Goal: Task Accomplishment & Management: Use online tool/utility

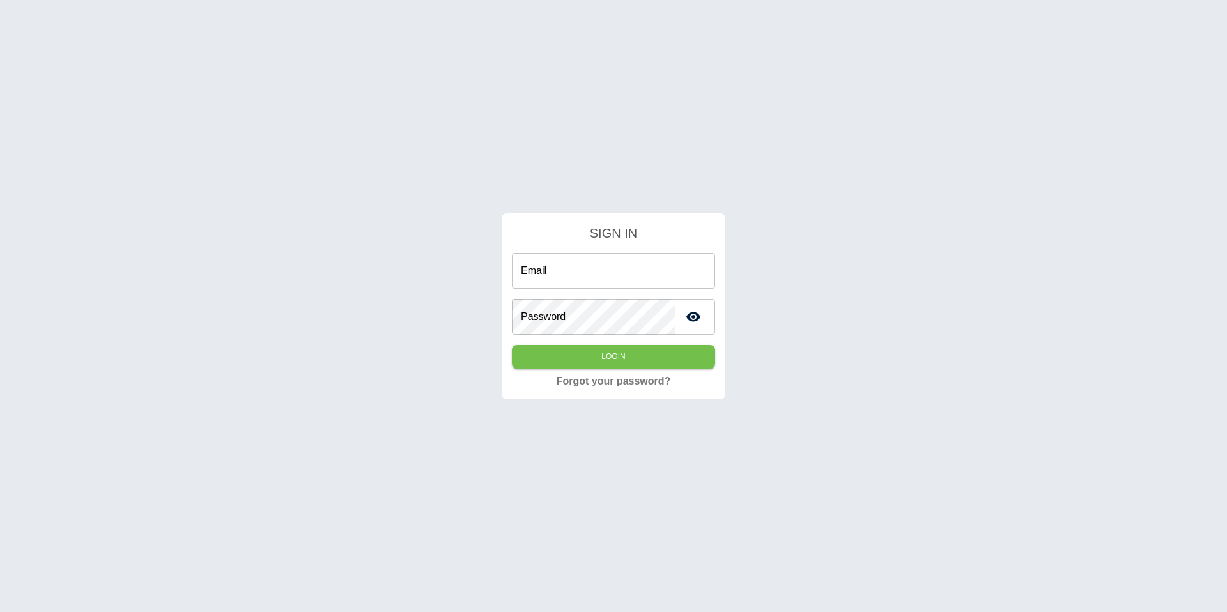
type input "**********"
click at [187, 68] on div "**********" at bounding box center [613, 306] width 1227 height 612
click at [580, 346] on button "Login" at bounding box center [613, 357] width 203 height 24
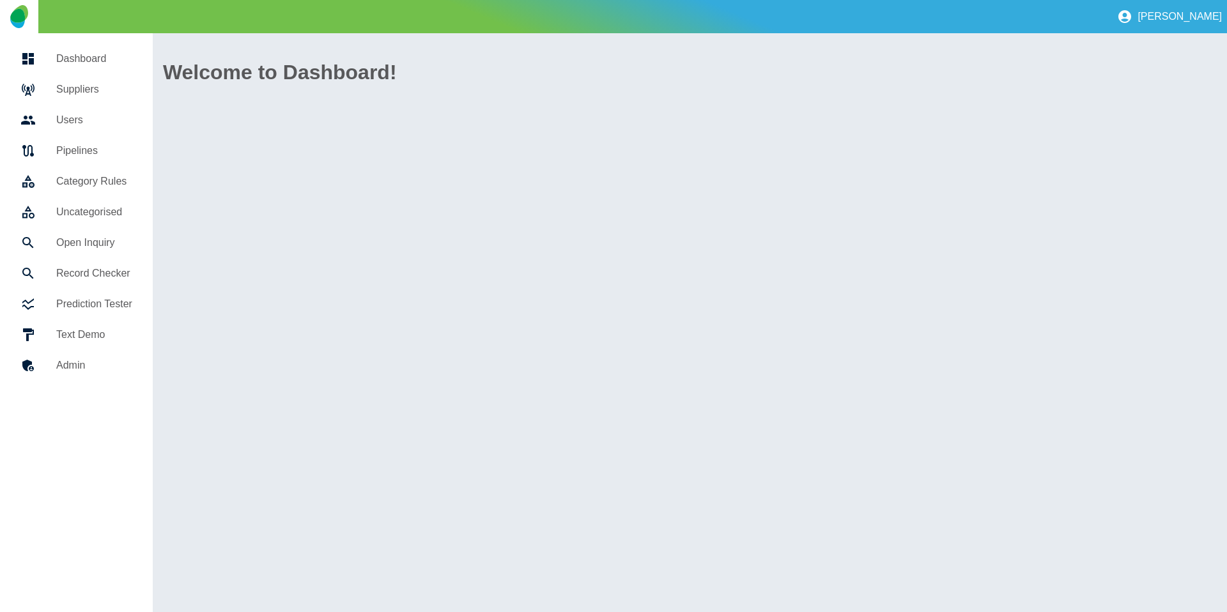
click at [55, 84] on div at bounding box center [38, 89] width 36 height 15
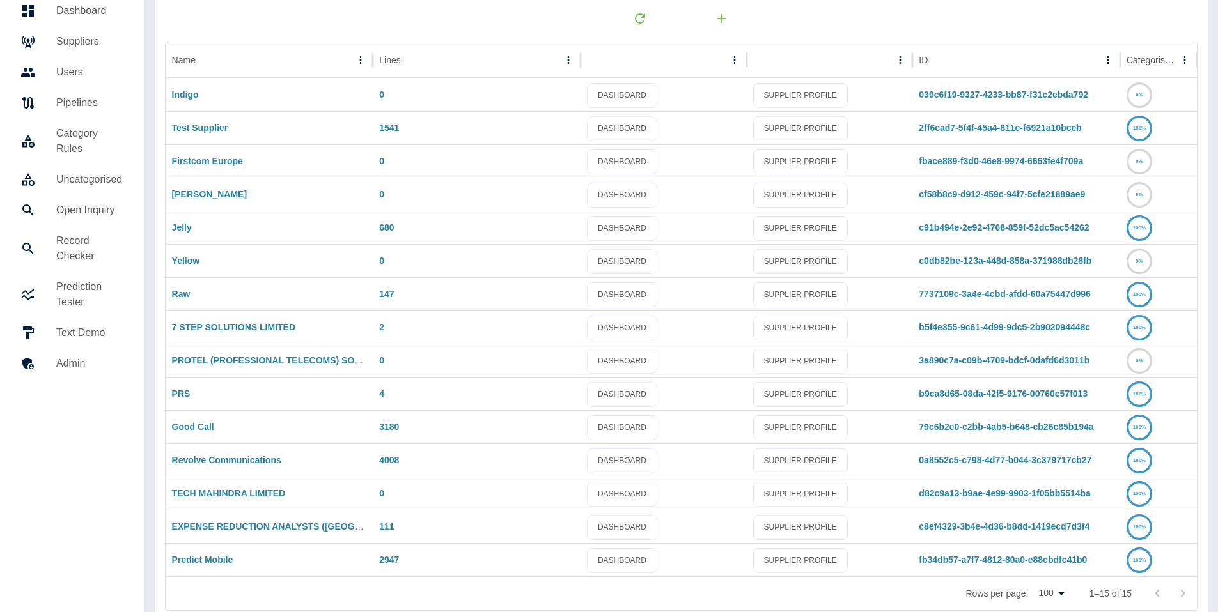
scroll to position [62, 0]
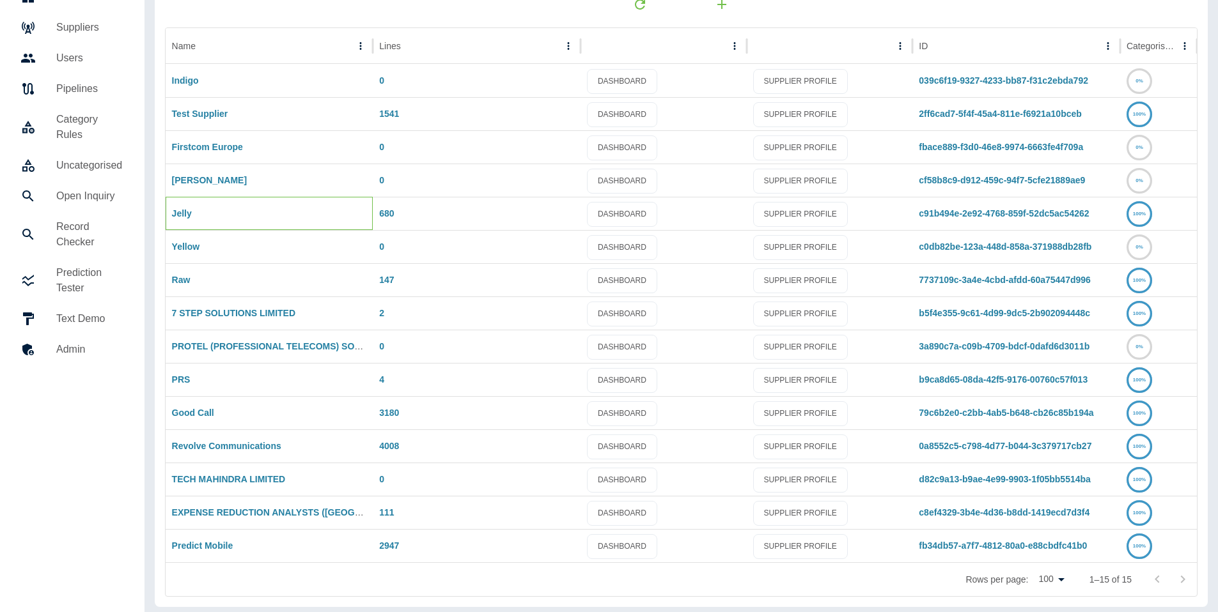
click at [176, 206] on div "Jelly" at bounding box center [270, 213] width 208 height 33
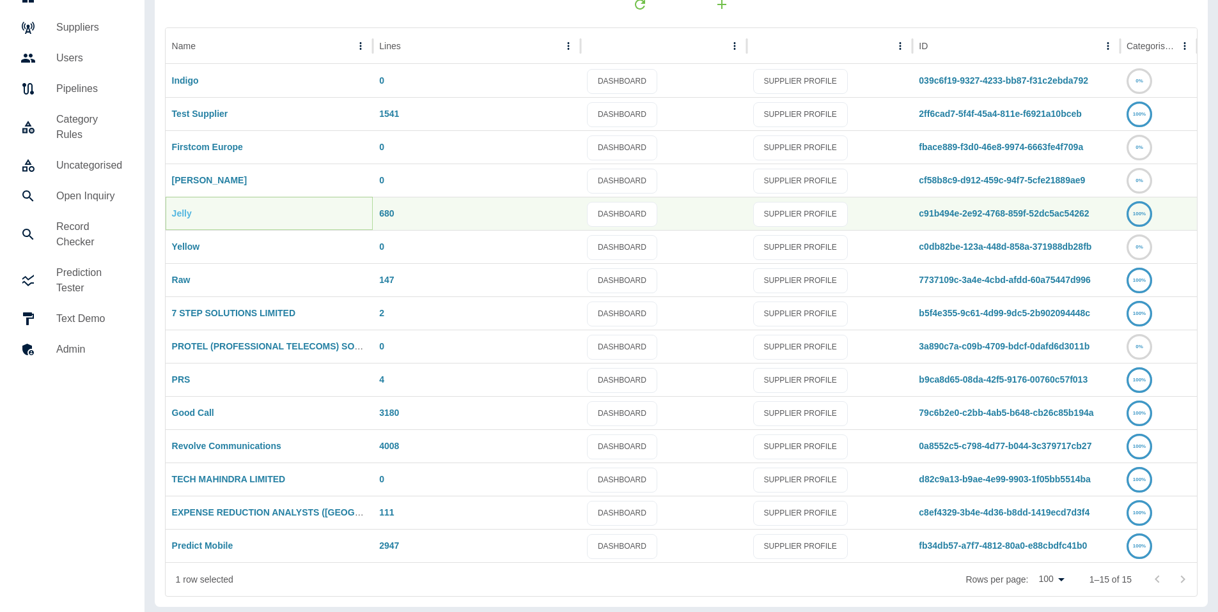
click at [176, 211] on link "Jelly" at bounding box center [182, 213] width 20 height 10
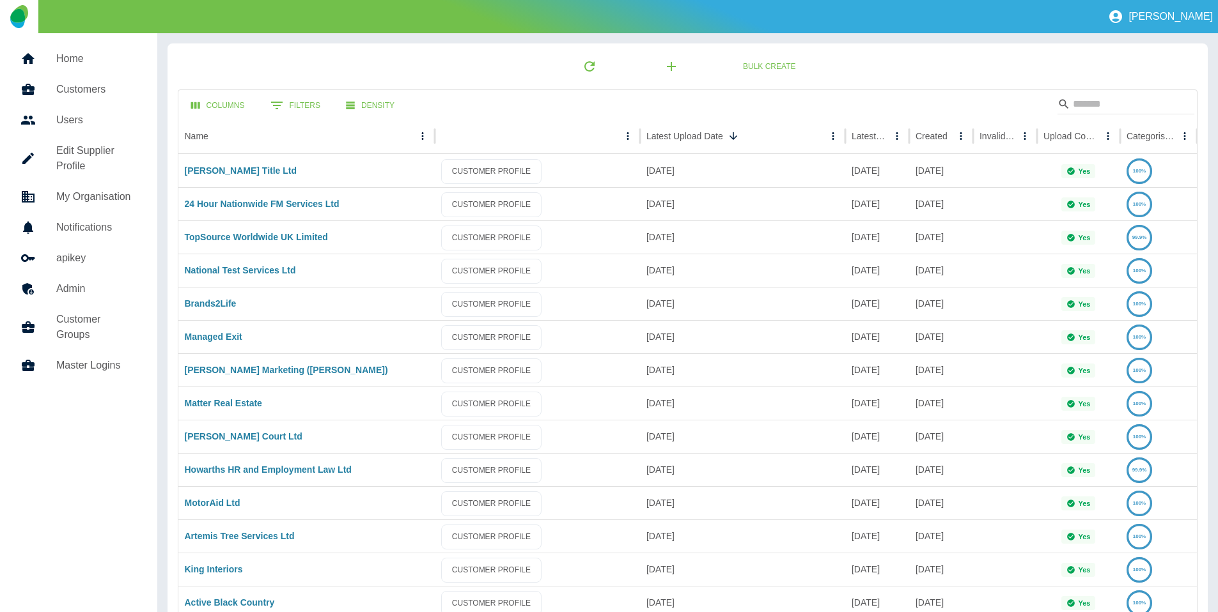
drag, startPoint x: 63, startPoint y: 360, endPoint x: 112, endPoint y: 353, distance: 49.8
click at [63, 360] on h5 "Master Logins" at bounding box center [96, 365] width 81 height 15
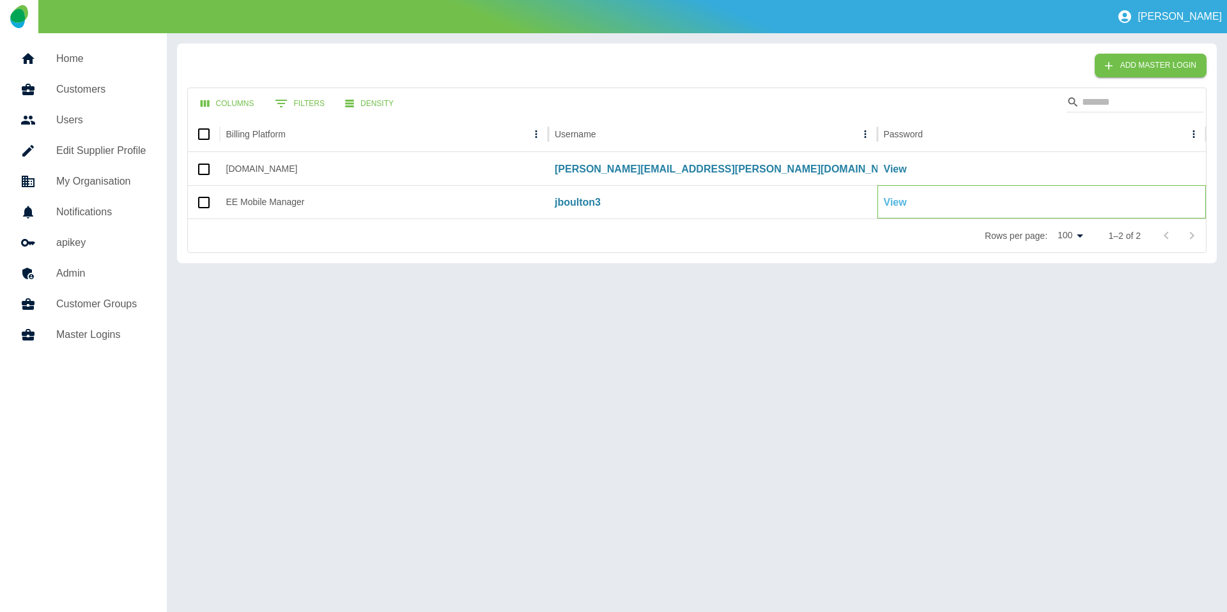
click at [898, 201] on p "View" at bounding box center [895, 202] width 23 height 15
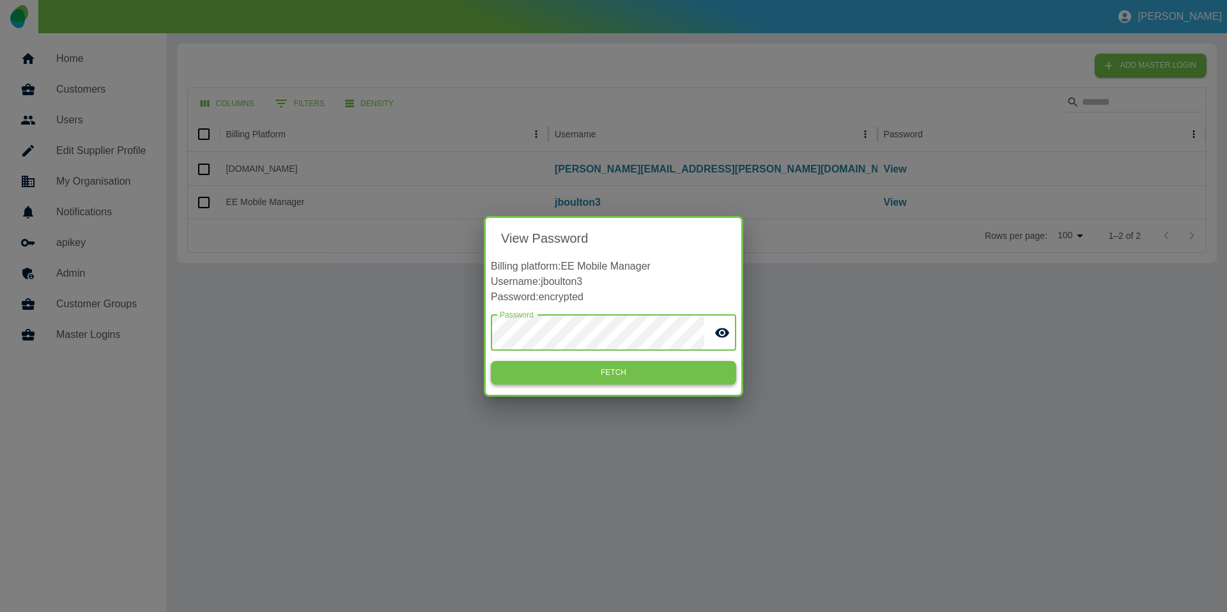
click at [617, 368] on button "Fetch" at bounding box center [613, 373] width 245 height 24
click at [859, 333] on div "View Password Billing platform: EE Mobile Manager Username: jboulton3 Password:…" at bounding box center [613, 306] width 1227 height 612
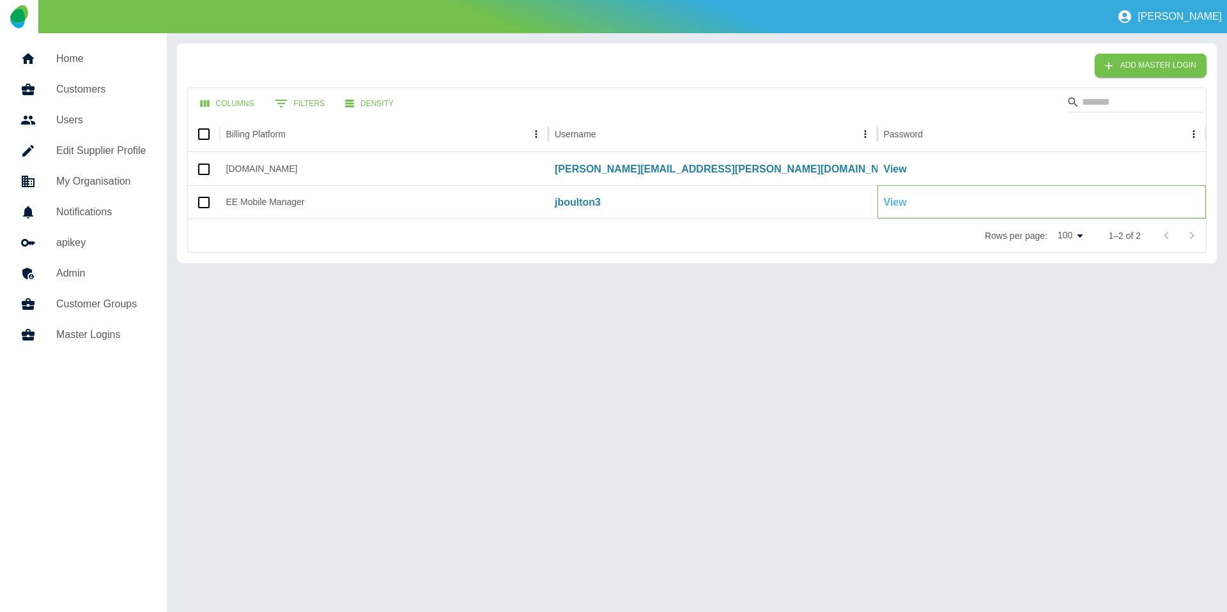
click at [901, 205] on p "View" at bounding box center [895, 202] width 23 height 15
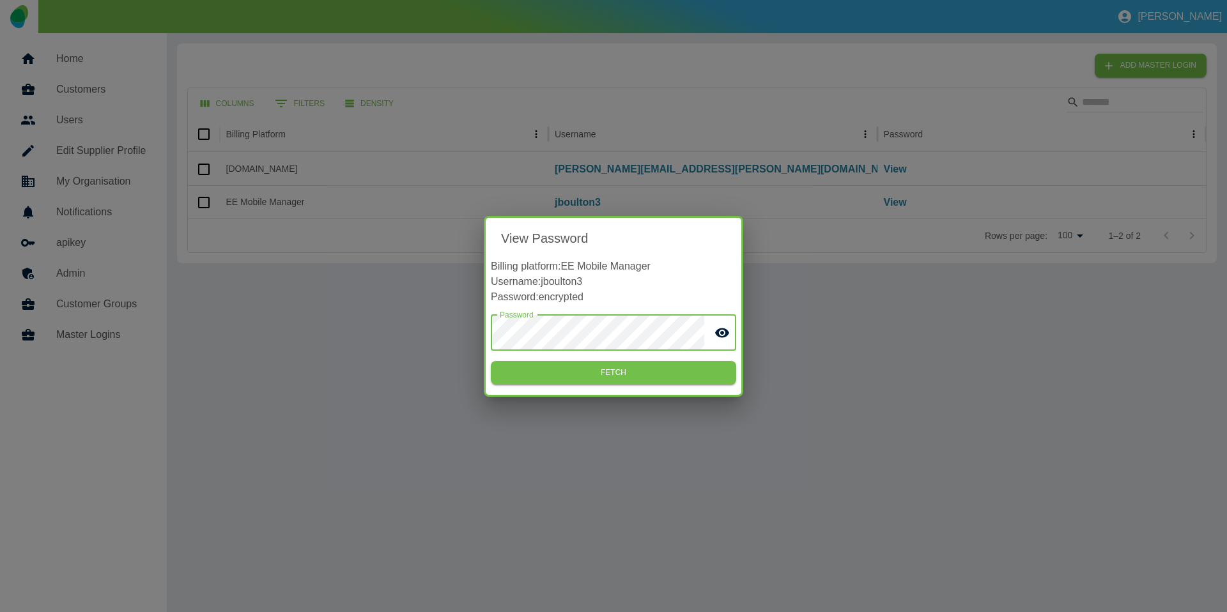
click at [647, 364] on button "Fetch" at bounding box center [613, 373] width 245 height 24
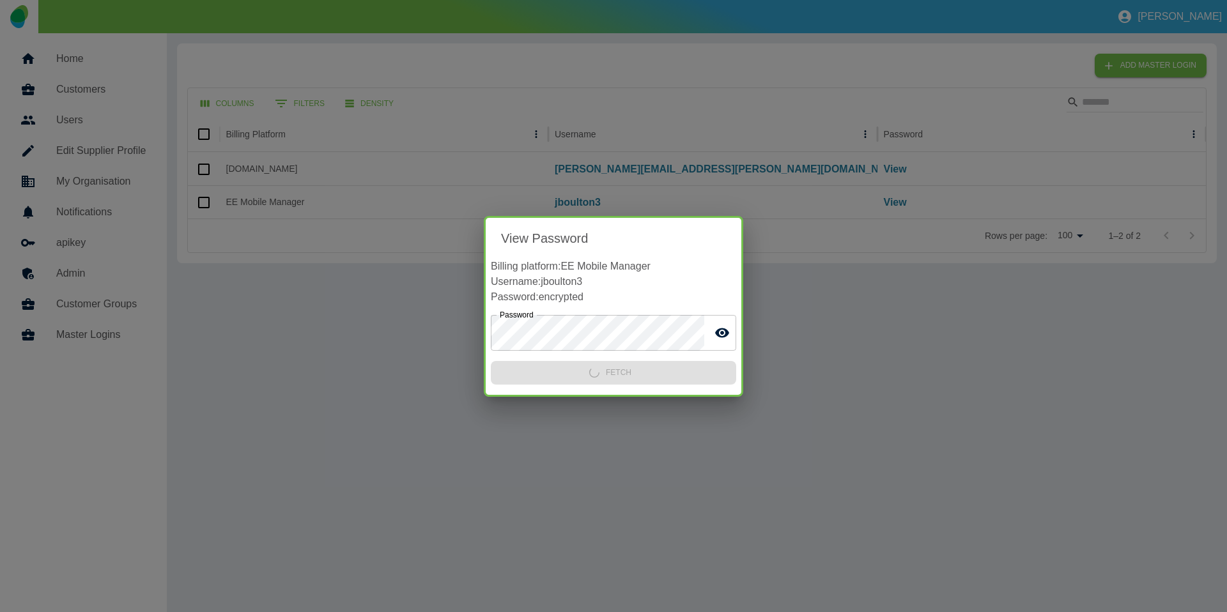
click at [557, 282] on p "Username: jboulton3" at bounding box center [613, 281] width 245 height 15
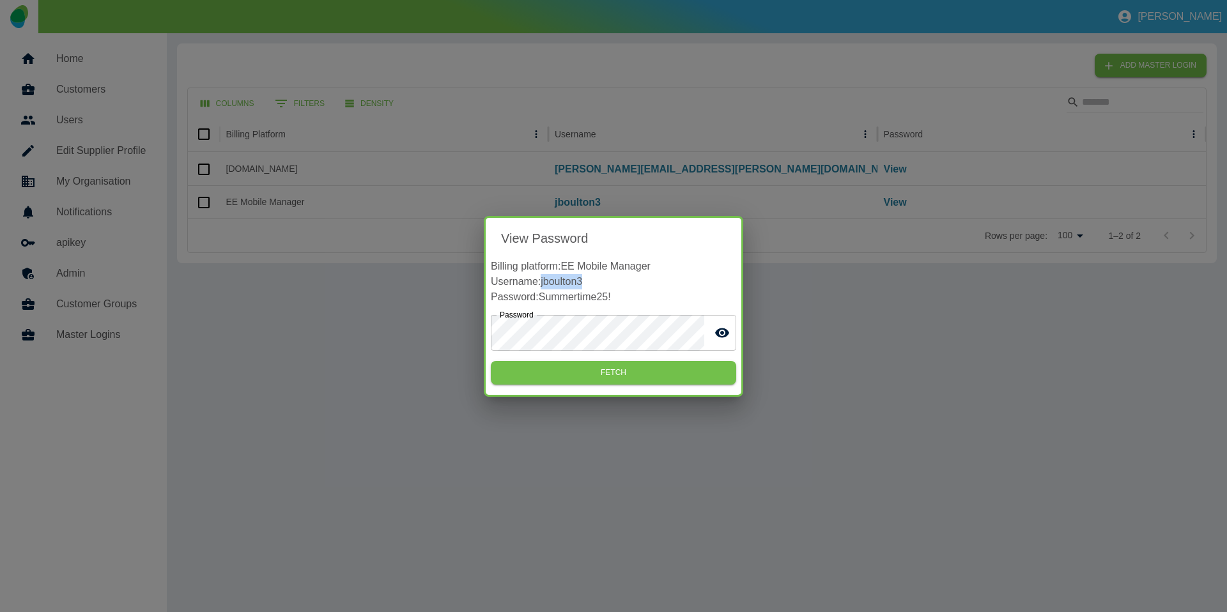
copy p "jboulton3"
drag, startPoint x: 619, startPoint y: 297, endPoint x: 539, endPoint y: 302, distance: 80.1
click at [539, 302] on p "Password: Summertime25!" at bounding box center [613, 297] width 245 height 15
copy p "Summertime25!"
click at [563, 277] on p "Username: jboulton3" at bounding box center [613, 281] width 245 height 15
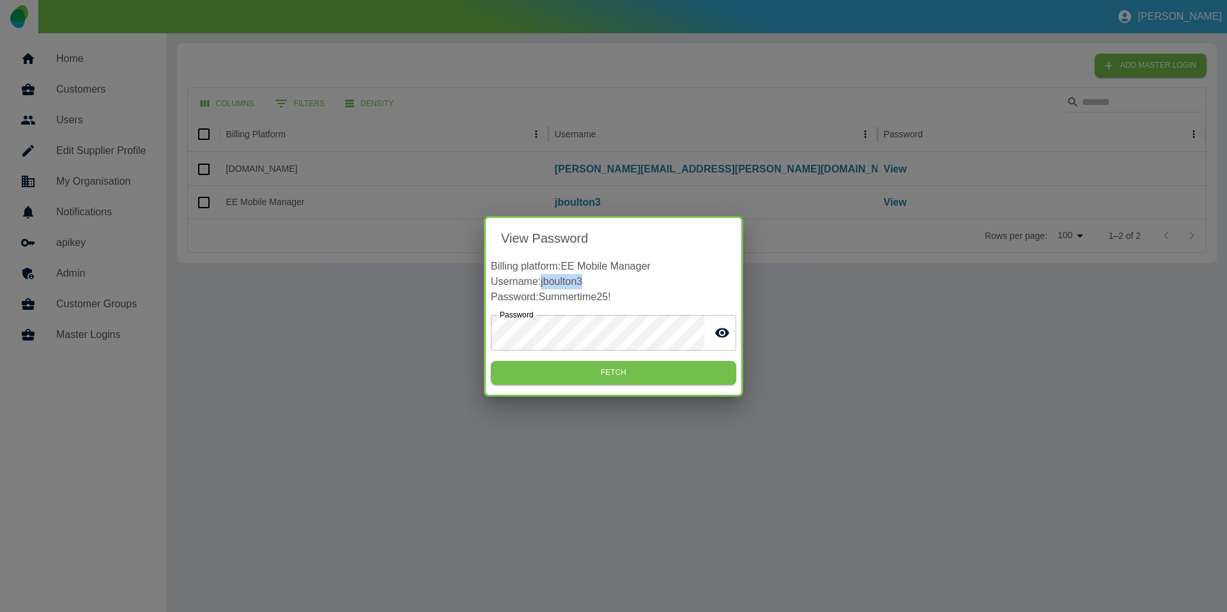
drag, startPoint x: 563, startPoint y: 277, endPoint x: 495, endPoint y: 119, distance: 172.6
click at [563, 277] on p "Username: jboulton3" at bounding box center [613, 281] width 245 height 15
copy p "jboulton3"
click at [571, 277] on p "Username: jboulton3" at bounding box center [613, 281] width 245 height 15
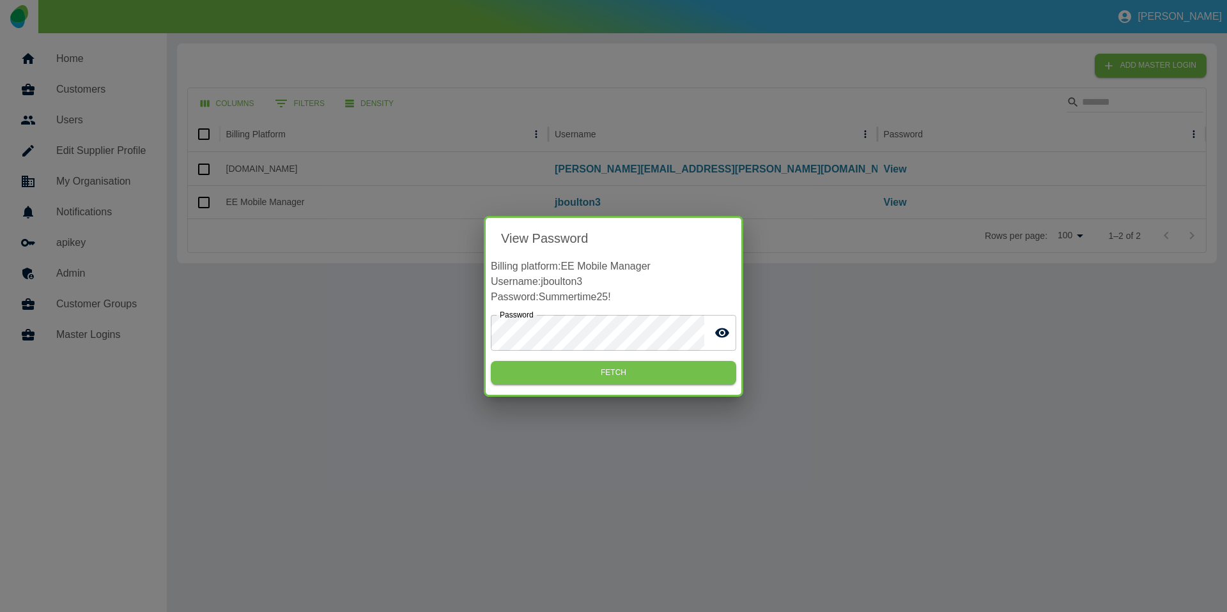
click at [334, 311] on div "View Password Billing platform: EE Mobile Manager Username: jboulton3 Password:…" at bounding box center [613, 306] width 1227 height 612
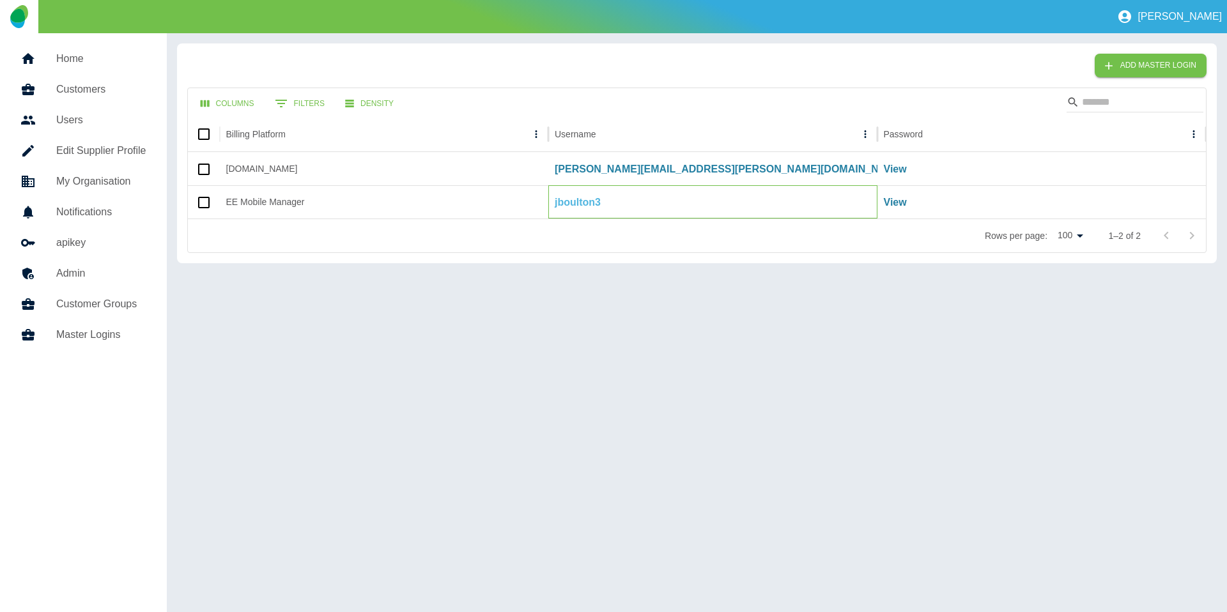
click at [571, 201] on p "jboulton3" at bounding box center [578, 202] width 46 height 15
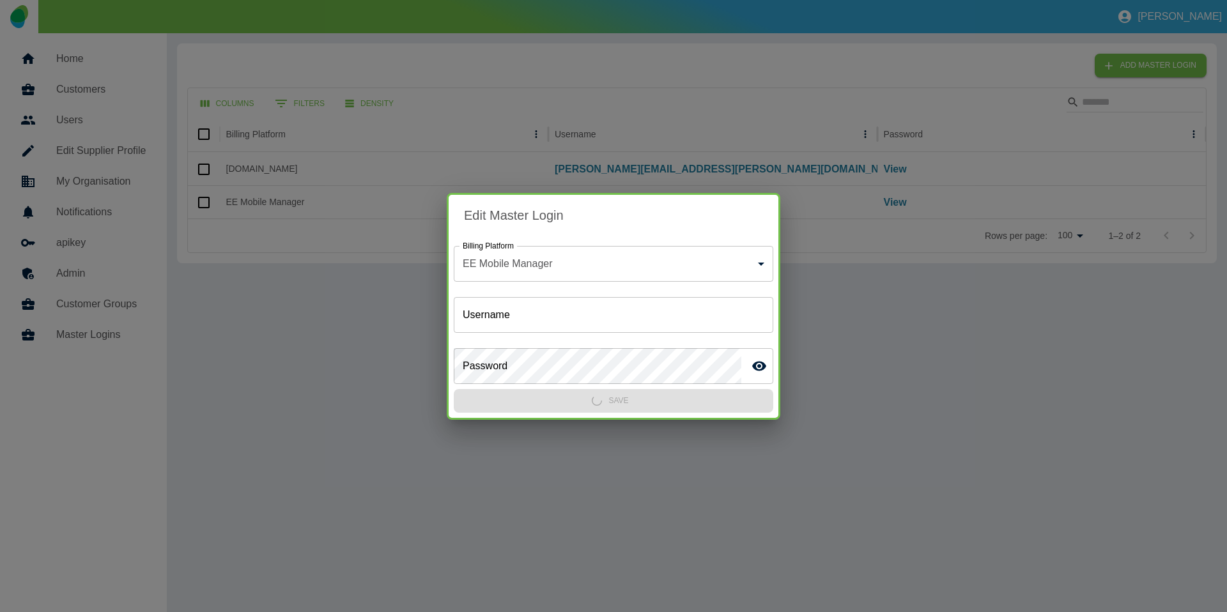
type input "*********"
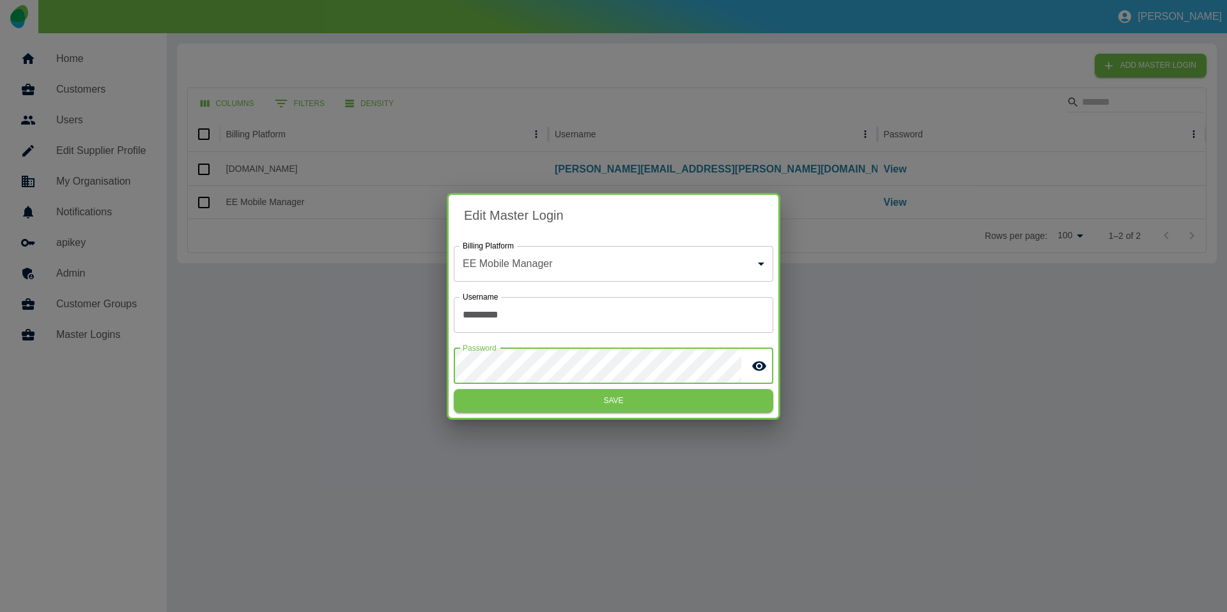
click at [382, 360] on div "Edit Master Login Billing Platform EE Mobile Manager * Billing Platform Usernam…" at bounding box center [613, 306] width 1227 height 612
click at [422, 361] on div "Edit Master Login Billing Platform EE Mobile Manager * Billing Platform Usernam…" at bounding box center [613, 306] width 1227 height 612
click at [752, 373] on icon "toggle password visibility" at bounding box center [759, 366] width 15 height 15
click at [693, 404] on button "Save" at bounding box center [614, 401] width 320 height 24
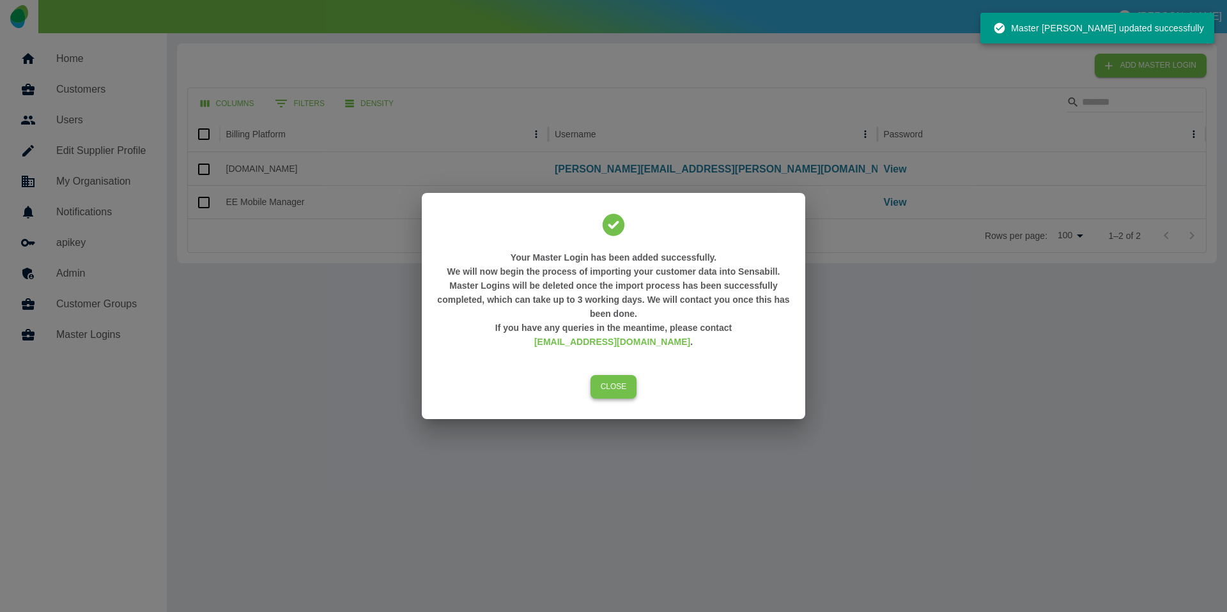
click at [611, 375] on button "CLOSE" at bounding box center [614, 387] width 47 height 24
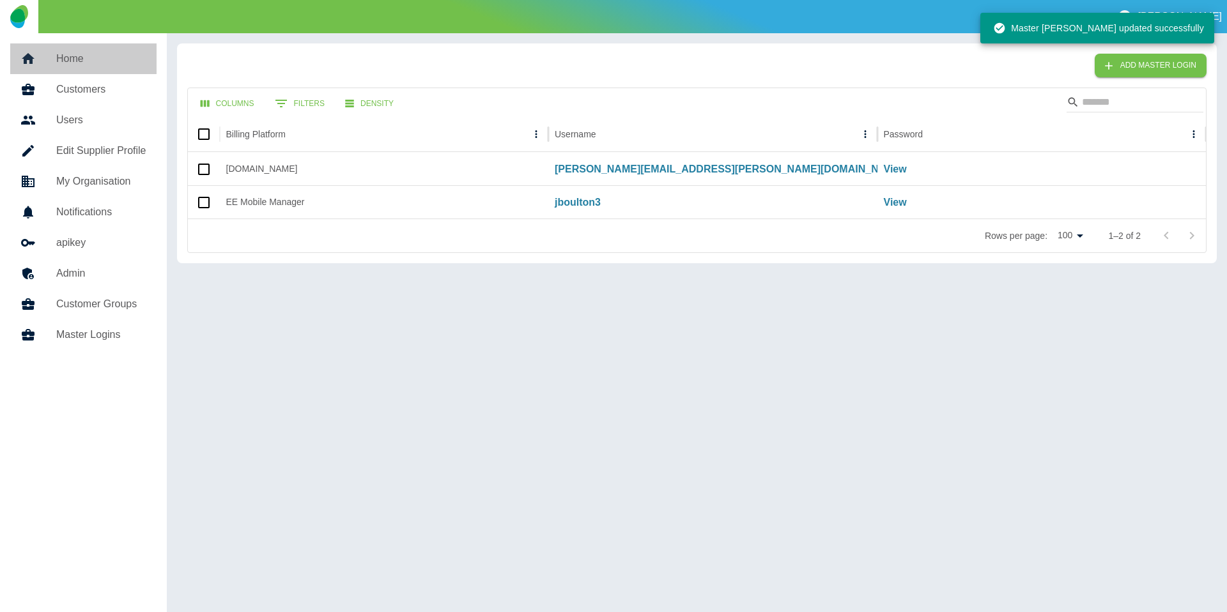
click at [67, 61] on h5 "Home" at bounding box center [101, 58] width 90 height 15
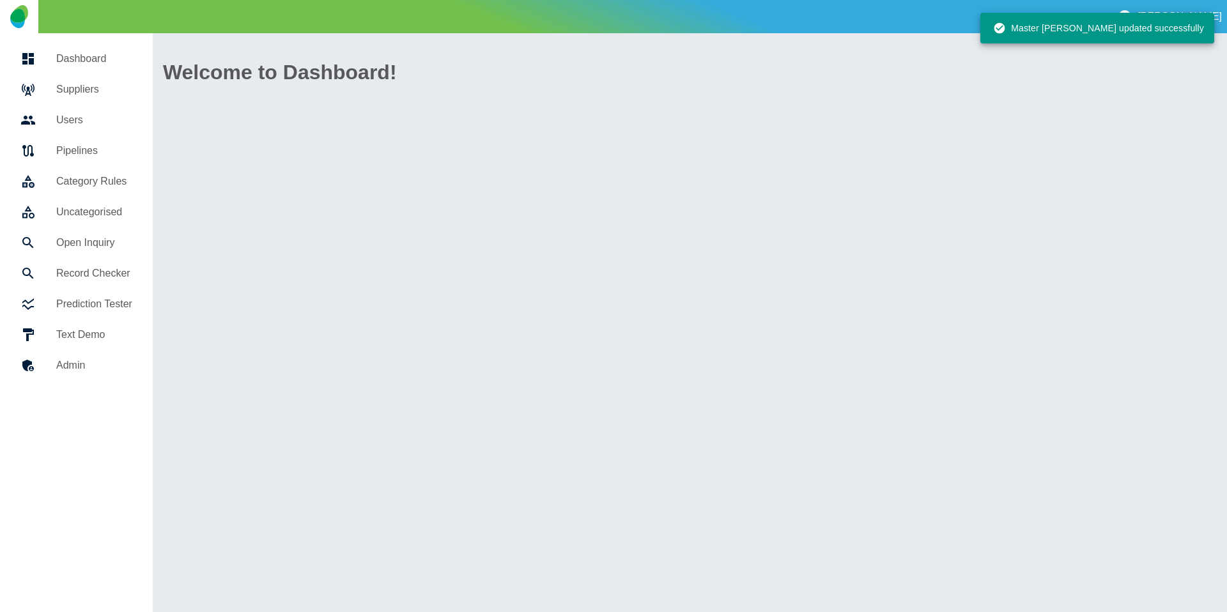
click at [66, 86] on h5 "Suppliers" at bounding box center [94, 89] width 76 height 15
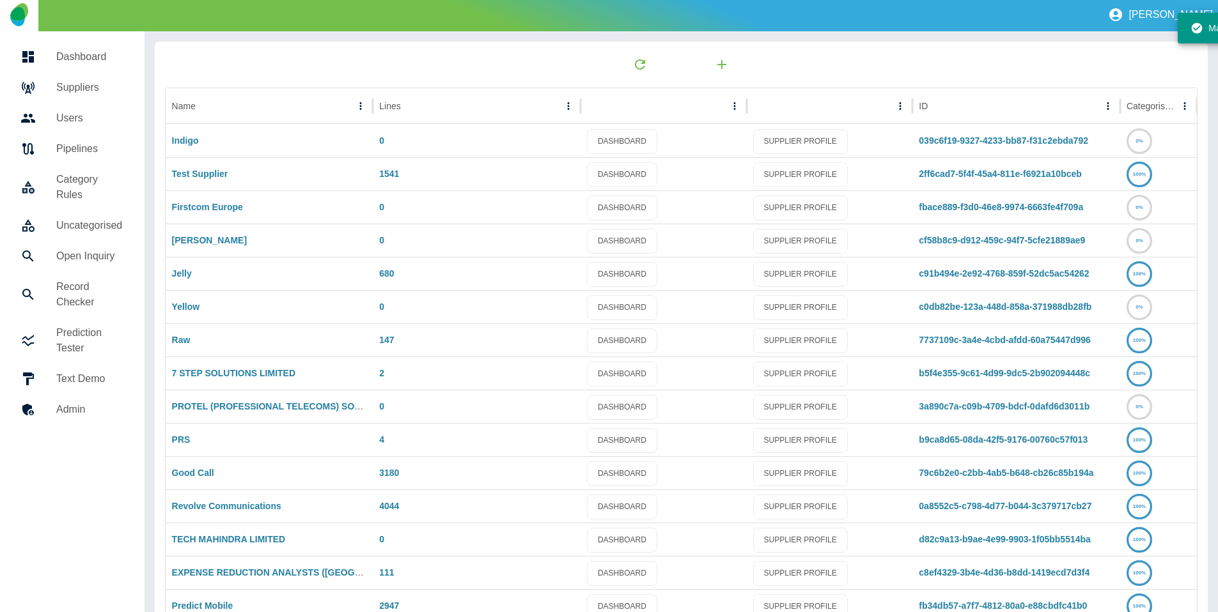
scroll to position [67, 0]
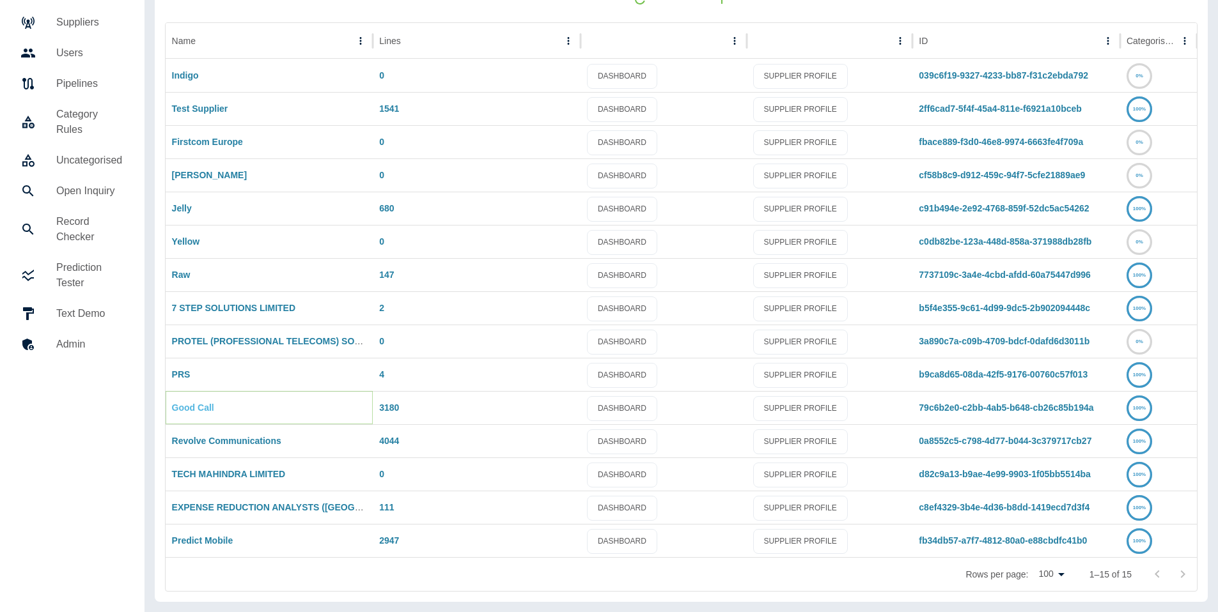
click at [195, 412] on link "Good Call" at bounding box center [193, 408] width 42 height 10
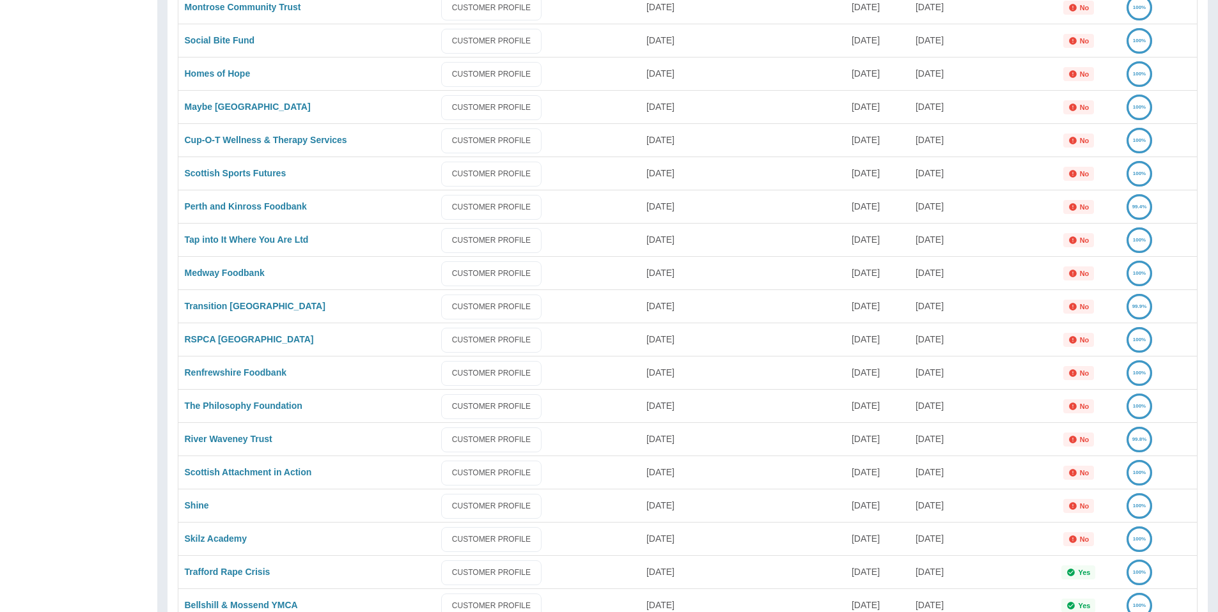
scroll to position [1991, 0]
click at [222, 275] on link "Medway Foodbank" at bounding box center [225, 273] width 80 height 10
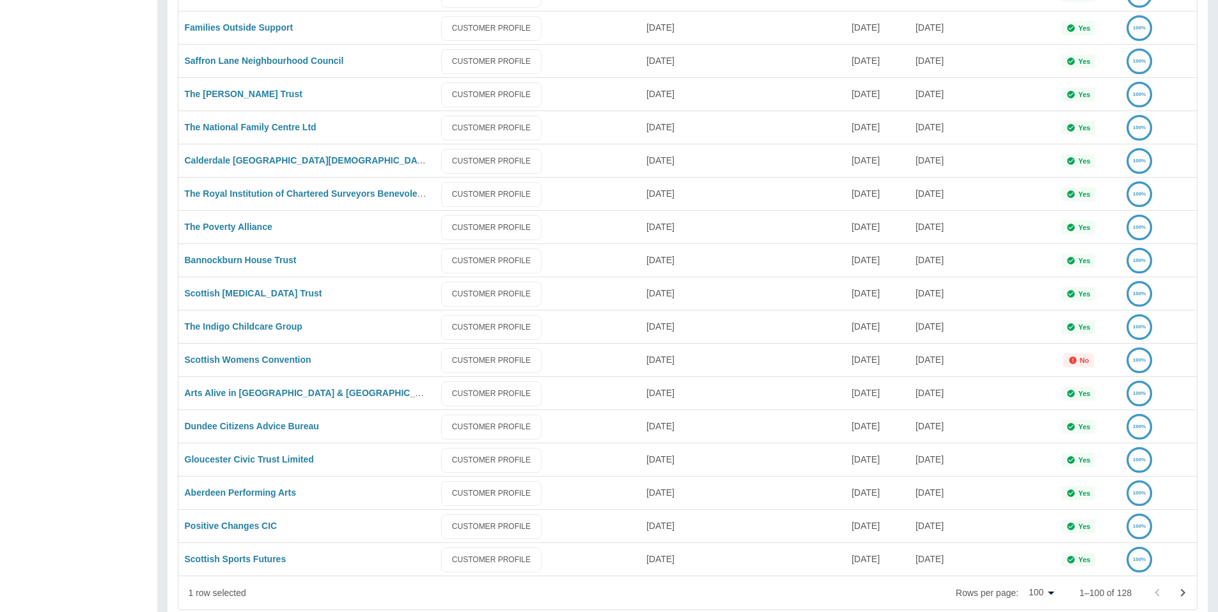
scroll to position [2920, 0]
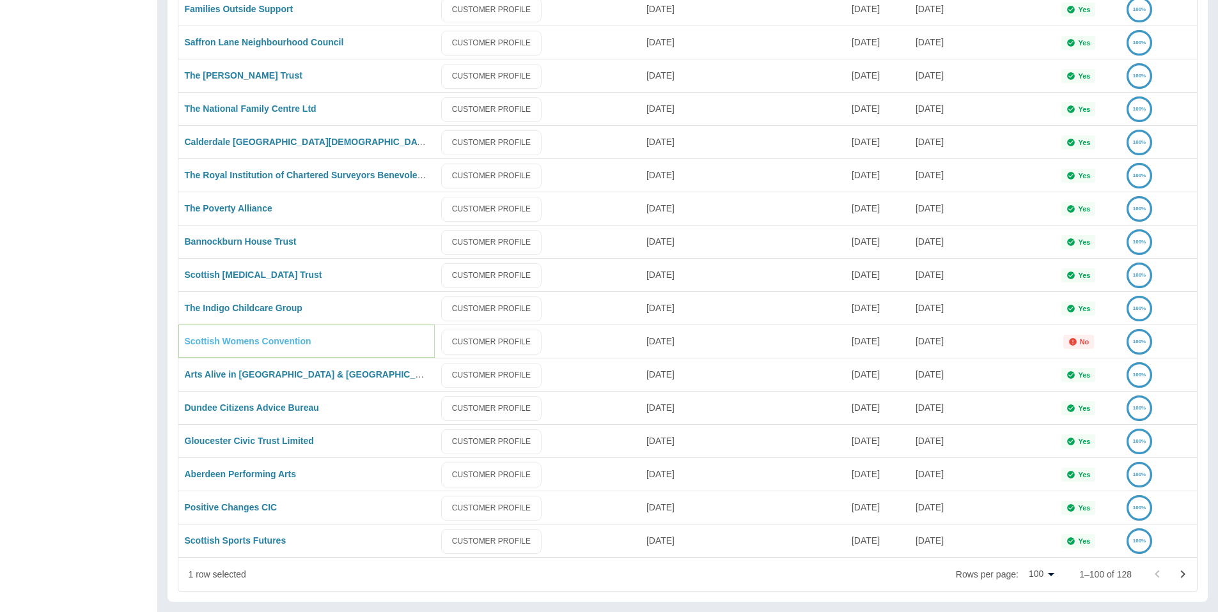
click at [253, 343] on link "Scottish Womens Convention" at bounding box center [248, 341] width 127 height 10
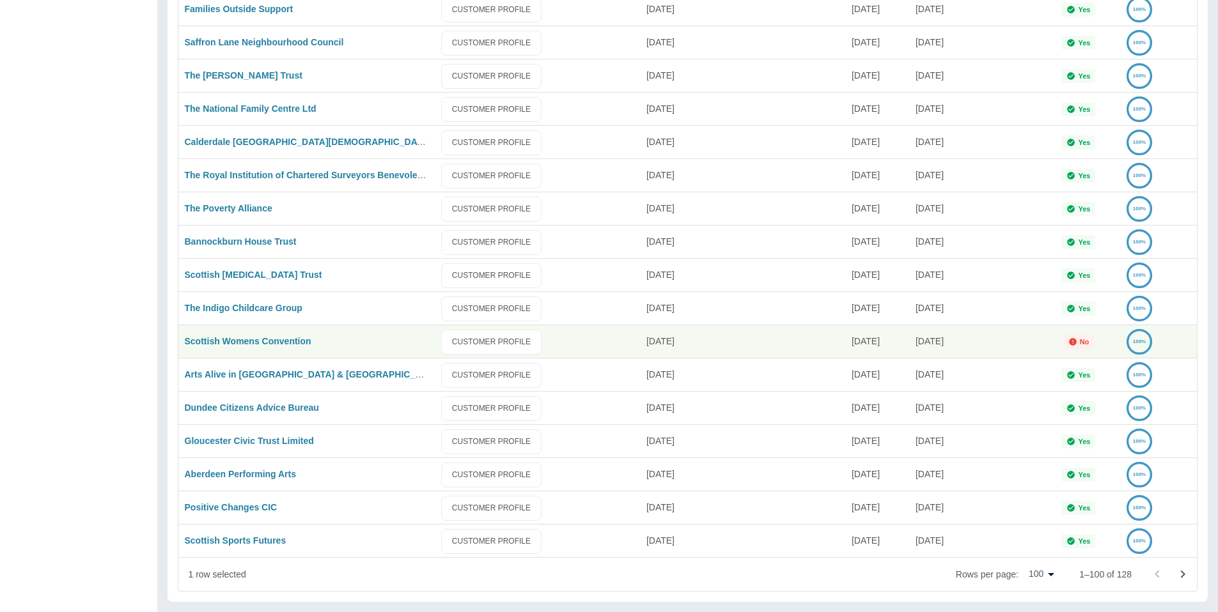
click at [1187, 575] on icon "Go to next page" at bounding box center [1182, 574] width 15 height 15
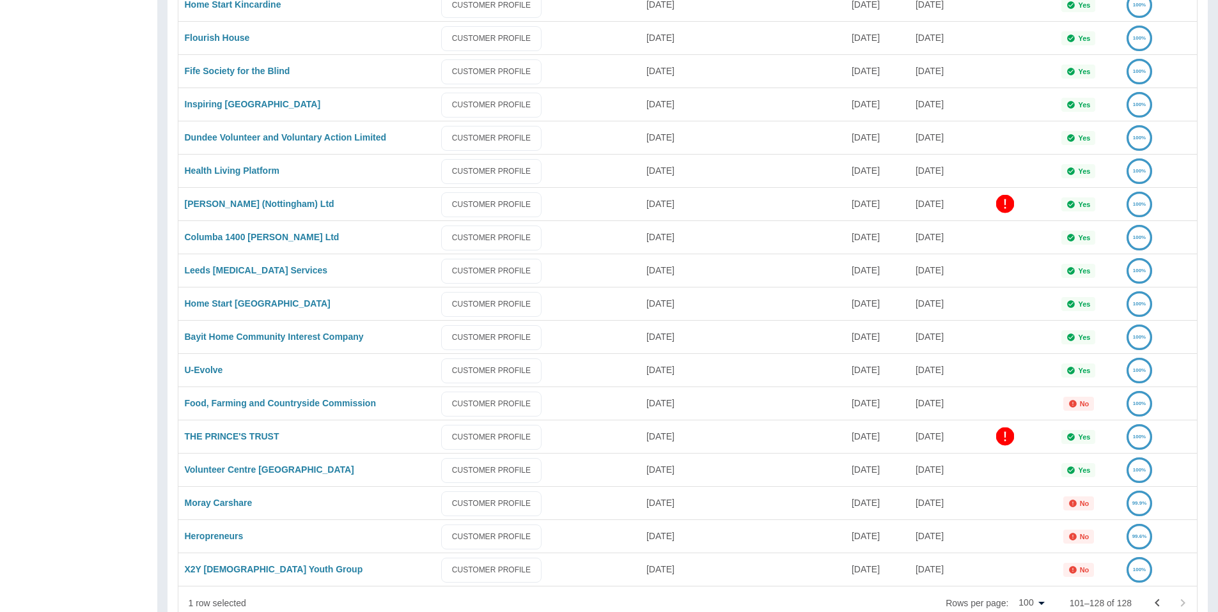
scroll to position [527, 0]
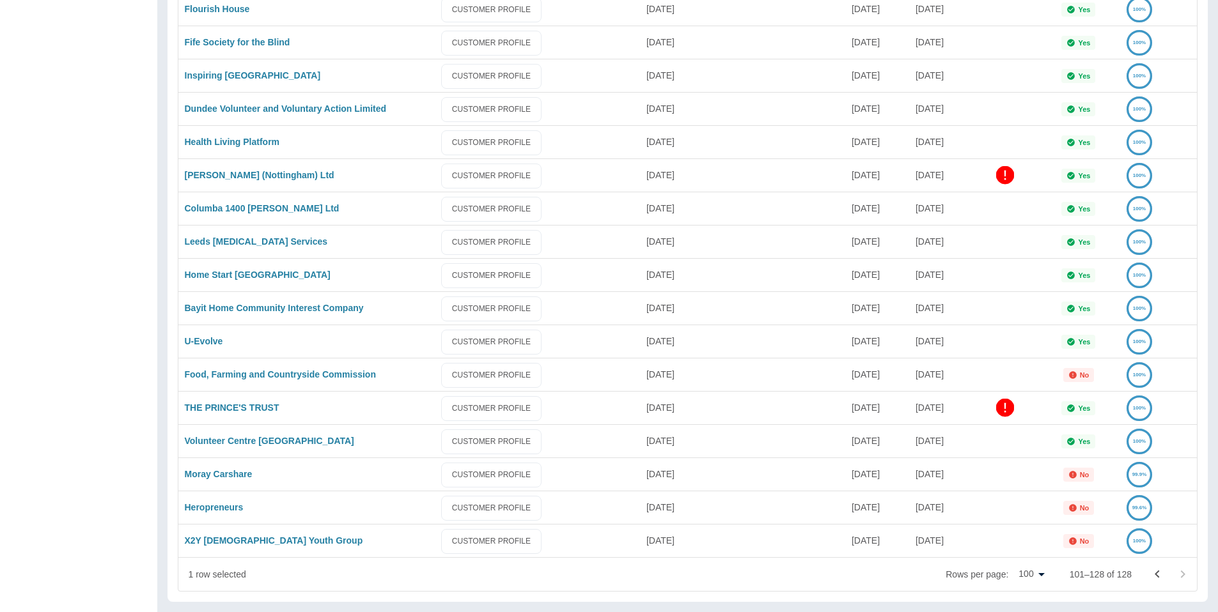
click at [1158, 577] on icon "Go to previous page" at bounding box center [1156, 575] width 4 height 8
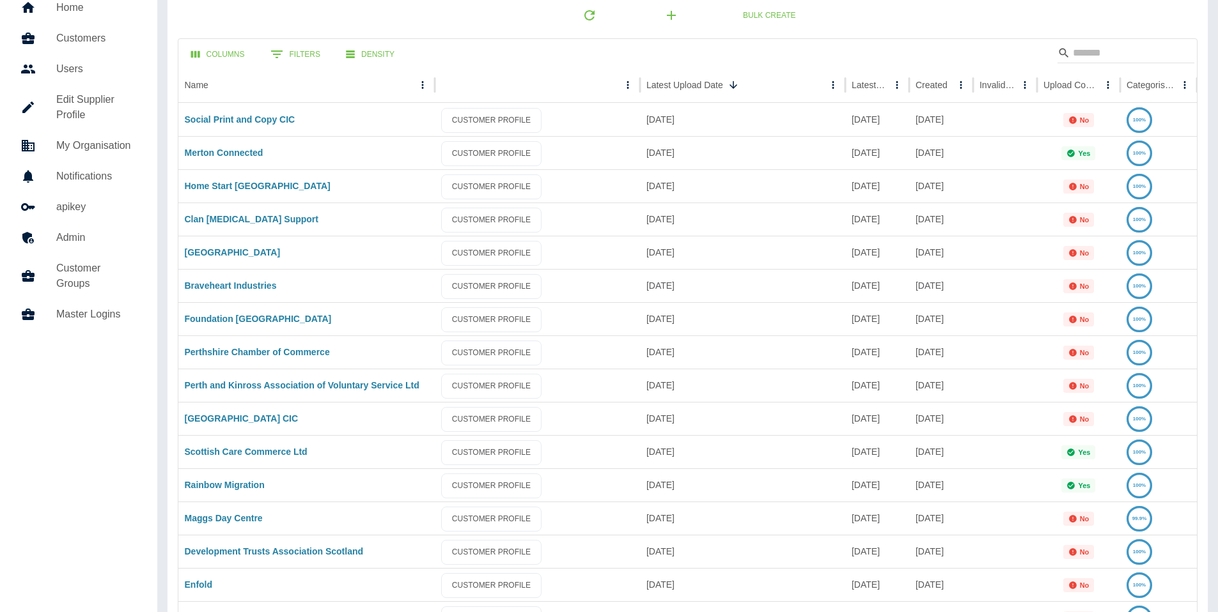
scroll to position [0, 0]
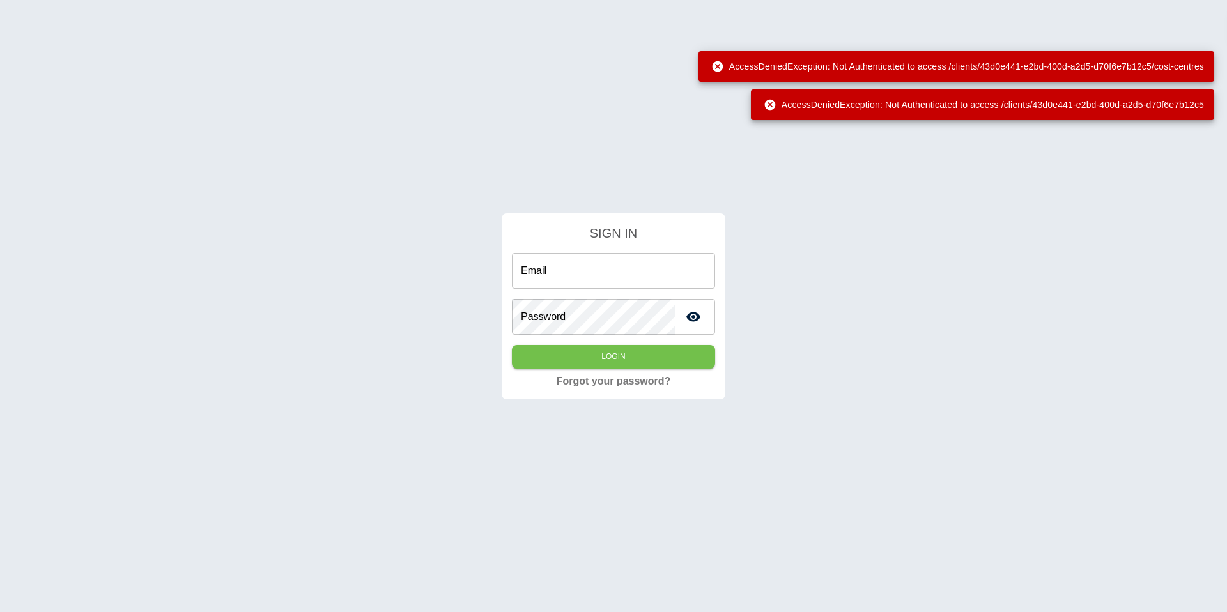
type input "**********"
click at [642, 355] on button "Login" at bounding box center [613, 357] width 203 height 24
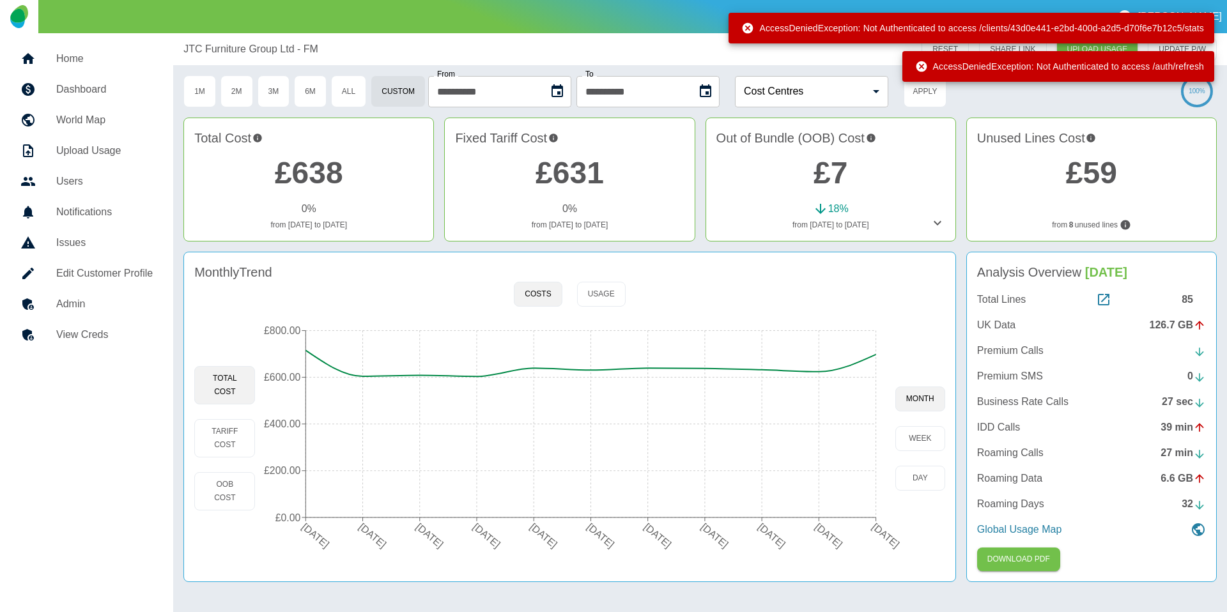
click at [90, 72] on link "Home" at bounding box center [86, 58] width 153 height 31
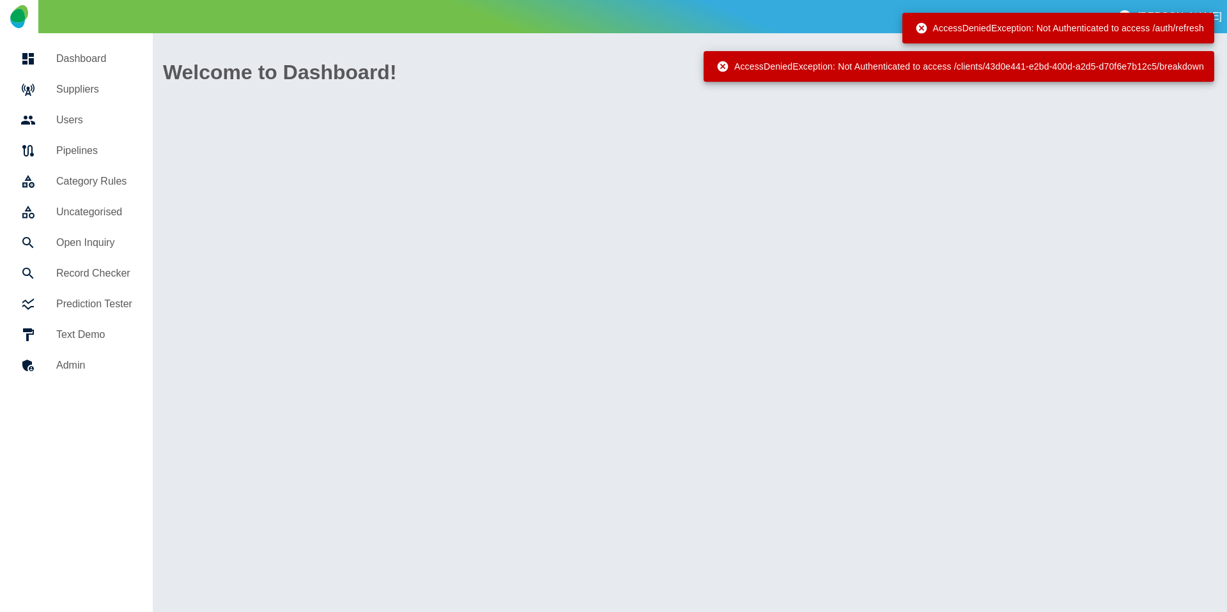
click at [81, 86] on h5 "Suppliers" at bounding box center [94, 89] width 76 height 15
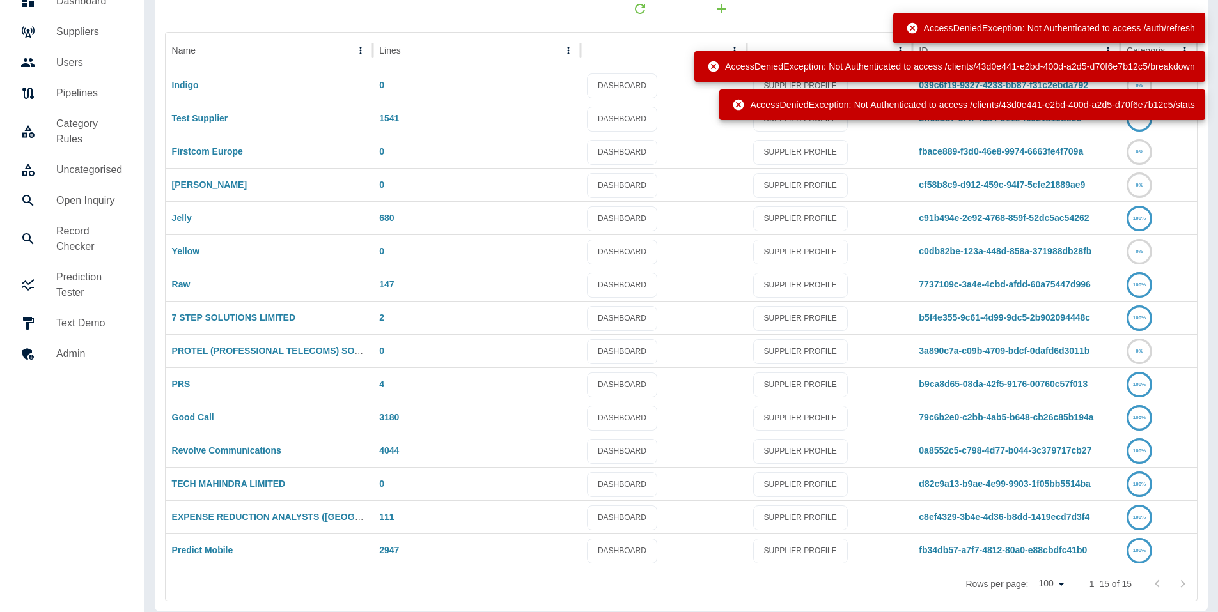
scroll to position [67, 0]
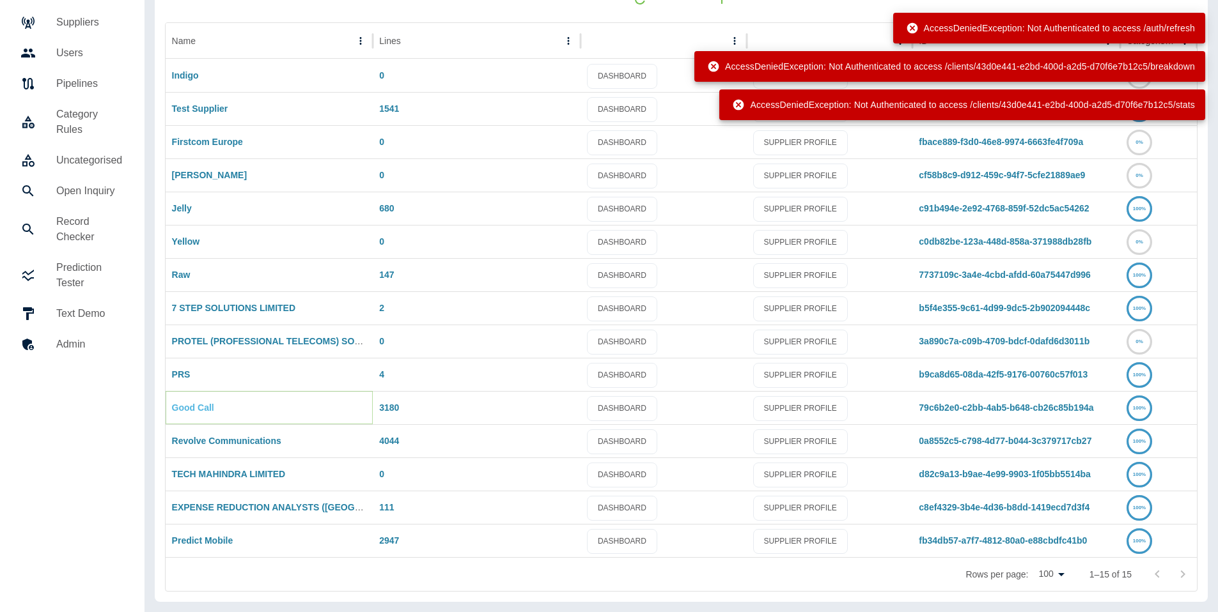
click at [180, 410] on link "Good Call" at bounding box center [193, 408] width 42 height 10
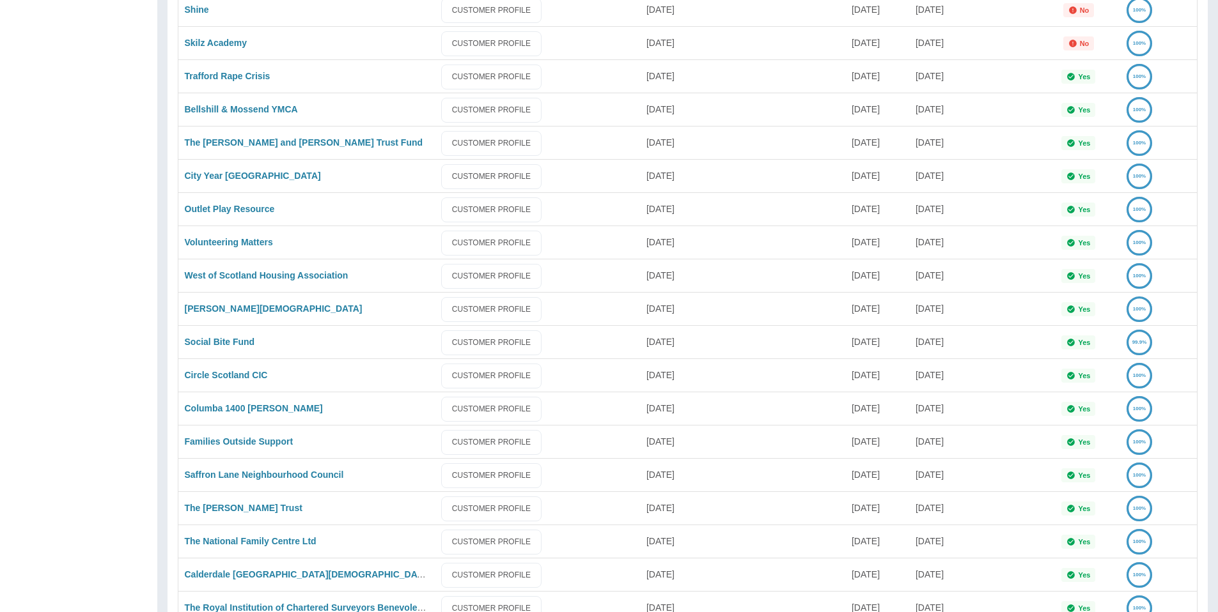
scroll to position [2920, 0]
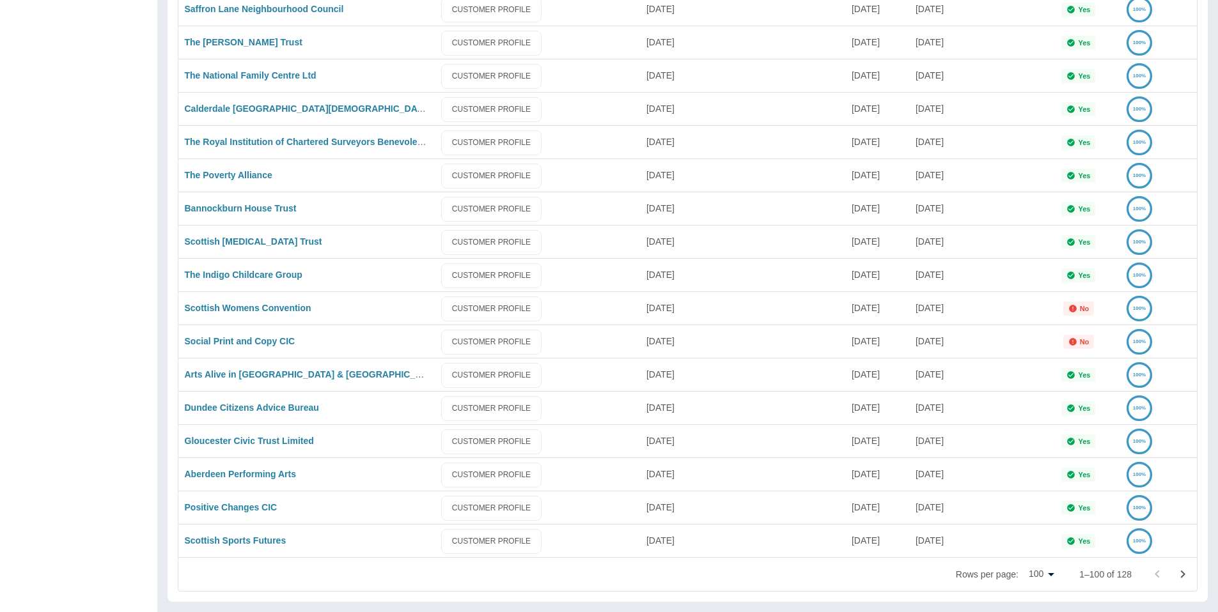
click at [1186, 574] on icon "Go to next page" at bounding box center [1182, 574] width 15 height 15
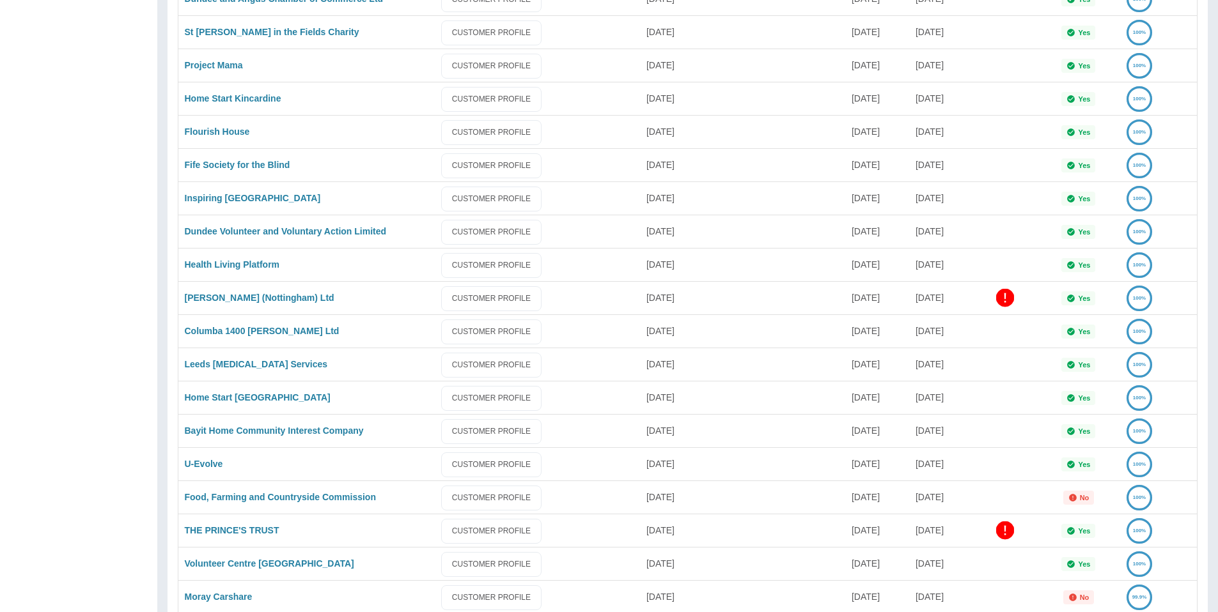
scroll to position [527, 0]
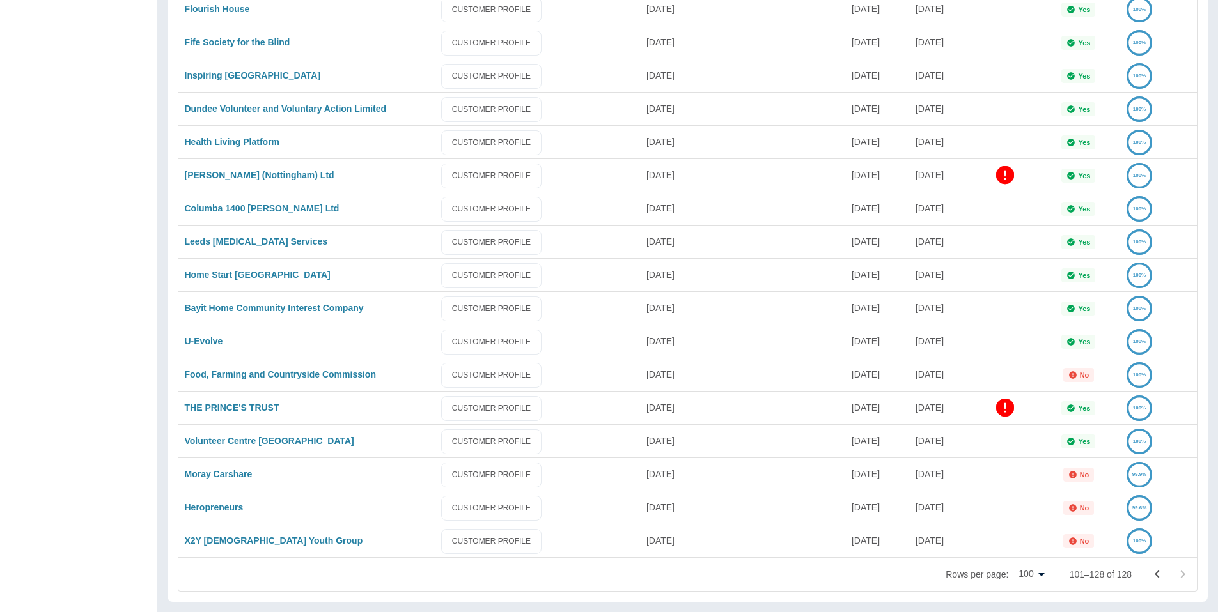
click at [1157, 578] on icon "Go to previous page" at bounding box center [1156, 574] width 15 height 15
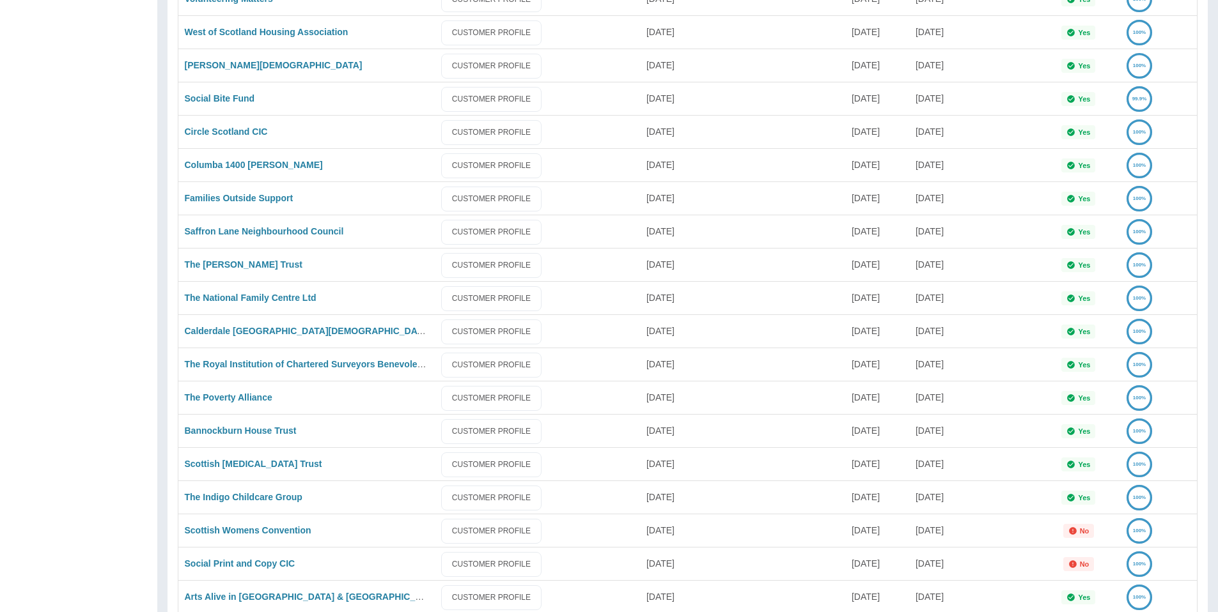
scroll to position [2920, 0]
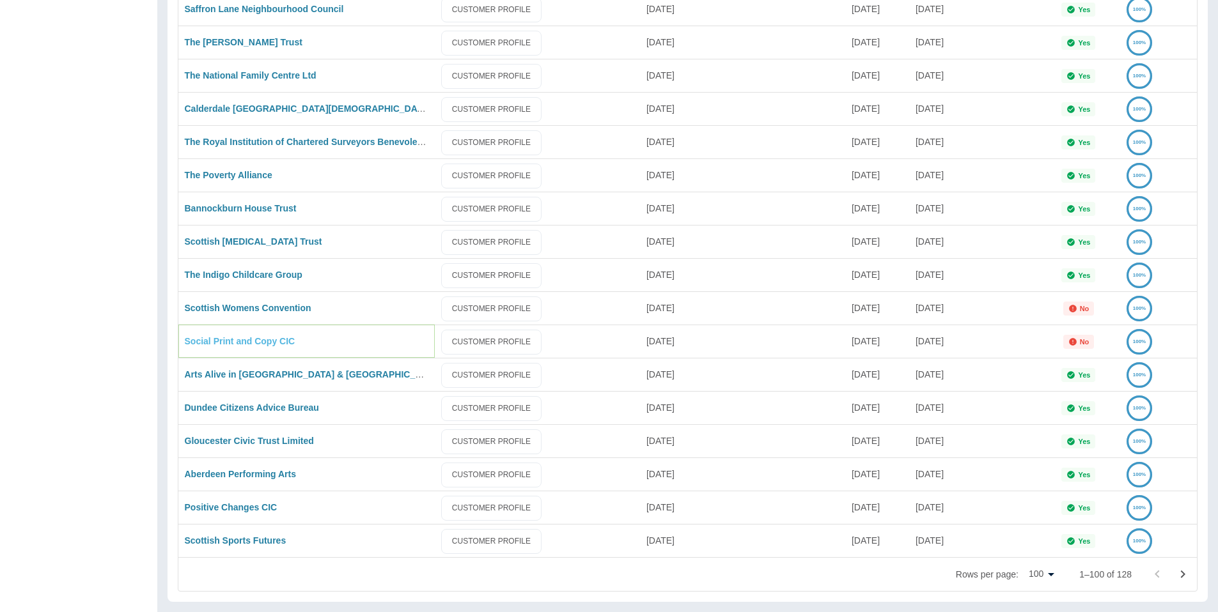
click at [235, 344] on link "Social Print and Copy CIC" at bounding box center [240, 341] width 111 height 10
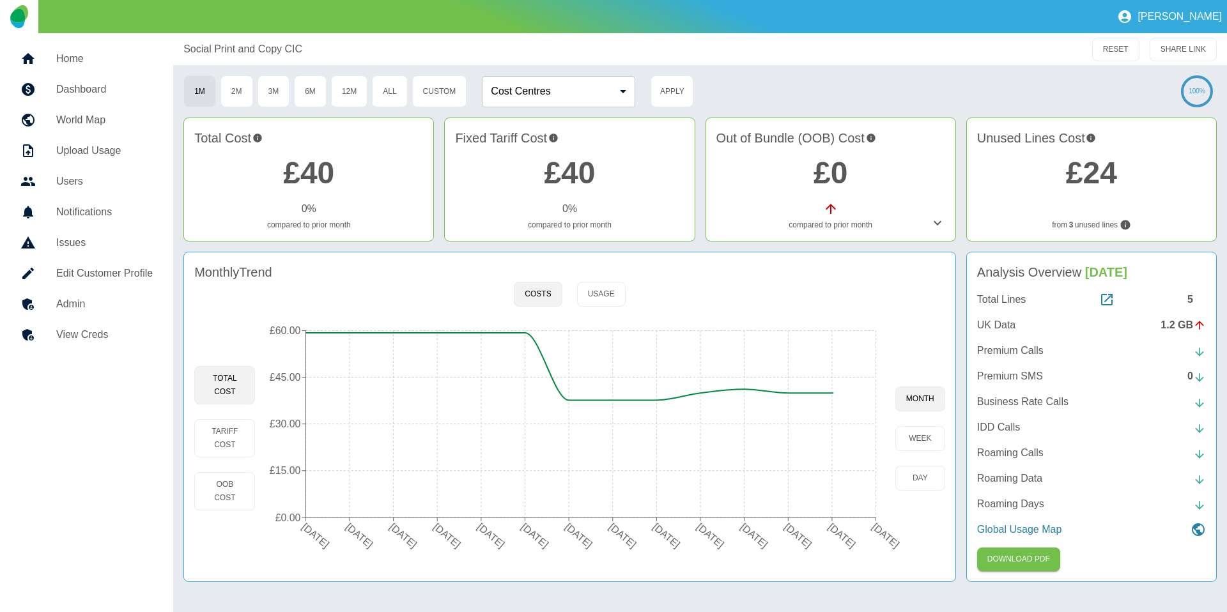
click at [109, 311] on h5 "Admin" at bounding box center [104, 304] width 97 height 15
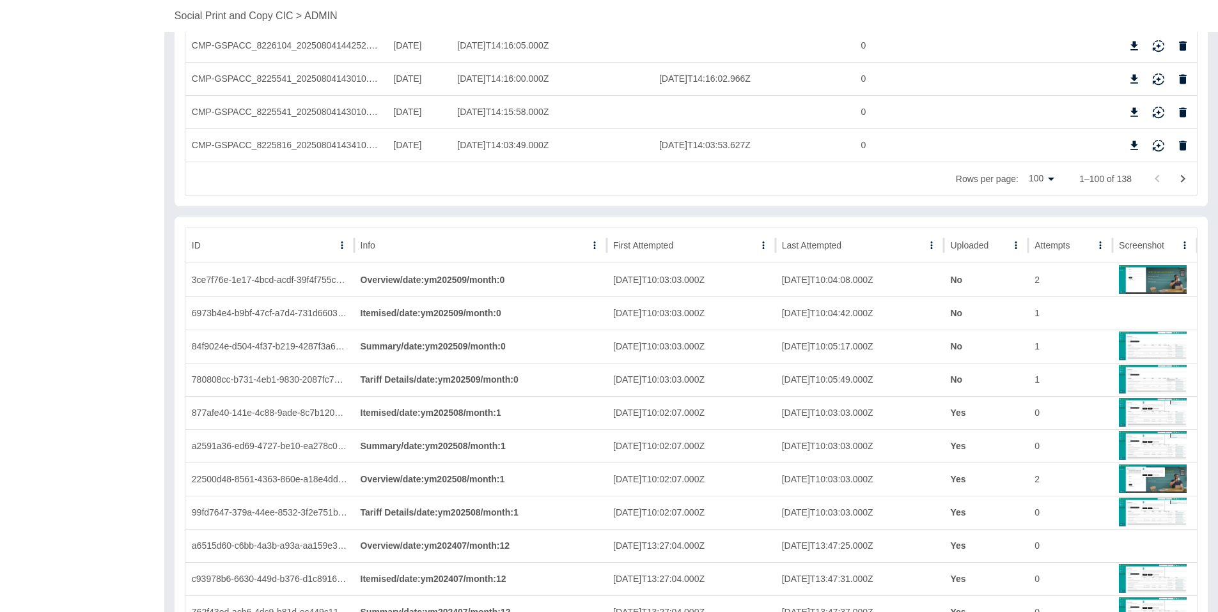
scroll to position [3409, 0]
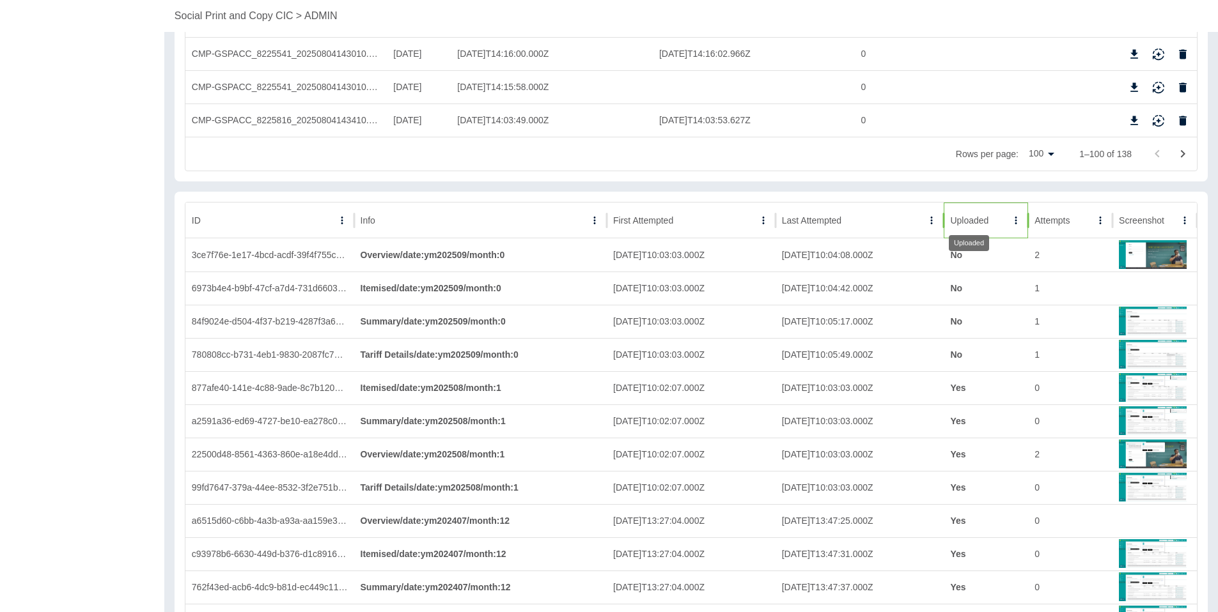
click at [976, 225] on div "Uploaded" at bounding box center [969, 220] width 38 height 10
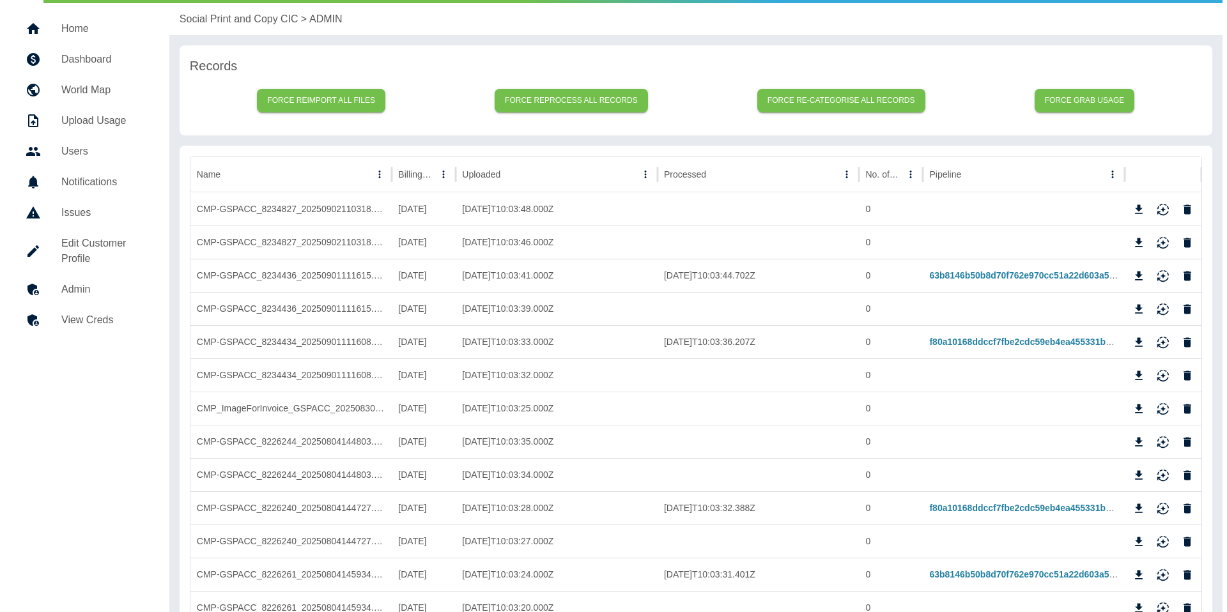
scroll to position [0, 0]
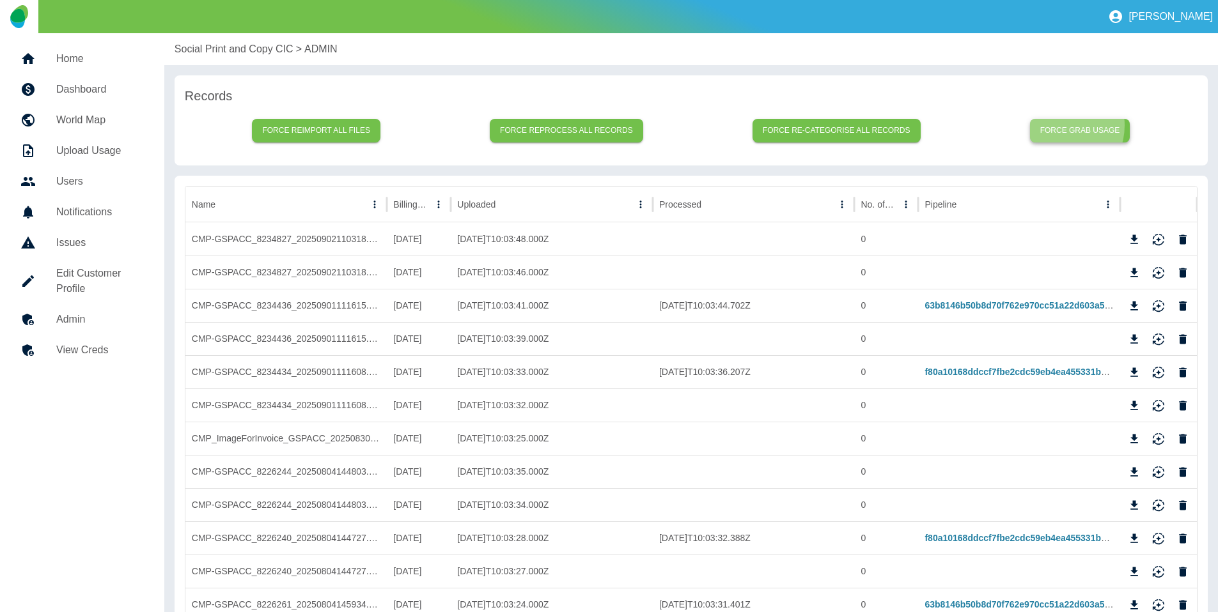
click at [1059, 126] on button "Force grab usage" at bounding box center [1080, 131] width 100 height 24
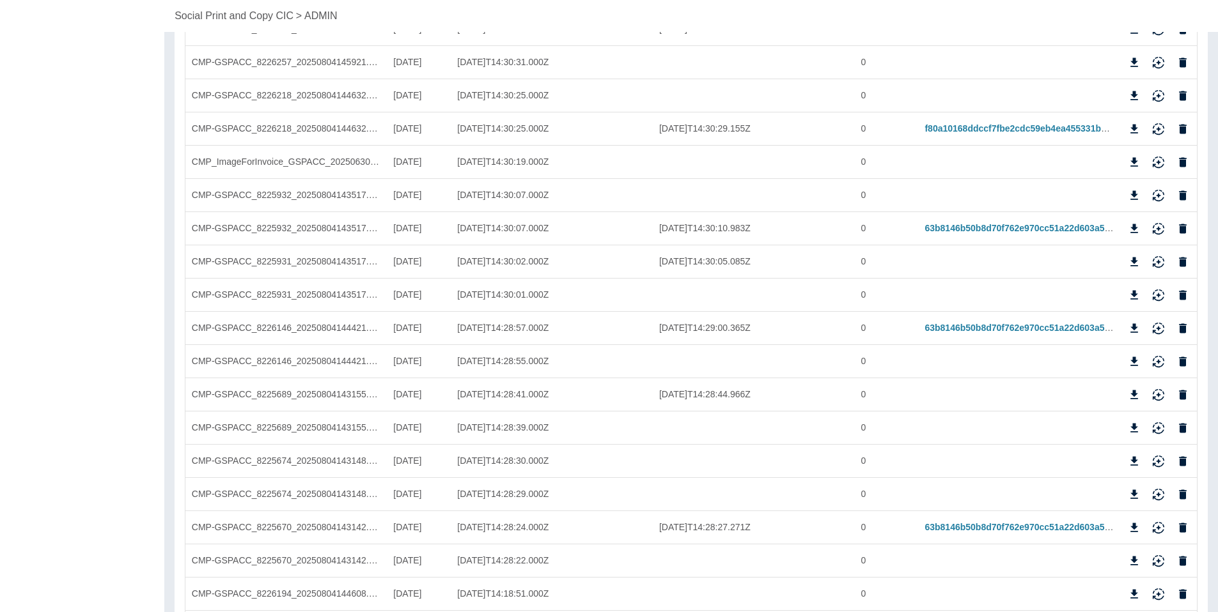
scroll to position [2162, 0]
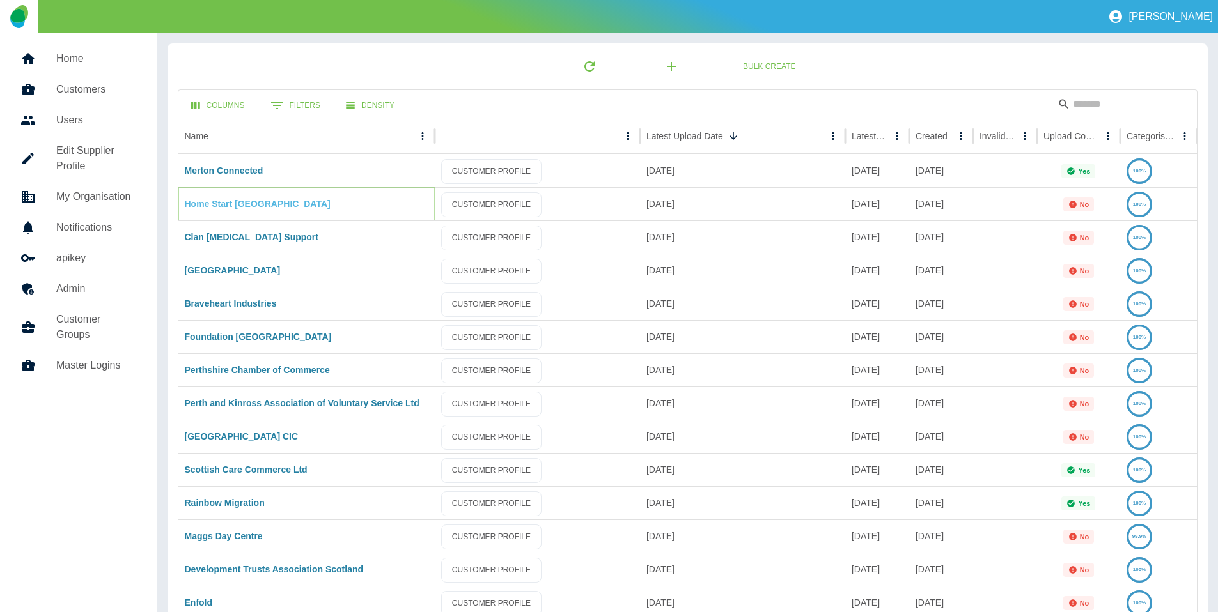
click at [229, 205] on link "Home Start South Warwickshire" at bounding box center [258, 204] width 146 height 10
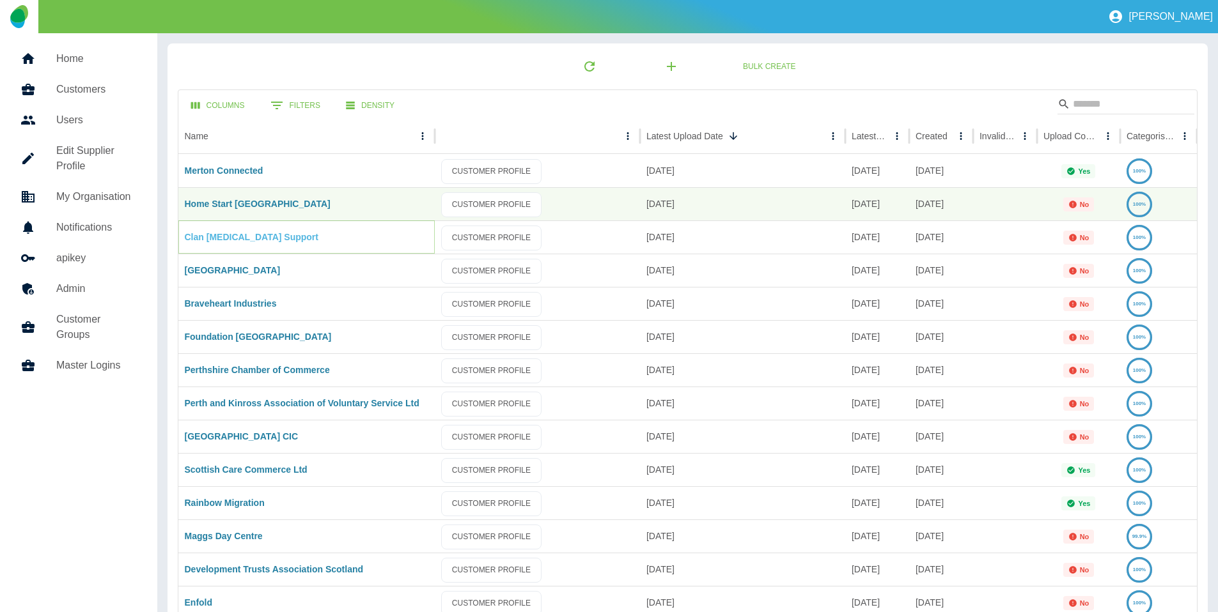
click at [219, 240] on link "Clan Cancer Support" at bounding box center [252, 237] width 134 height 10
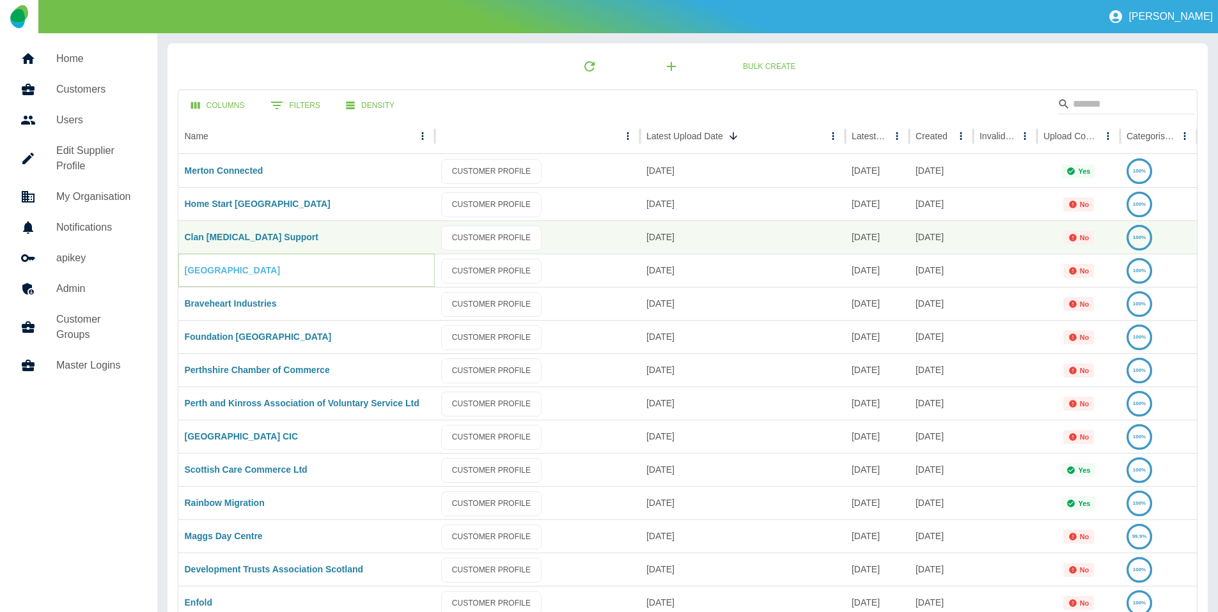
click at [220, 269] on link "Bell Farm Christian Centre" at bounding box center [233, 270] width 96 height 10
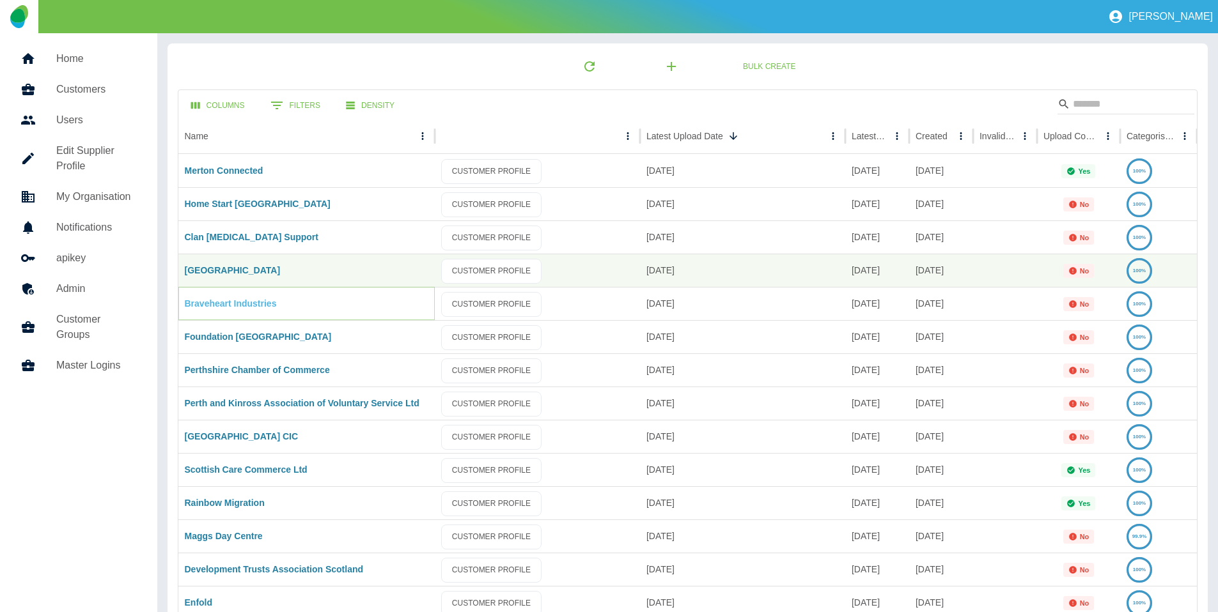
click at [215, 306] on link "Braveheart Industries" at bounding box center [231, 303] width 92 height 10
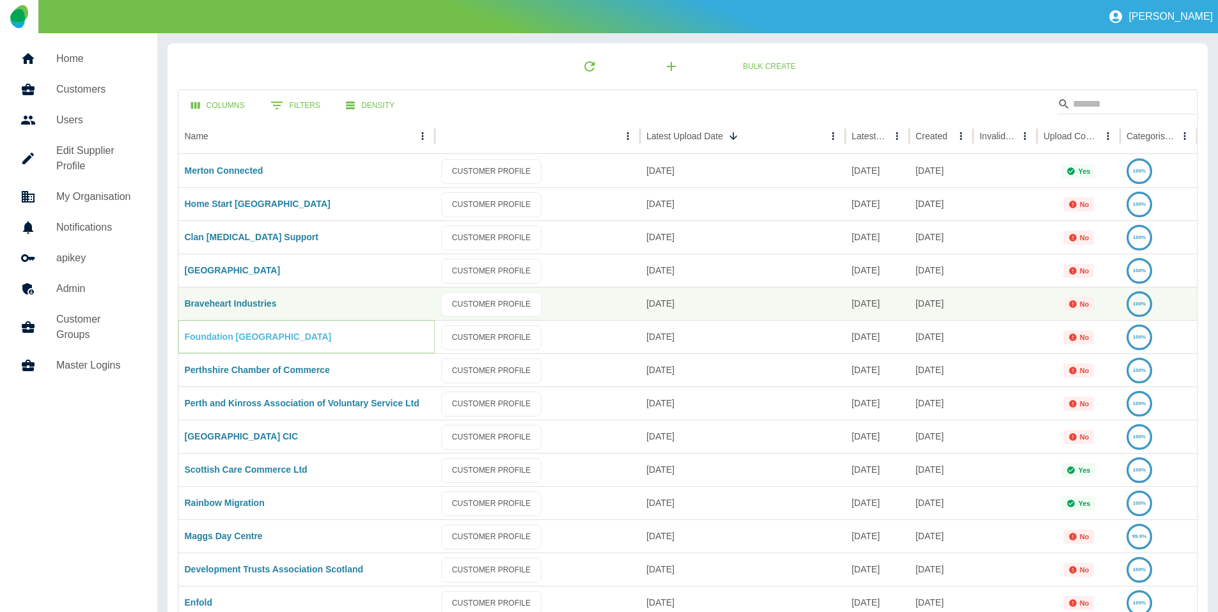
click at [220, 337] on link "Foundation Scotland" at bounding box center [258, 337] width 147 height 10
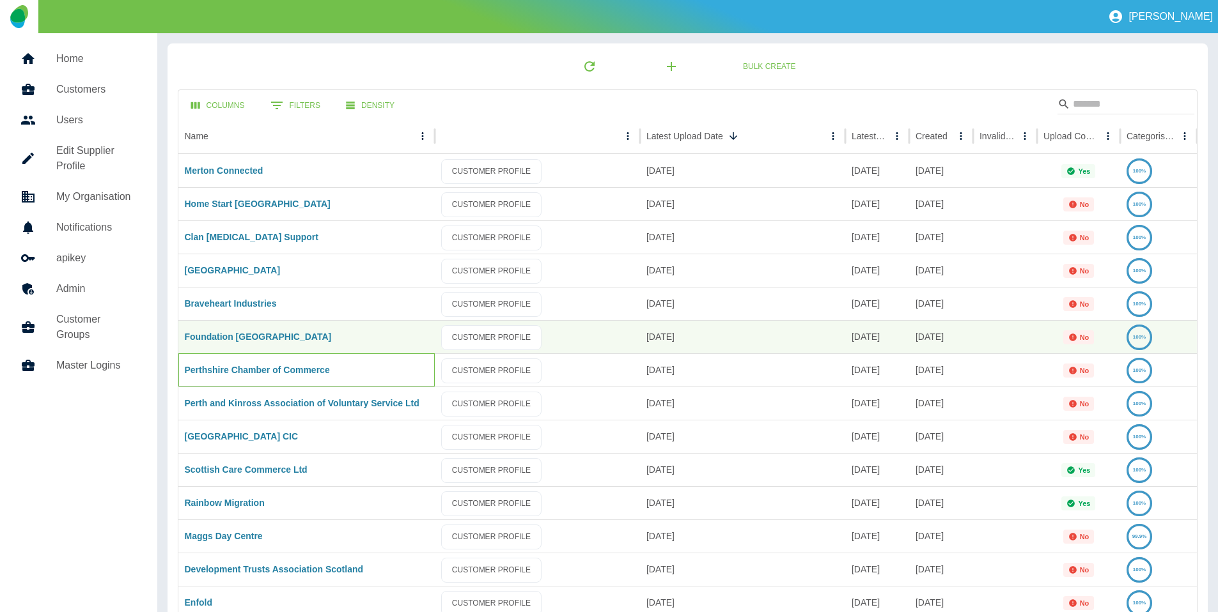
click at [229, 360] on div "Perthshire Chamber of Commerce" at bounding box center [306, 369] width 256 height 33
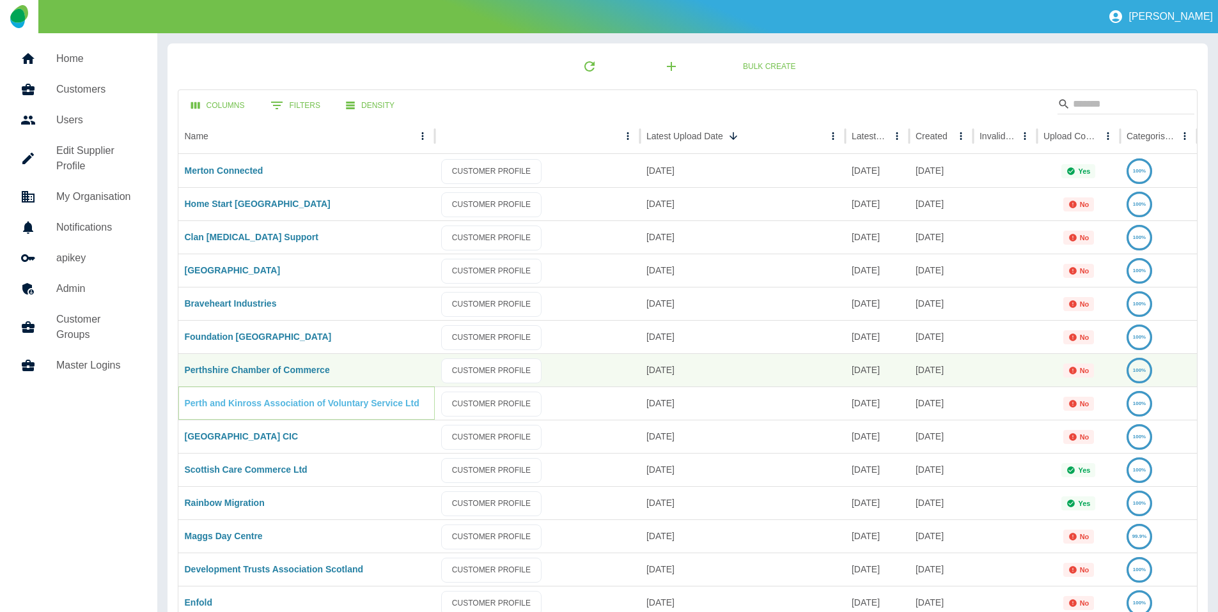
click at [225, 402] on link "Perth and Kinross Association of Voluntary Service Ltd" at bounding box center [302, 403] width 235 height 10
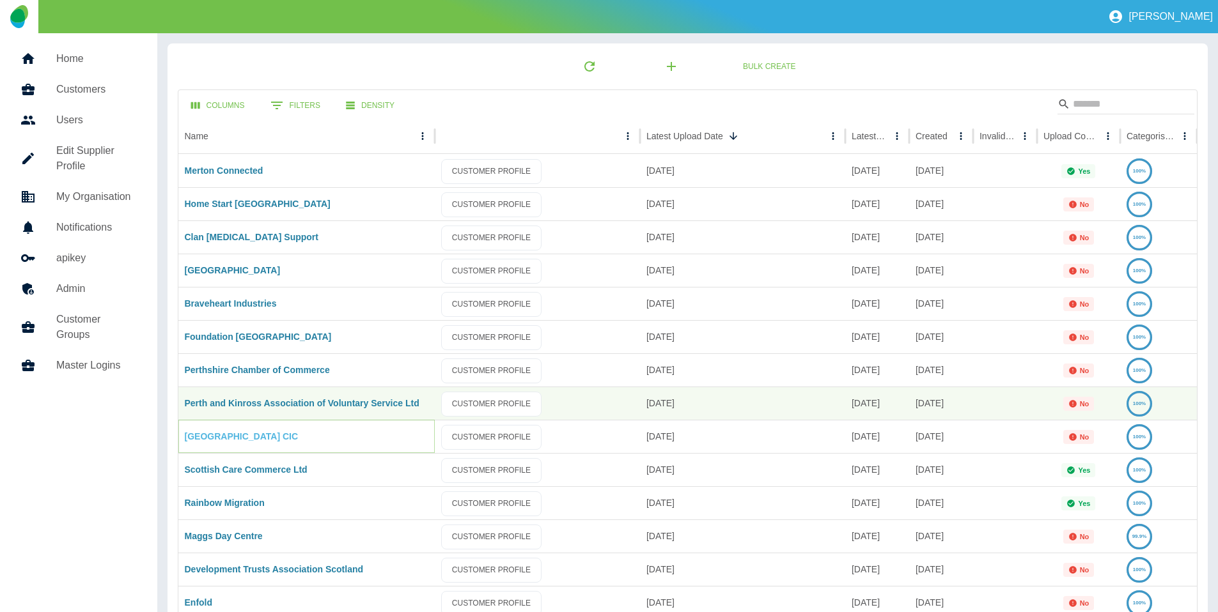
click at [202, 435] on link "[GEOGRAPHIC_DATA] CIC" at bounding box center [242, 436] width 114 height 10
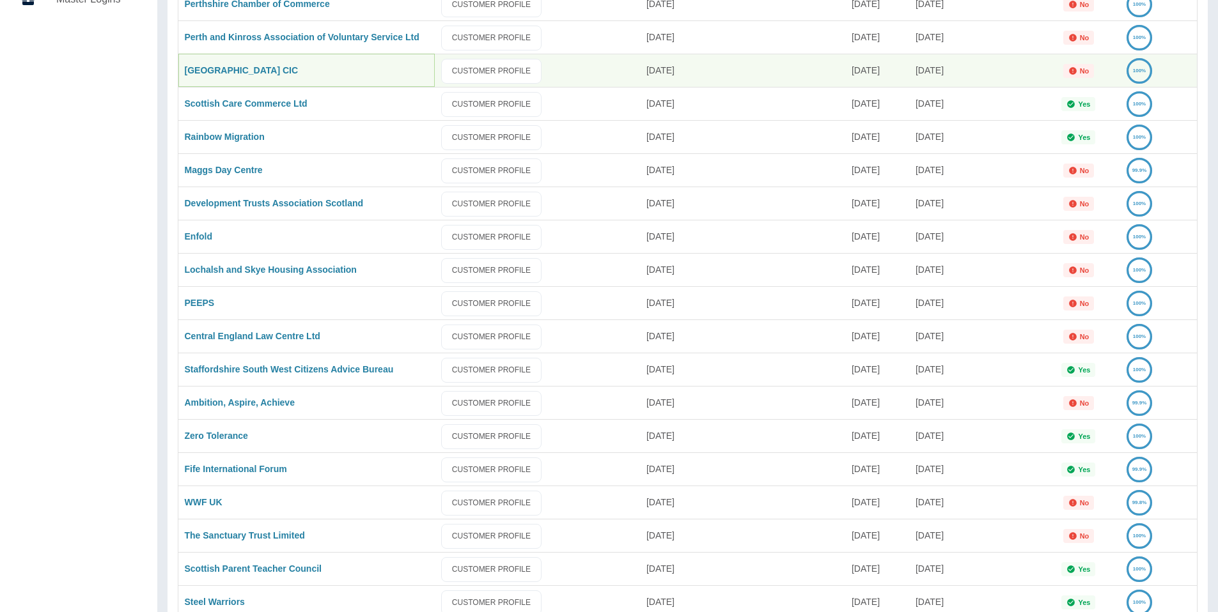
scroll to position [371, 0]
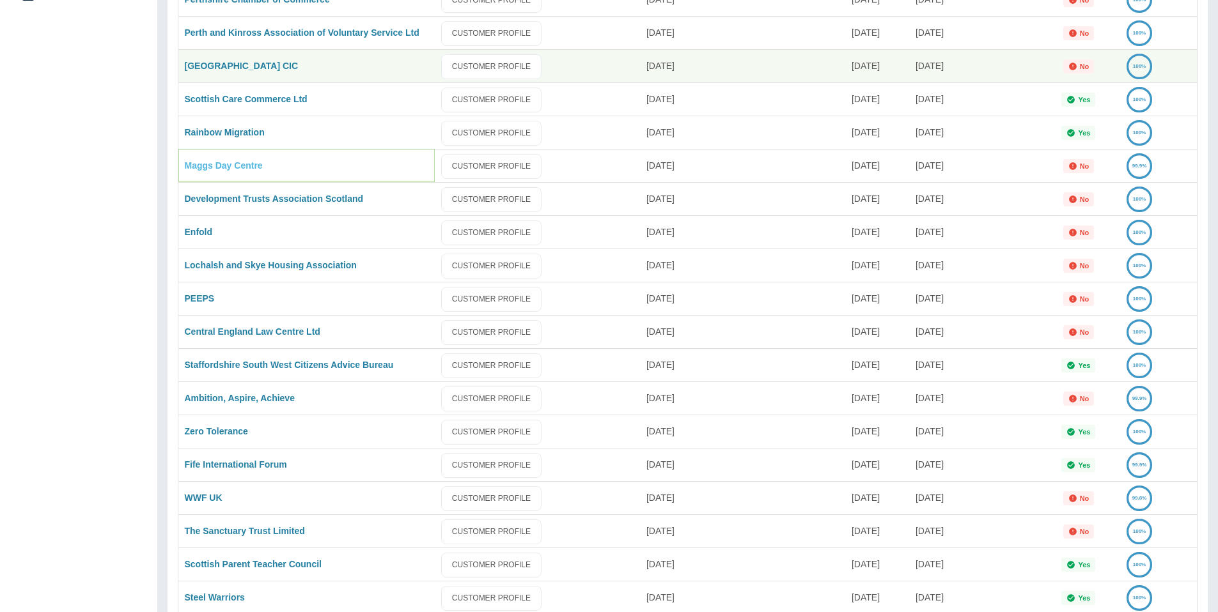
click at [215, 169] on link "Maggs Day Centre" at bounding box center [224, 165] width 78 height 10
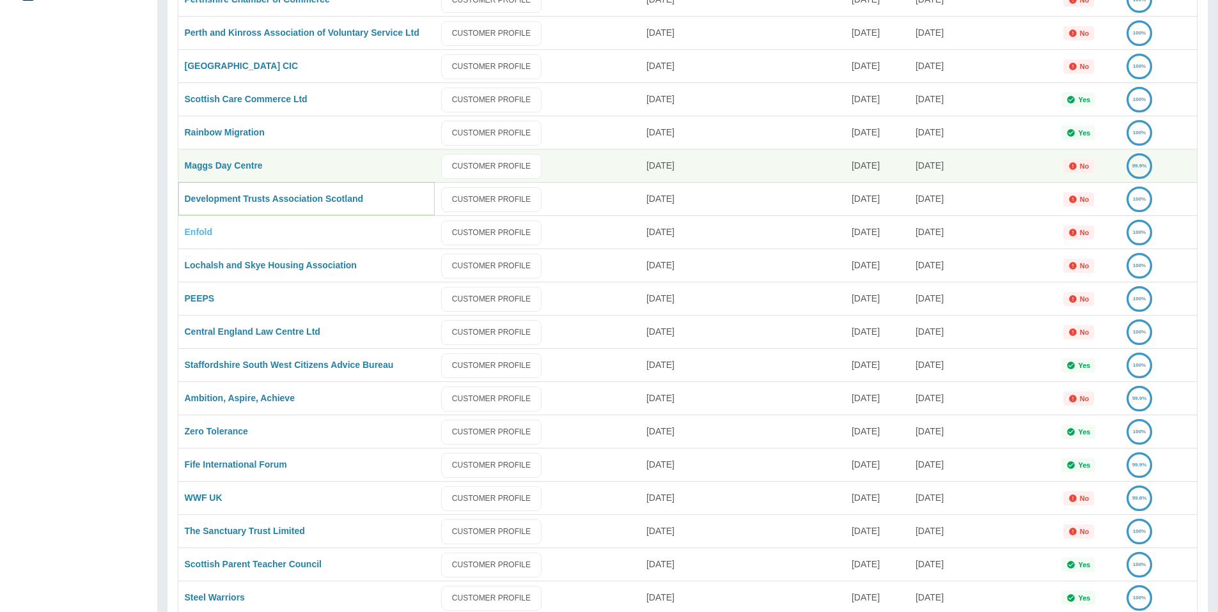
drag, startPoint x: 218, startPoint y: 198, endPoint x: 199, endPoint y: 228, distance: 35.3
click at [217, 199] on link "Development Trusts Association Scotland" at bounding box center [274, 199] width 179 height 10
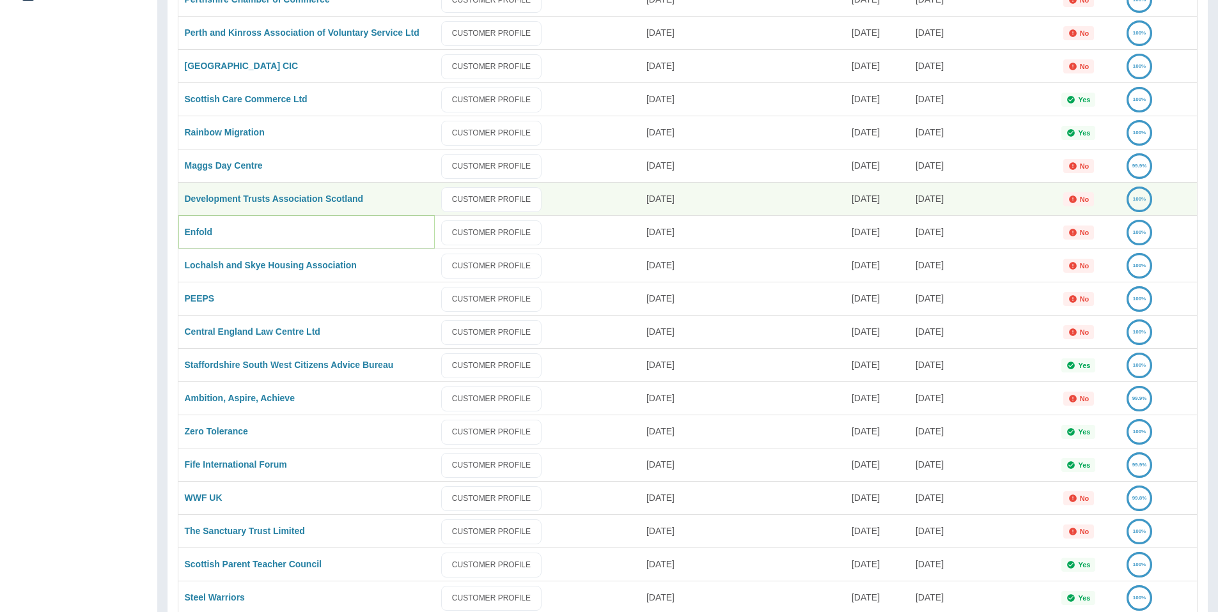
drag, startPoint x: 195, startPoint y: 232, endPoint x: 203, endPoint y: 242, distance: 12.3
click at [195, 232] on link "Enfold" at bounding box center [199, 232] width 28 height 10
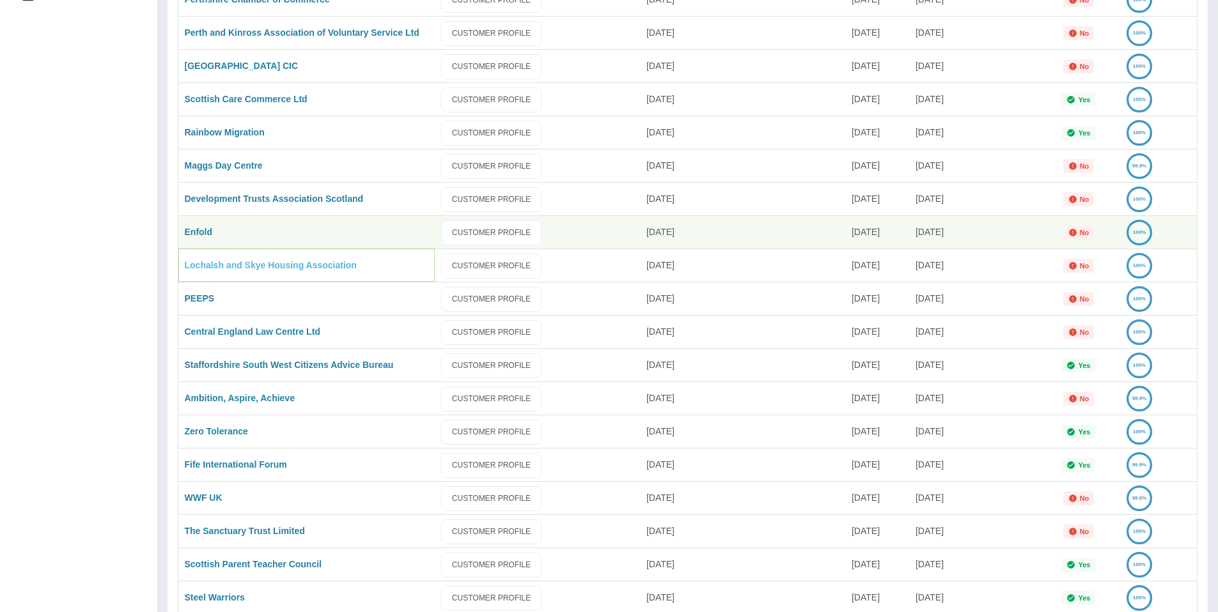
click at [208, 260] on link "Lochalsh and Skye Housing Association" at bounding box center [271, 265] width 172 height 10
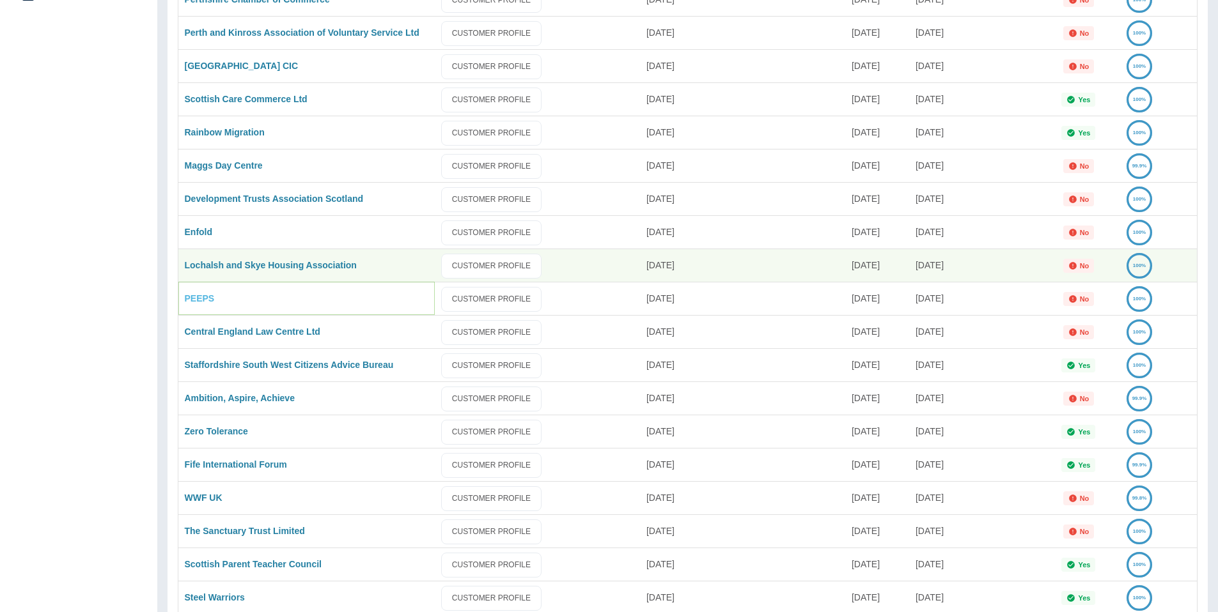
click at [198, 297] on link "PEEPS" at bounding box center [200, 298] width 30 height 10
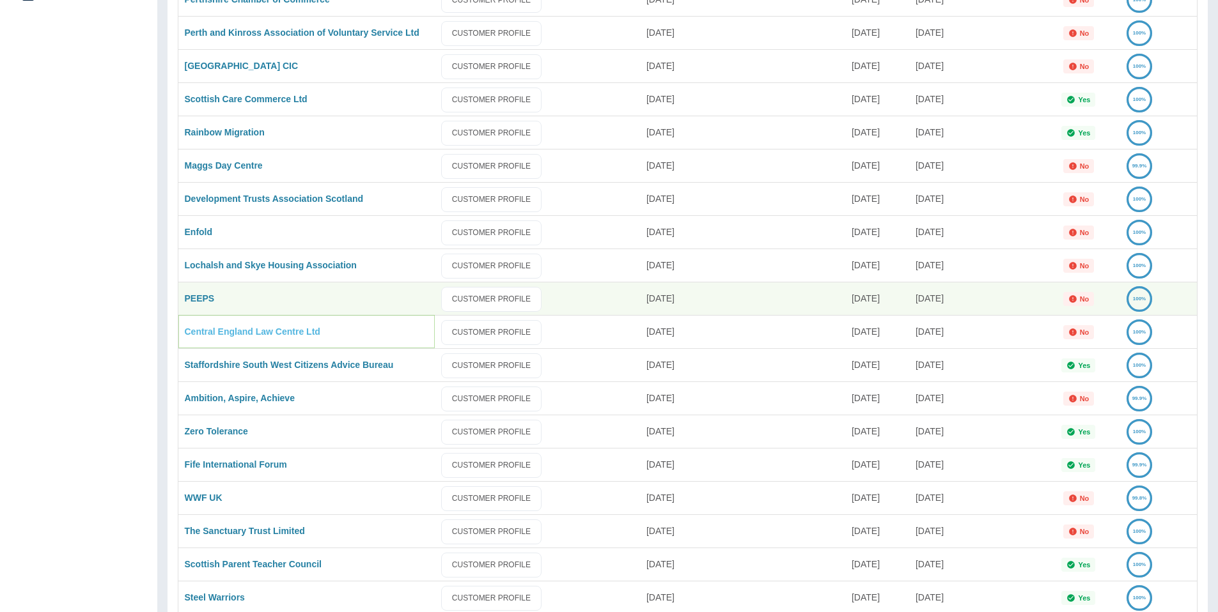
click at [206, 327] on link "Central England Law Centre Ltd" at bounding box center [253, 332] width 136 height 10
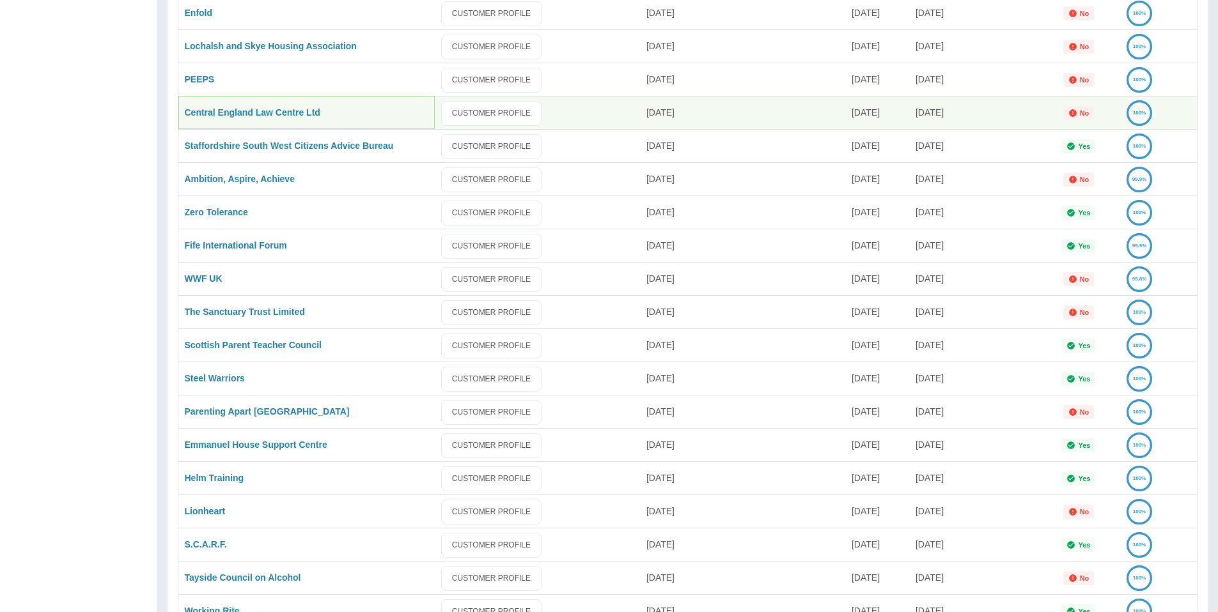
scroll to position [621, 0]
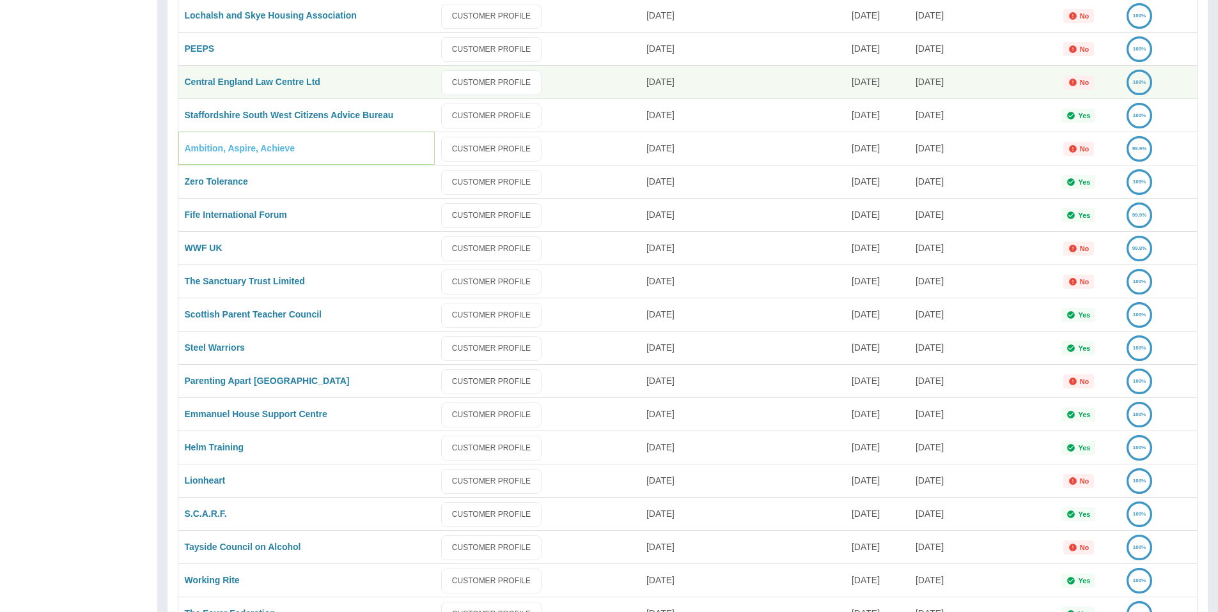
click at [240, 146] on link "Ambition, Aspire, Achieve" at bounding box center [240, 148] width 110 height 10
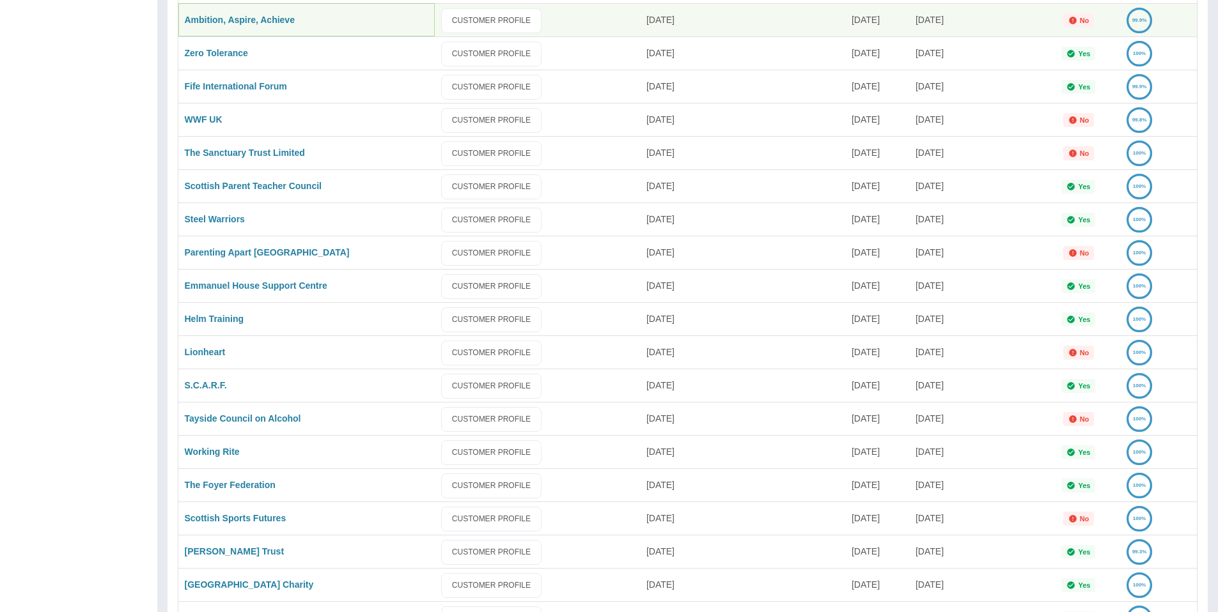
scroll to position [734, 0]
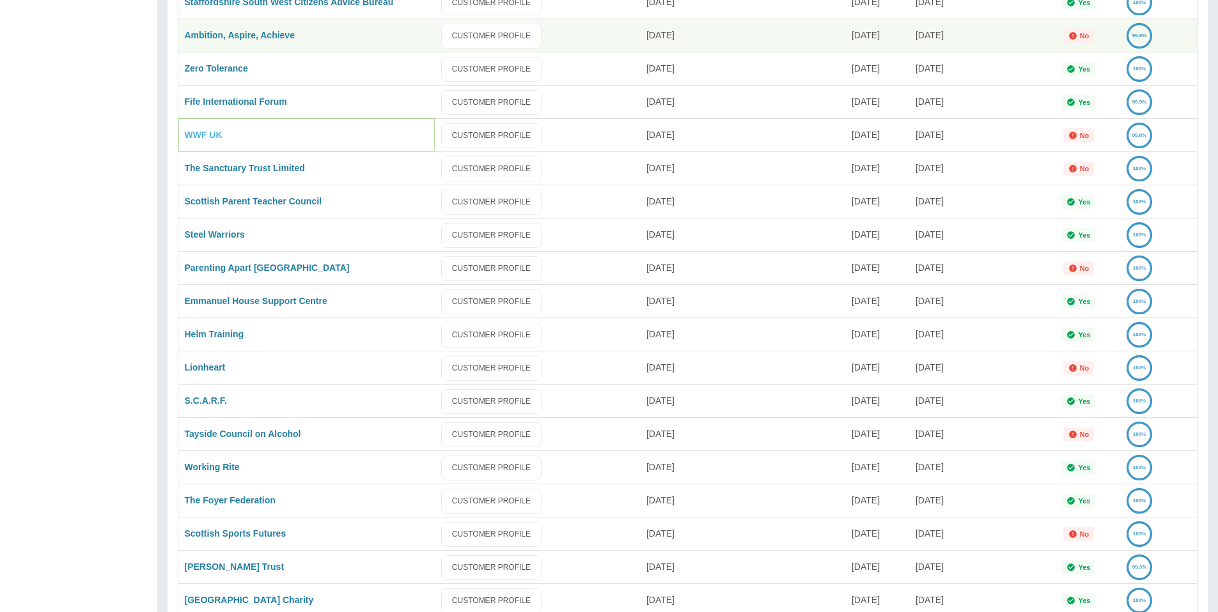
click at [190, 139] on link "WWF UK" at bounding box center [204, 135] width 38 height 10
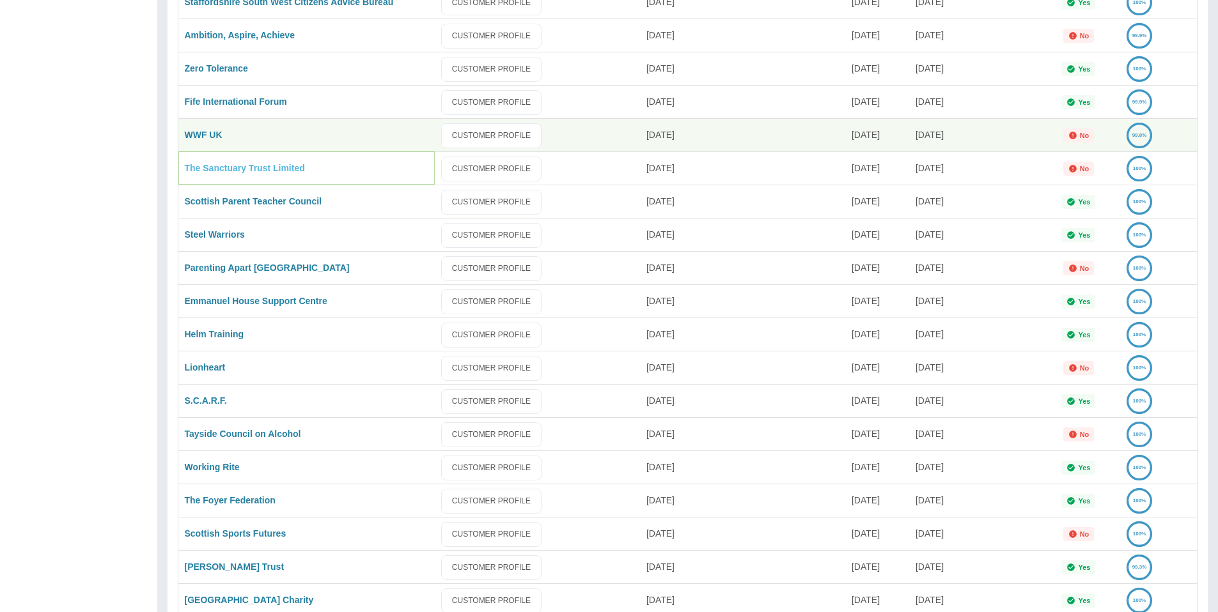
click at [212, 171] on link "The Sanctuary Trust Limited" at bounding box center [245, 168] width 120 height 10
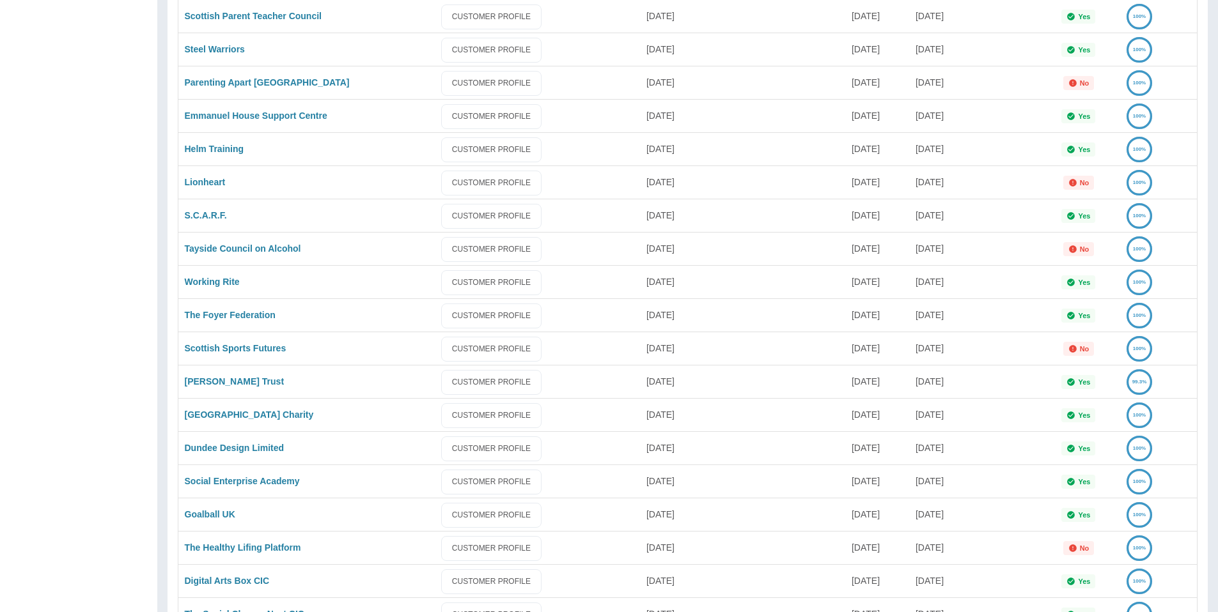
scroll to position [938, 0]
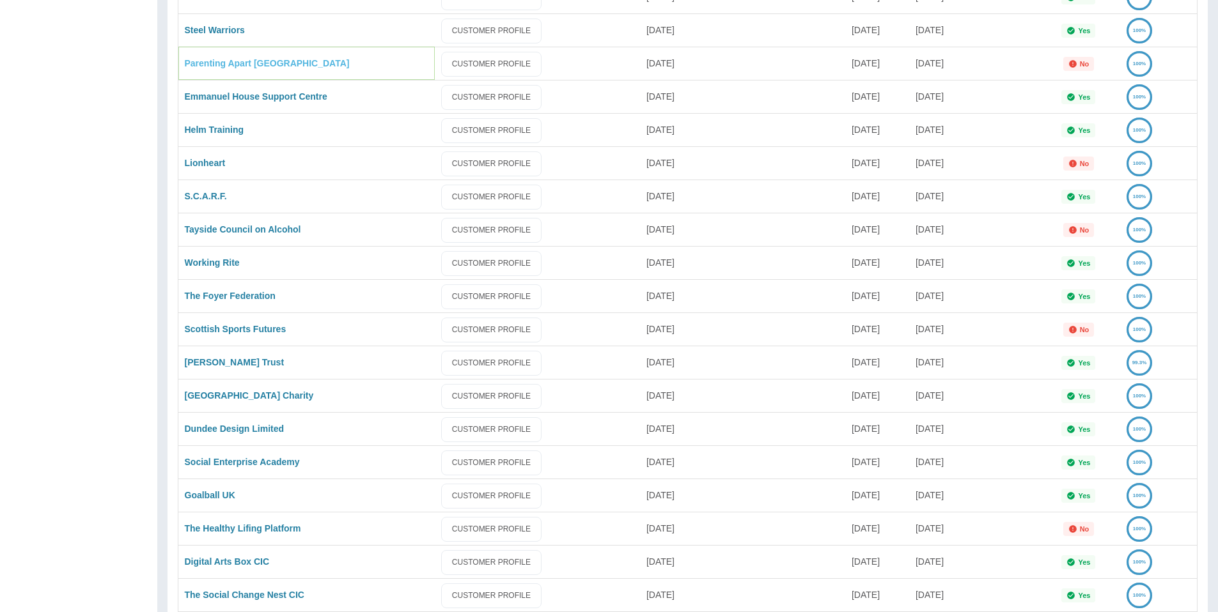
click at [255, 65] on link "Parenting Apart Centre East CIC" at bounding box center [267, 63] width 165 height 10
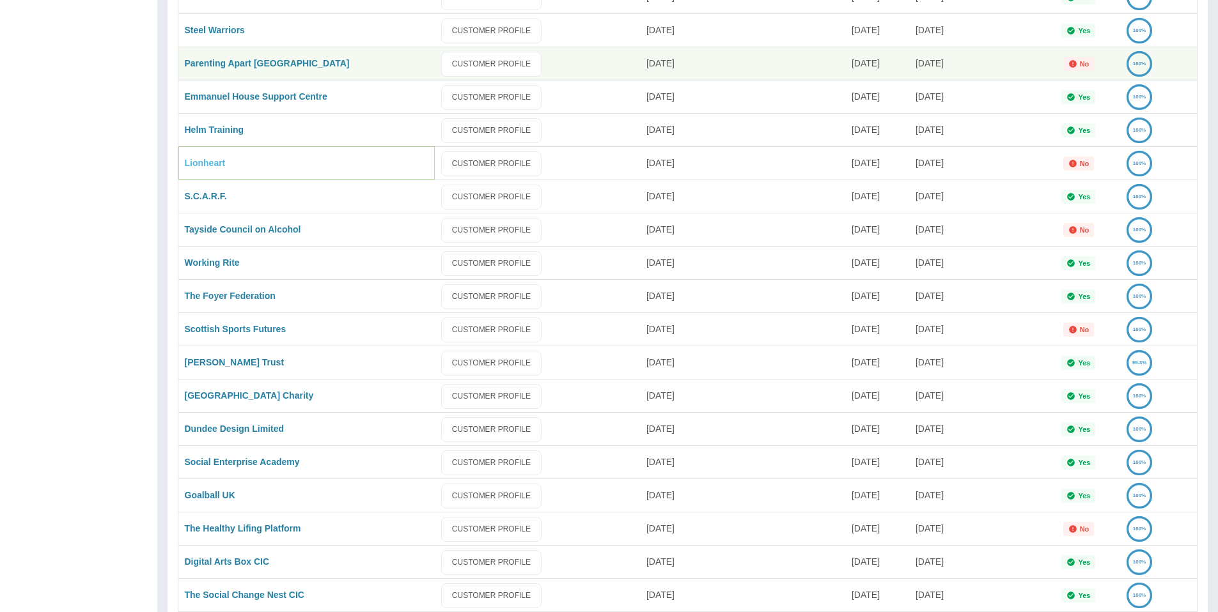
click at [212, 164] on link "Lionheart" at bounding box center [205, 163] width 41 height 10
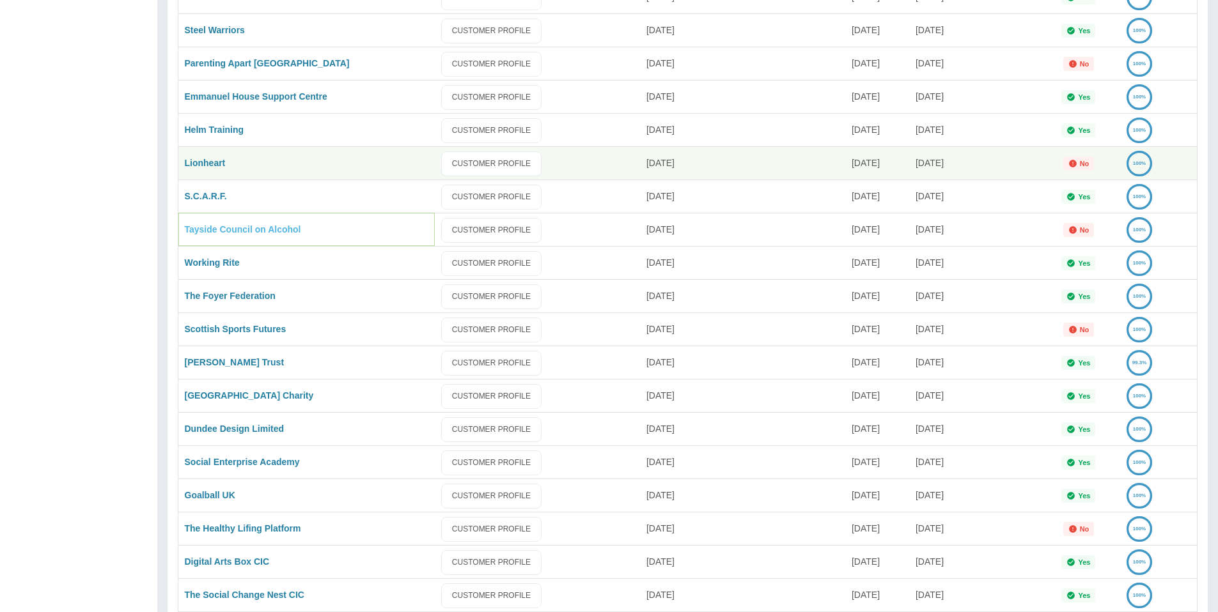
click at [224, 229] on link "Tayside Council on Alcohol" at bounding box center [243, 229] width 116 height 10
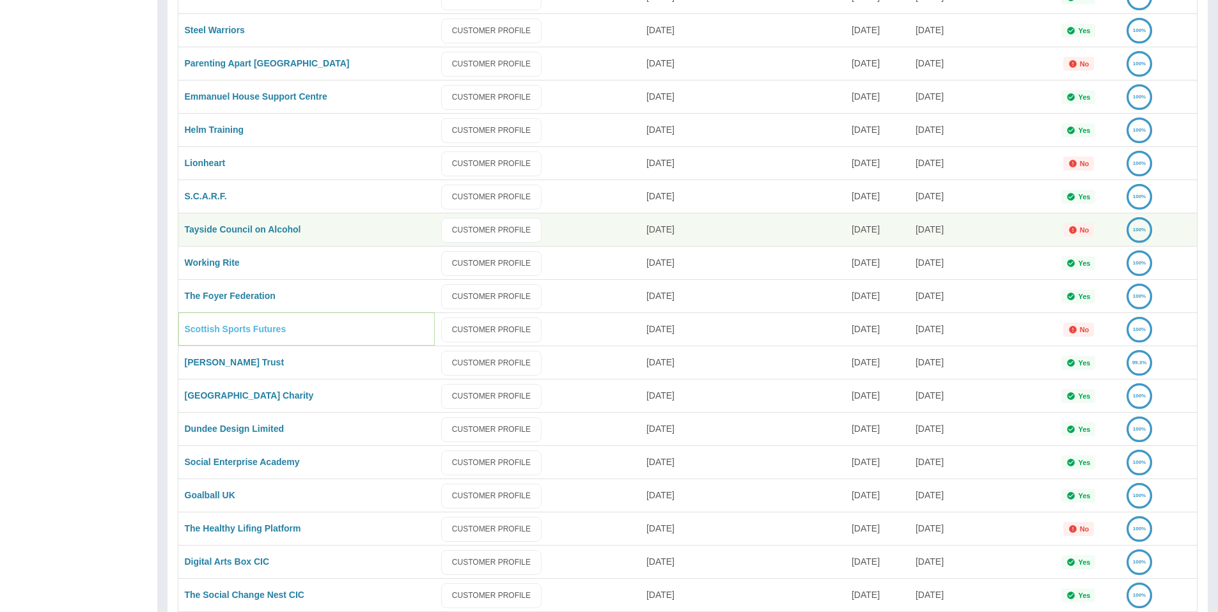
click at [216, 325] on link "Scottish Sports Futures" at bounding box center [236, 329] width 102 height 10
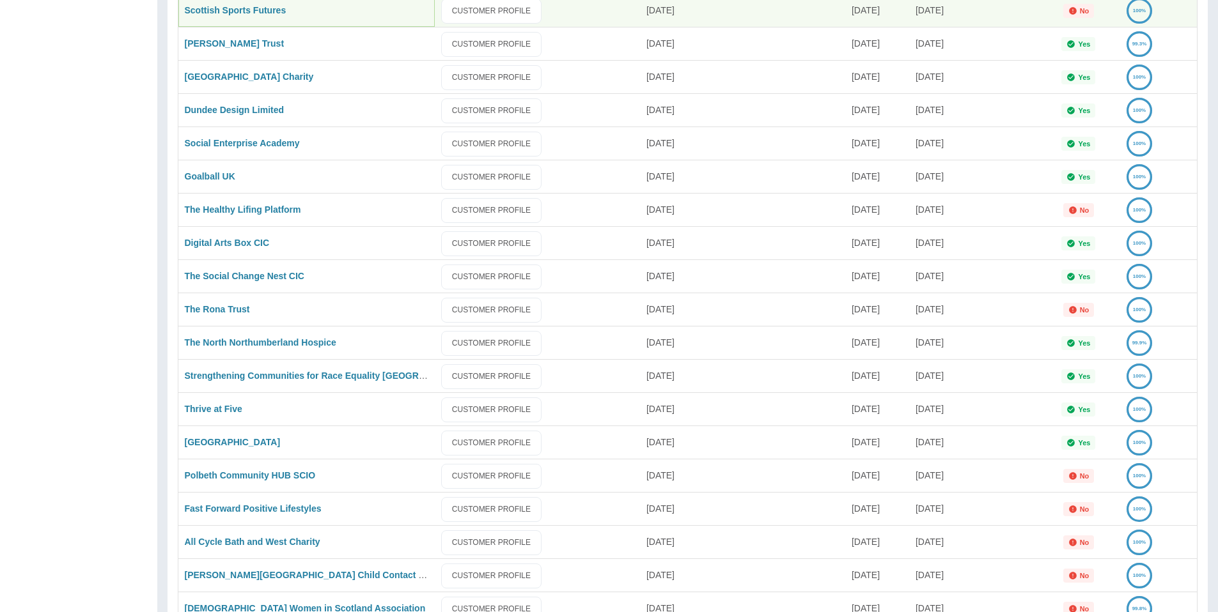
scroll to position [1259, 0]
click at [222, 212] on link "The Healthy Lifing Platform" at bounding box center [243, 208] width 116 height 10
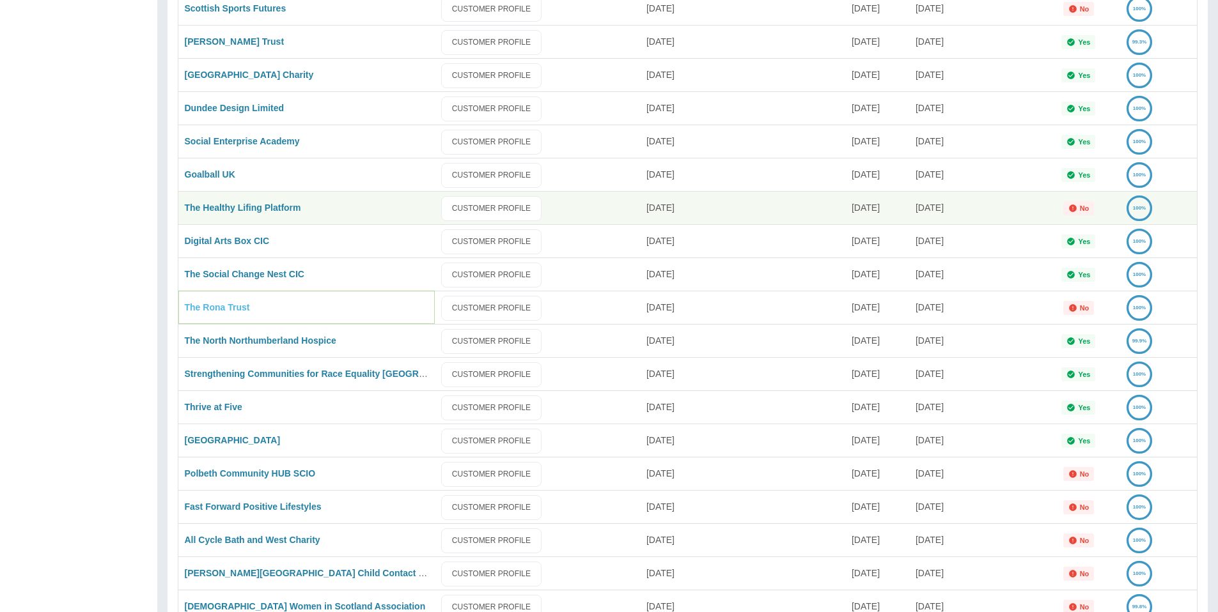
click at [235, 307] on link "The Rona Trust" at bounding box center [217, 307] width 65 height 10
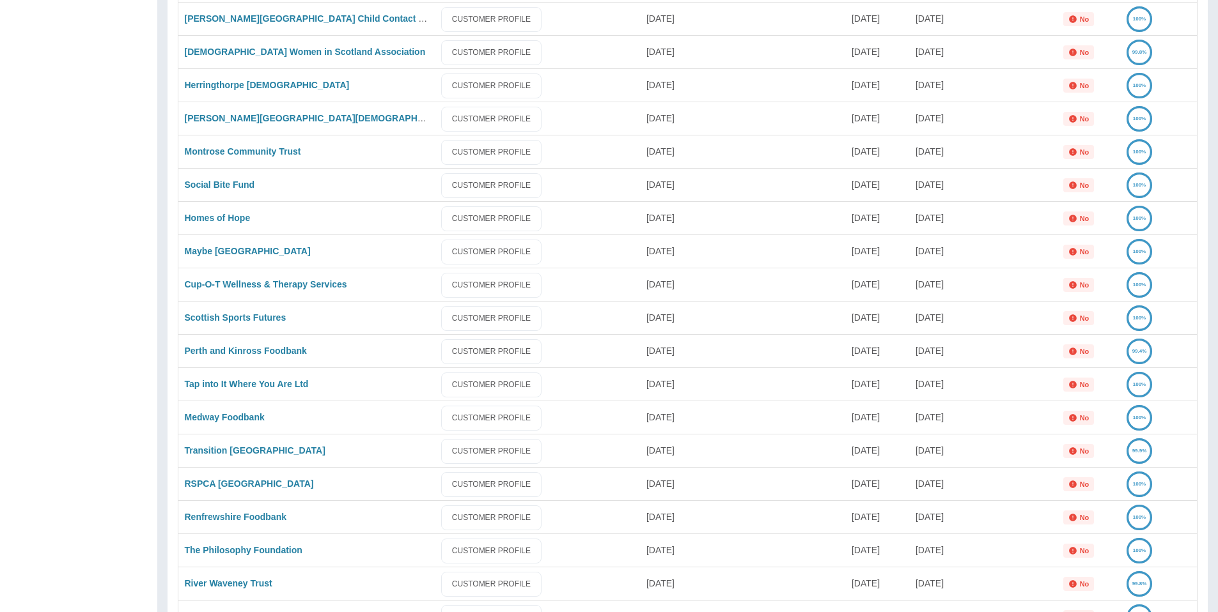
scroll to position [1822, 0]
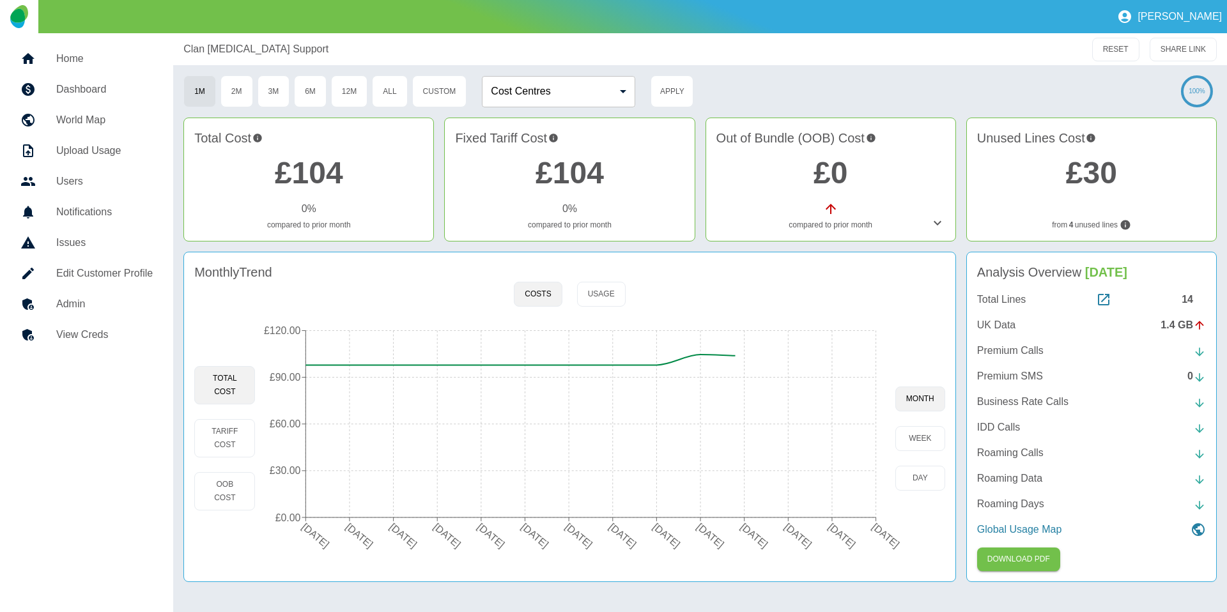
click at [93, 309] on h5 "Admin" at bounding box center [104, 304] width 97 height 15
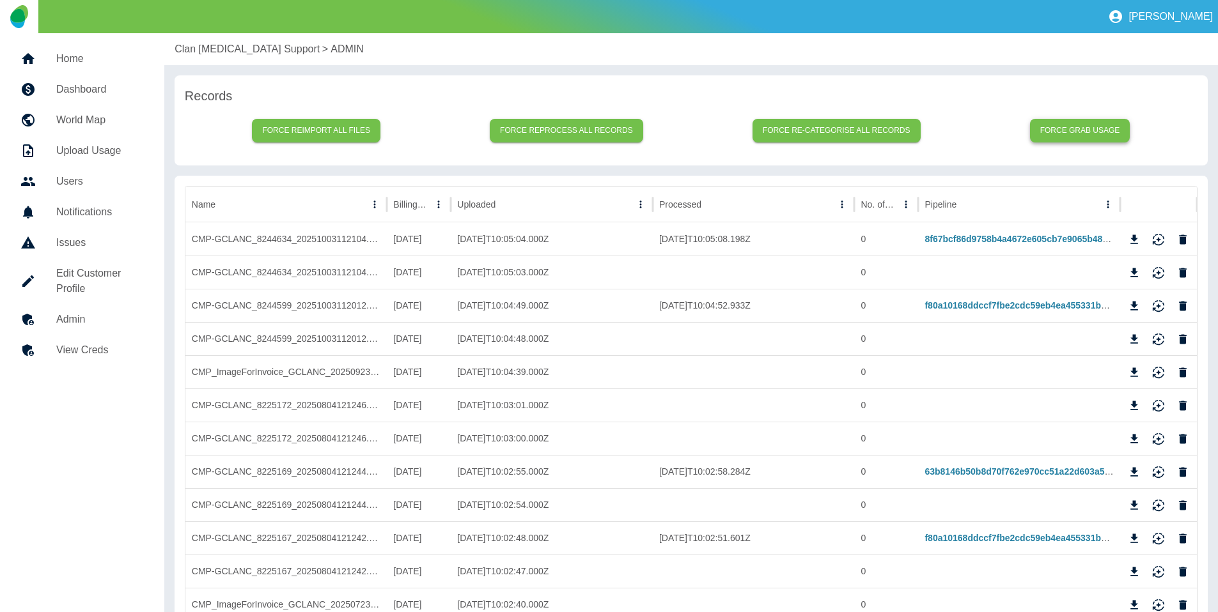
click at [1051, 128] on button "Force grab usage" at bounding box center [1080, 131] width 100 height 24
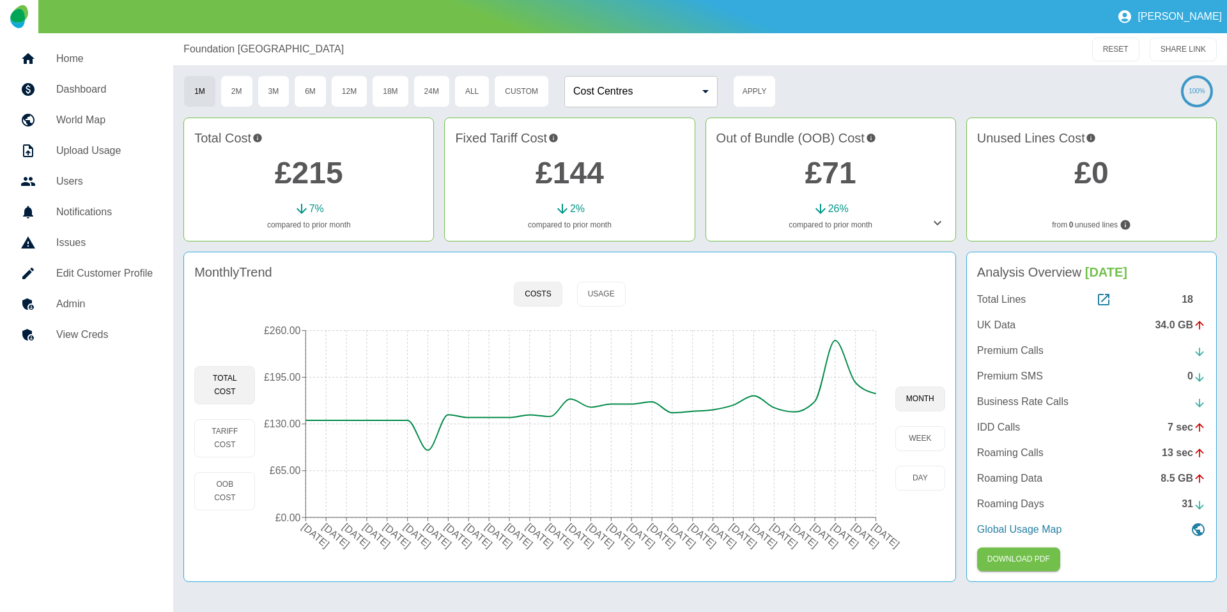
click at [93, 306] on h5 "Admin" at bounding box center [104, 304] width 97 height 15
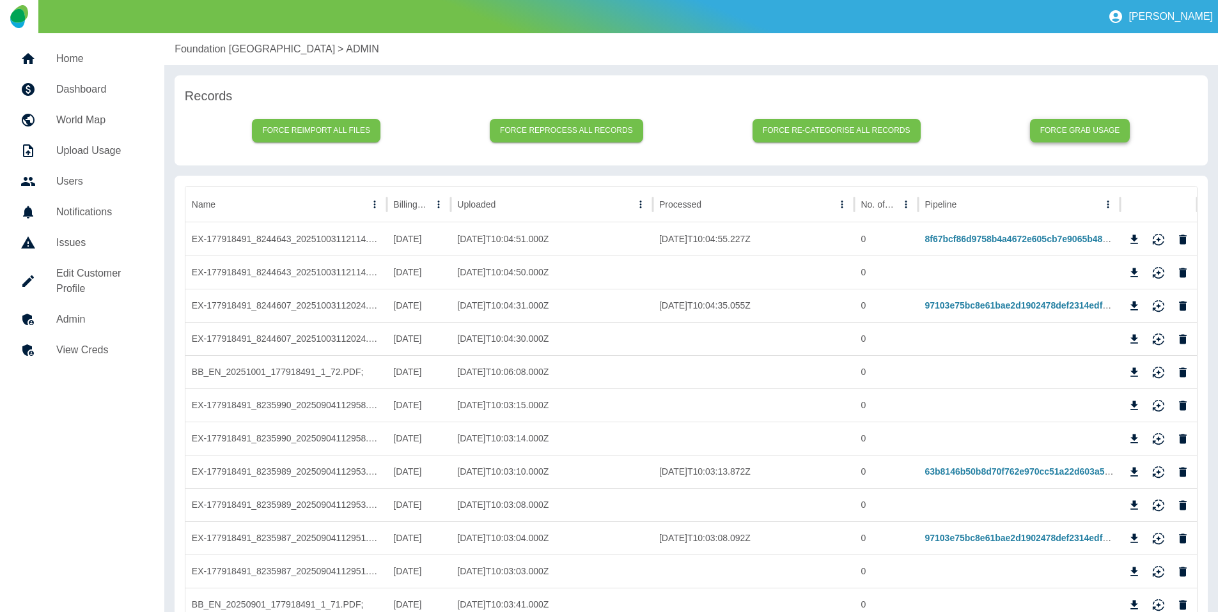
click at [1109, 130] on button "Force grab usage" at bounding box center [1080, 131] width 100 height 24
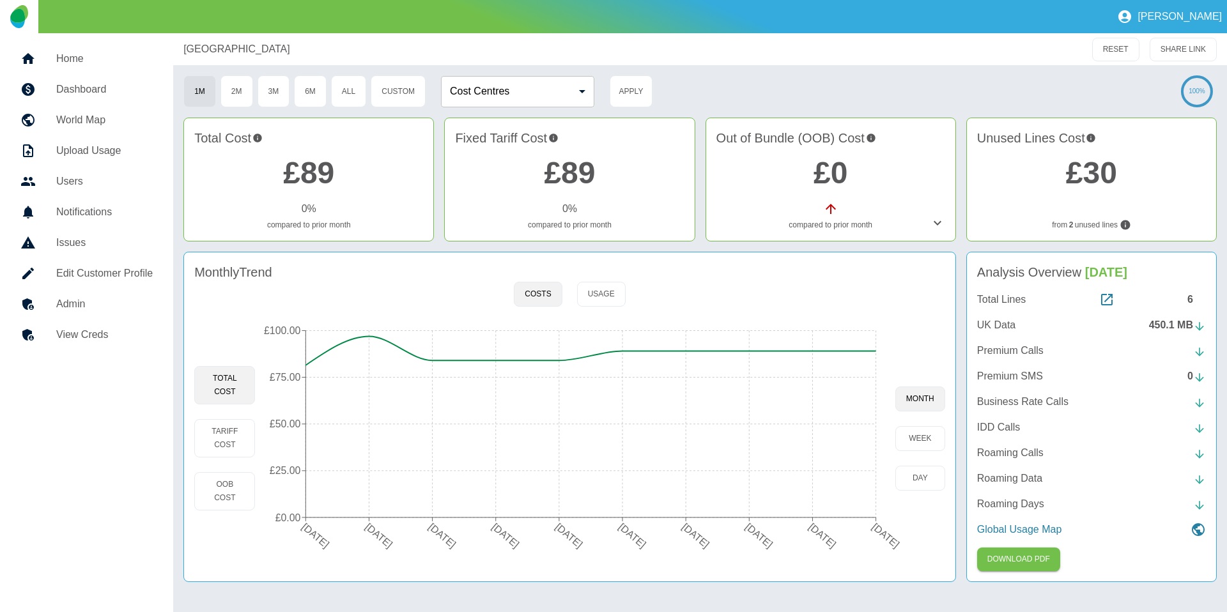
click at [83, 299] on h5 "Admin" at bounding box center [104, 304] width 97 height 15
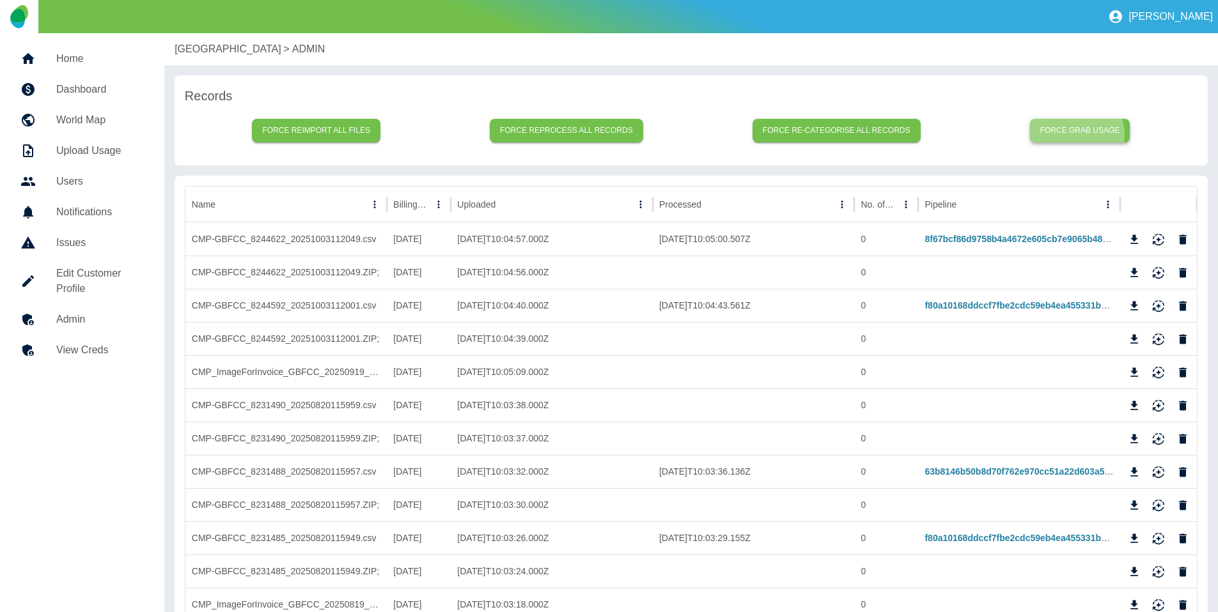
click at [1070, 136] on button "Force grab usage" at bounding box center [1080, 131] width 100 height 24
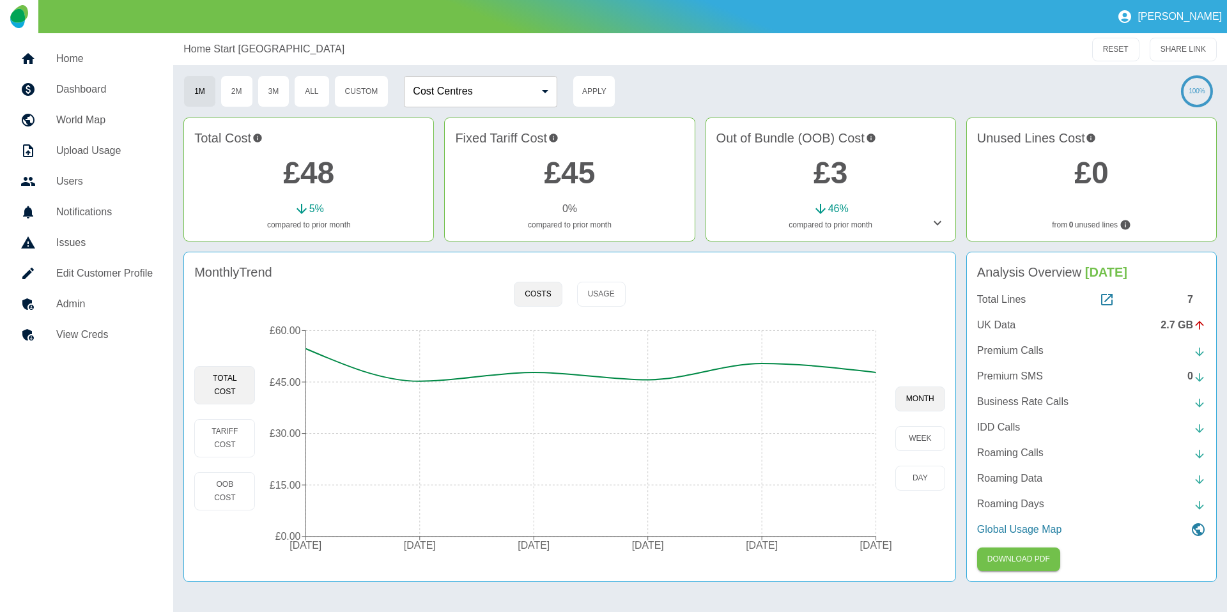
click at [77, 302] on h5 "Admin" at bounding box center [104, 304] width 97 height 15
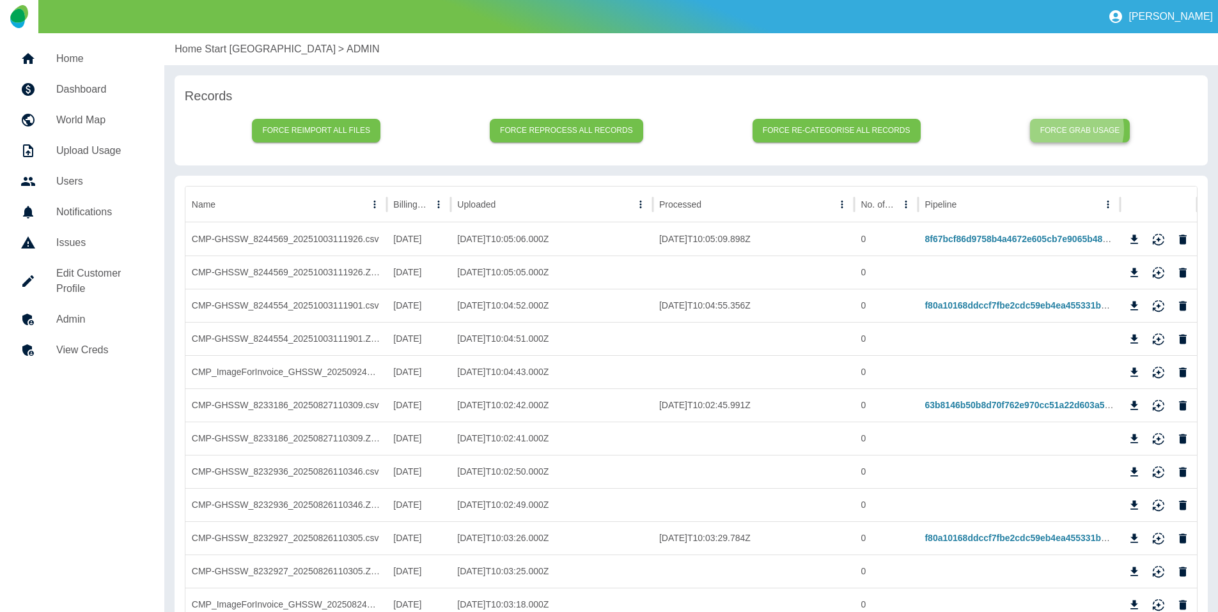
click at [1070, 129] on button "Force grab usage" at bounding box center [1080, 131] width 100 height 24
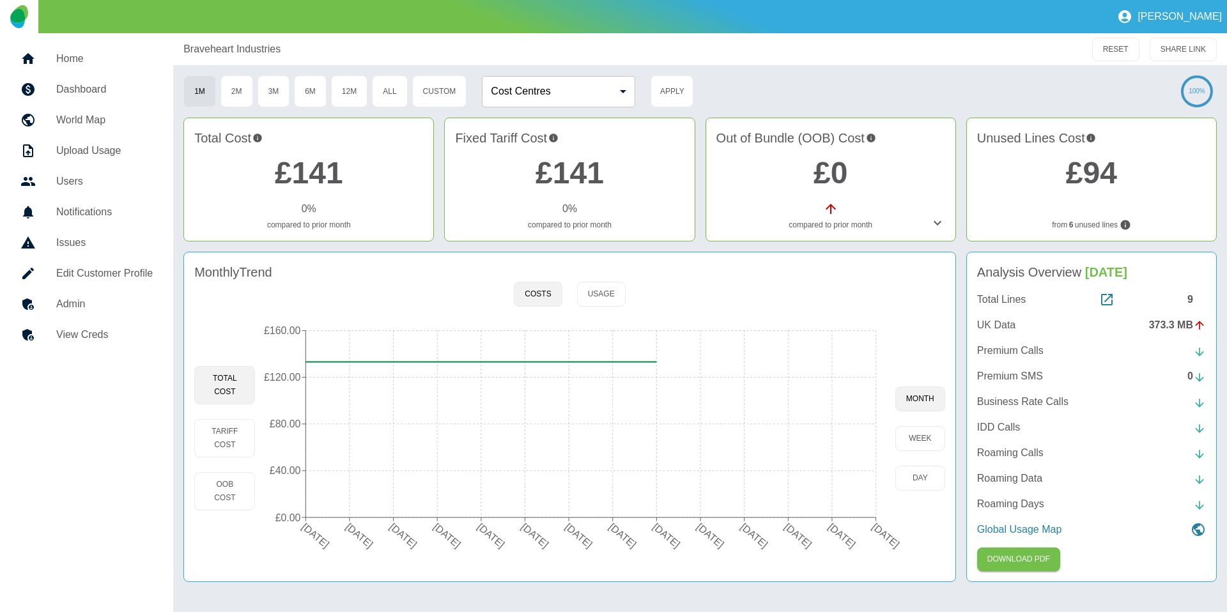
click at [100, 301] on h5 "Admin" at bounding box center [104, 304] width 97 height 15
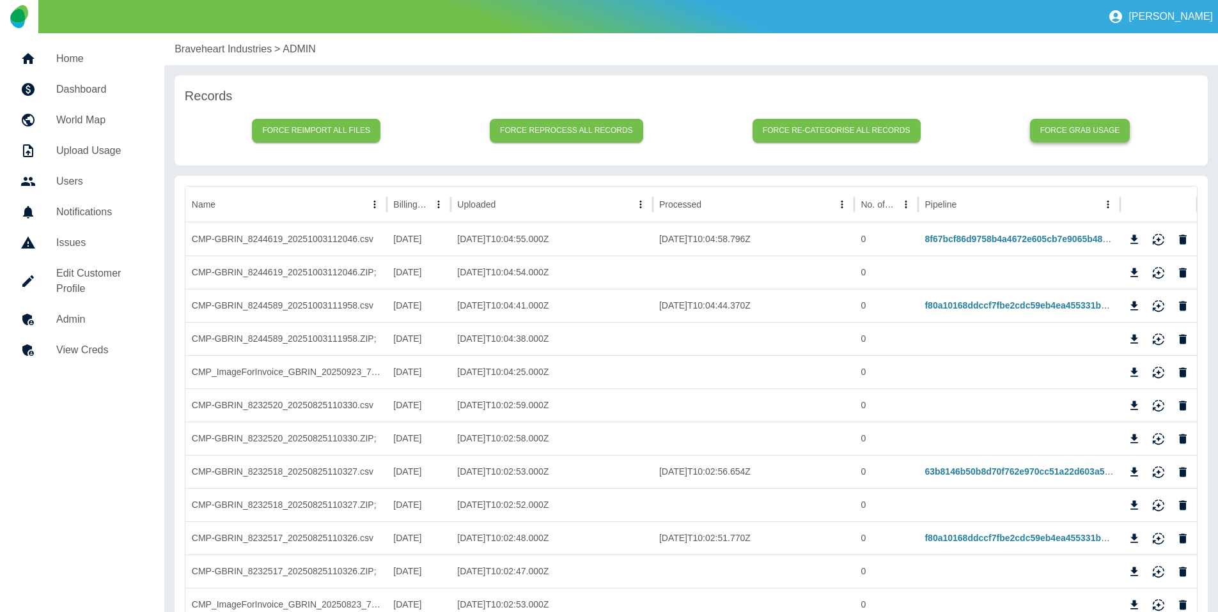
click at [1078, 134] on button "Force grab usage" at bounding box center [1080, 131] width 100 height 24
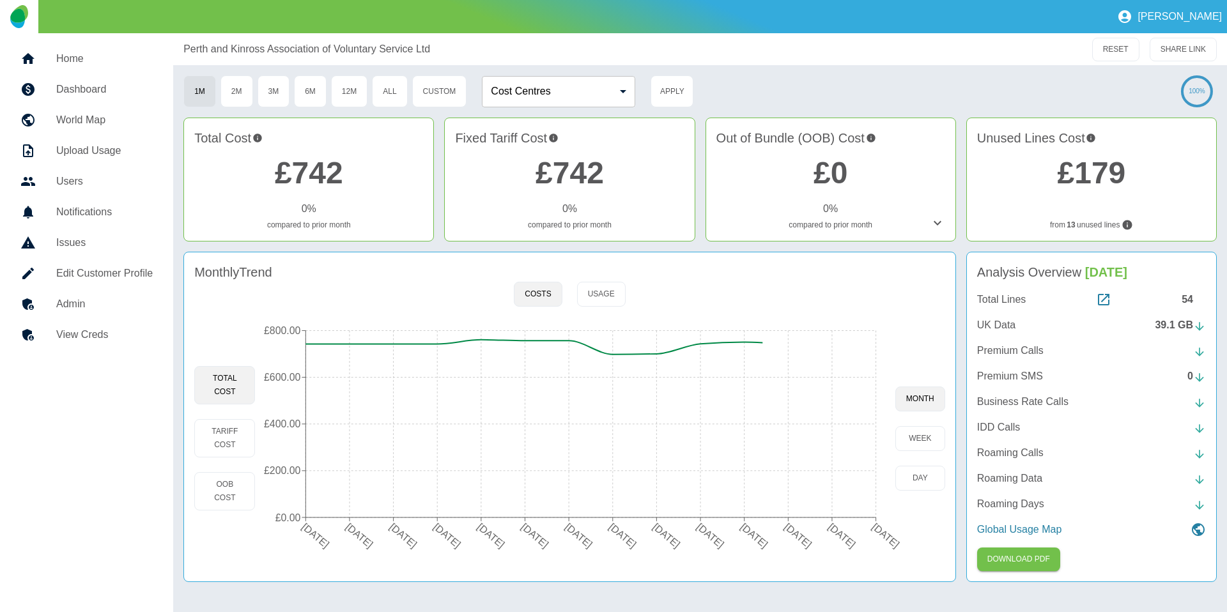
click at [143, 311] on h5 "Admin" at bounding box center [104, 304] width 97 height 15
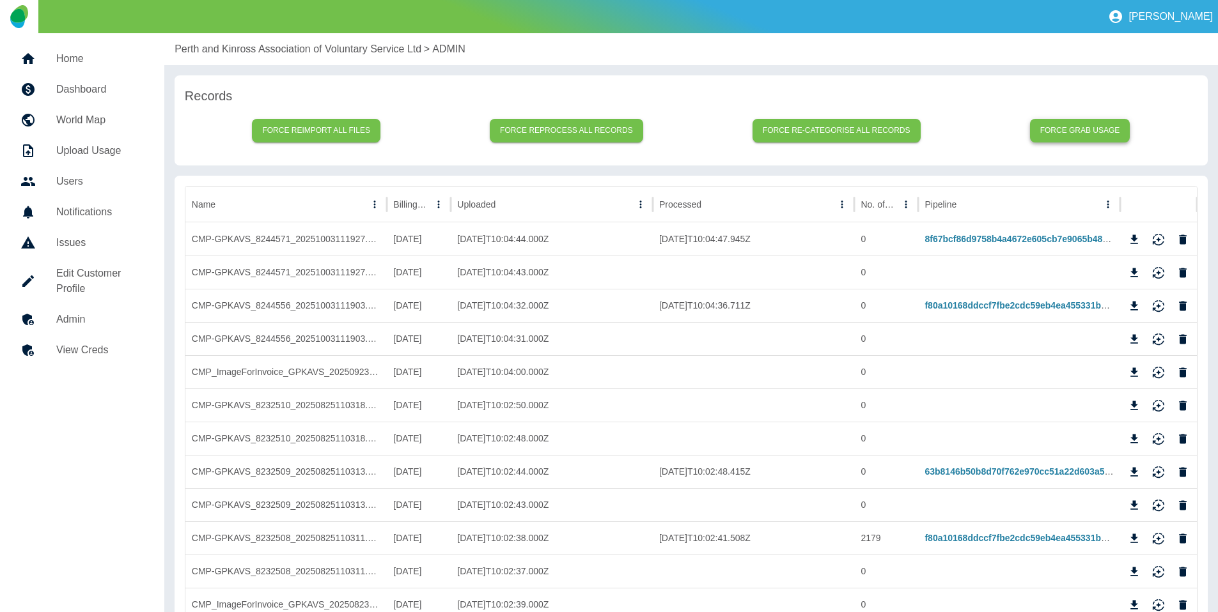
click at [1046, 130] on button "Force grab usage" at bounding box center [1080, 131] width 100 height 24
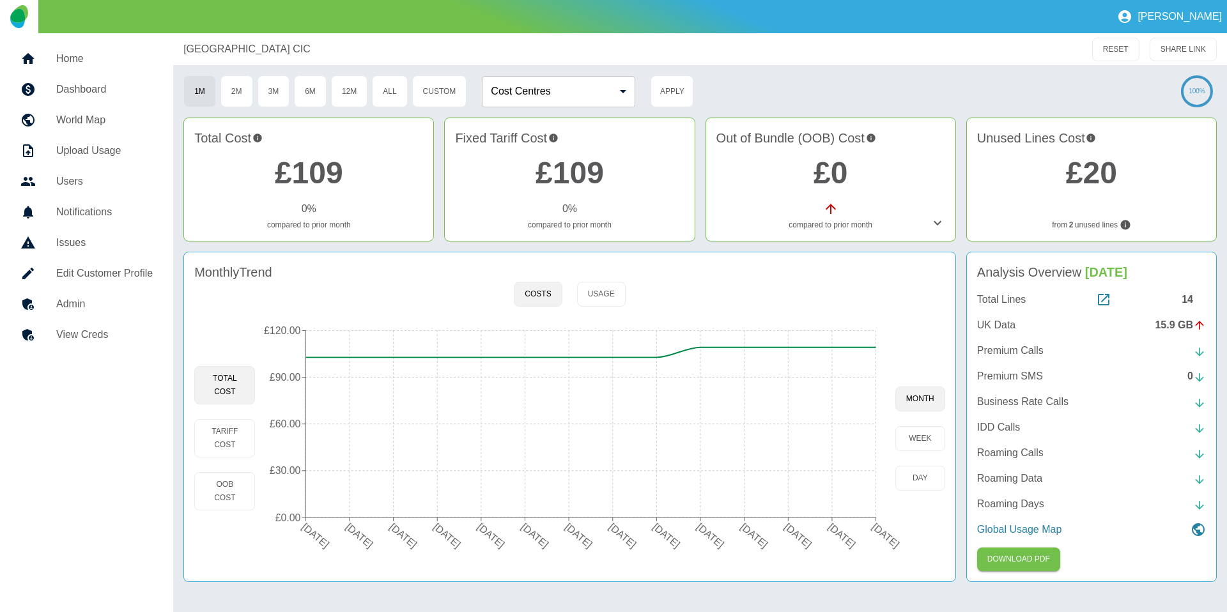
click at [143, 311] on h5 "Admin" at bounding box center [104, 304] width 97 height 15
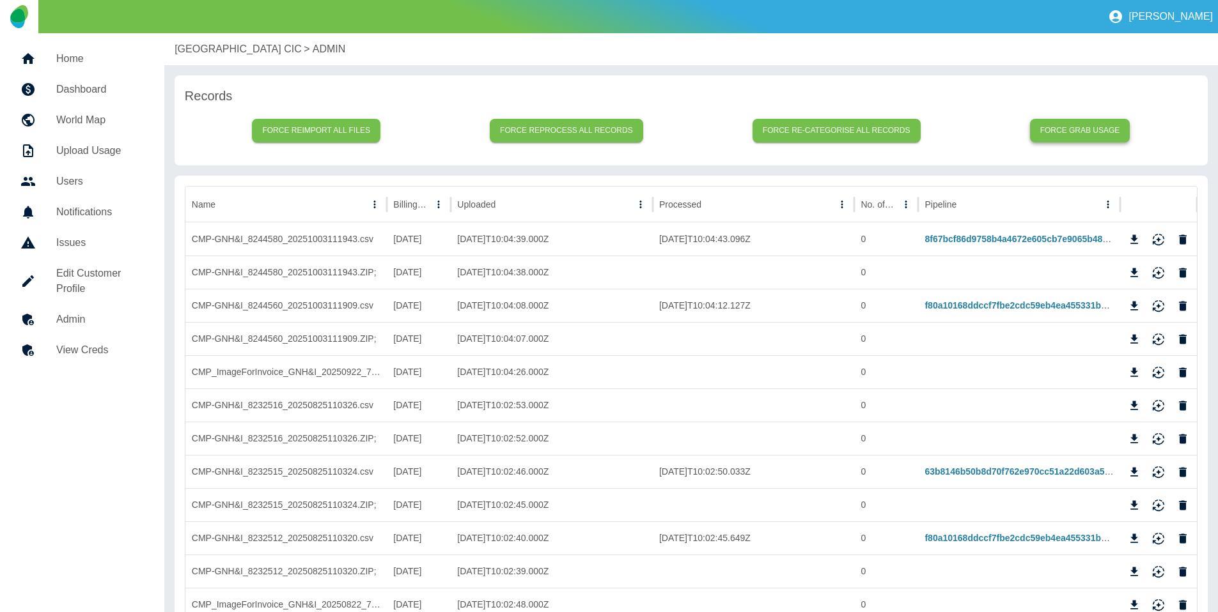
click at [1050, 128] on button "Force grab usage" at bounding box center [1080, 131] width 100 height 24
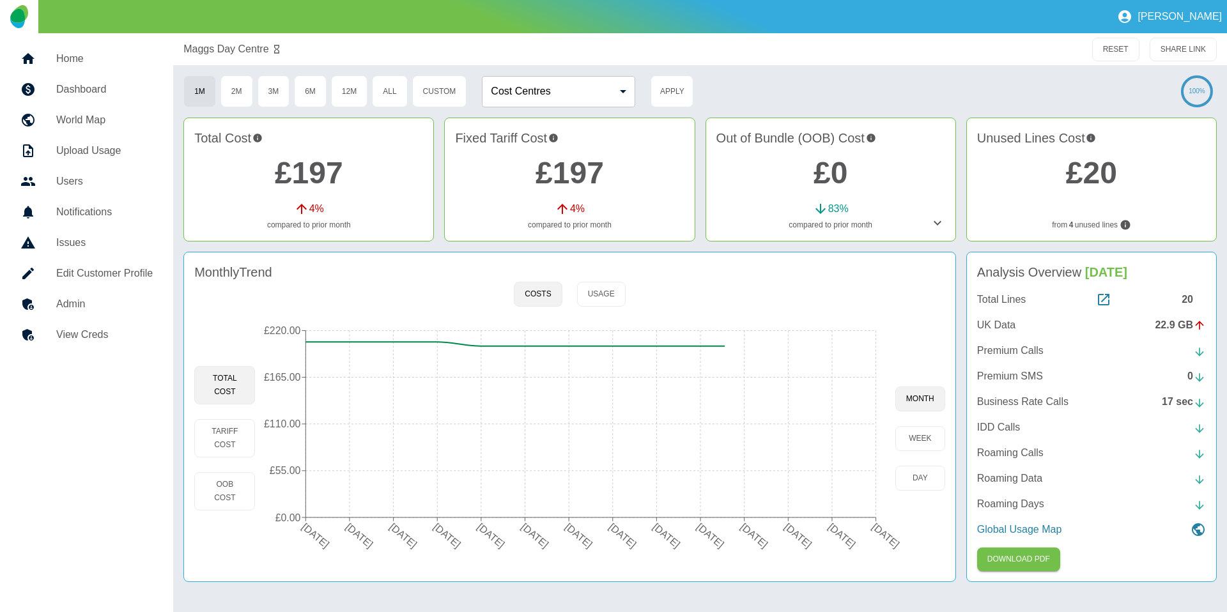
click at [132, 306] on h5 "Admin" at bounding box center [104, 304] width 97 height 15
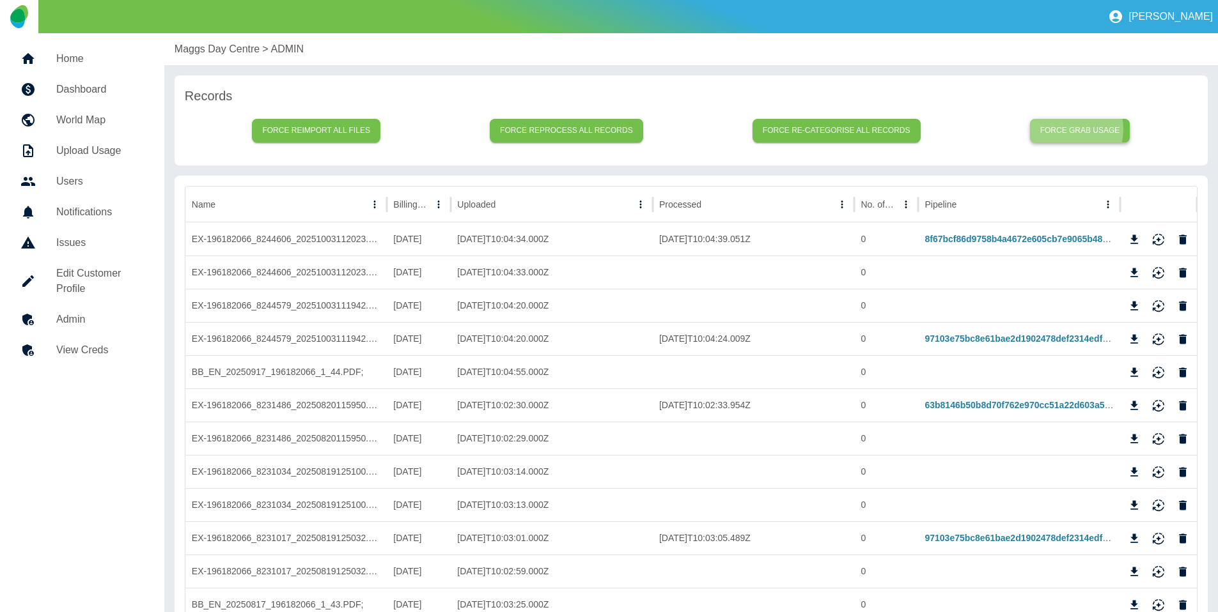
click at [1068, 129] on button "Force grab usage" at bounding box center [1080, 131] width 100 height 24
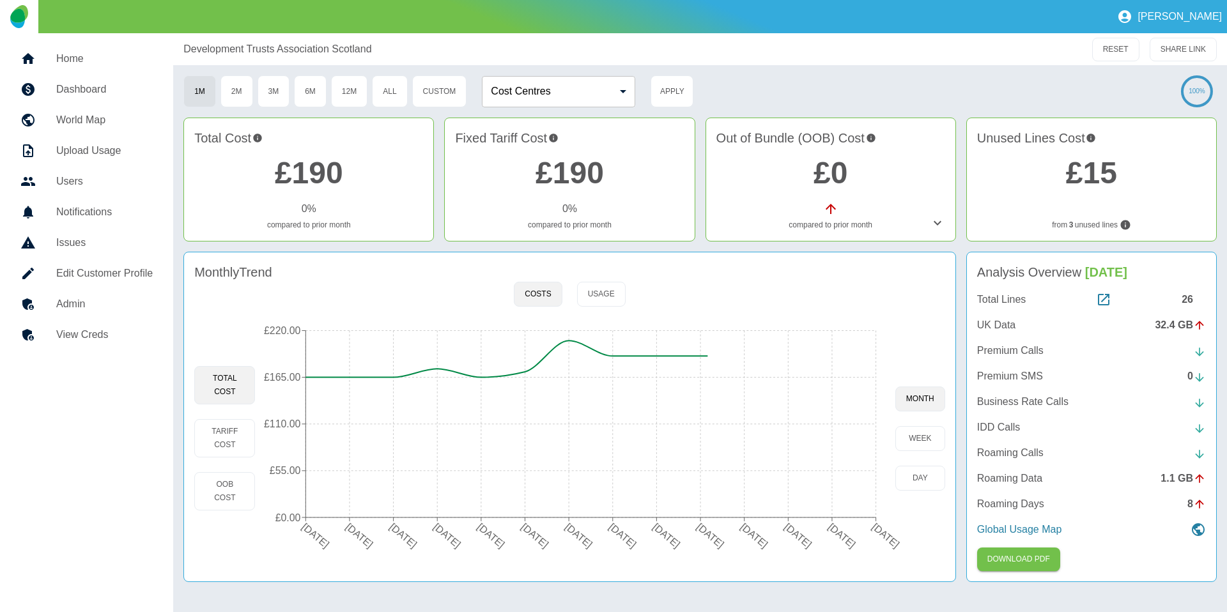
click at [116, 308] on h5 "Admin" at bounding box center [104, 304] width 97 height 15
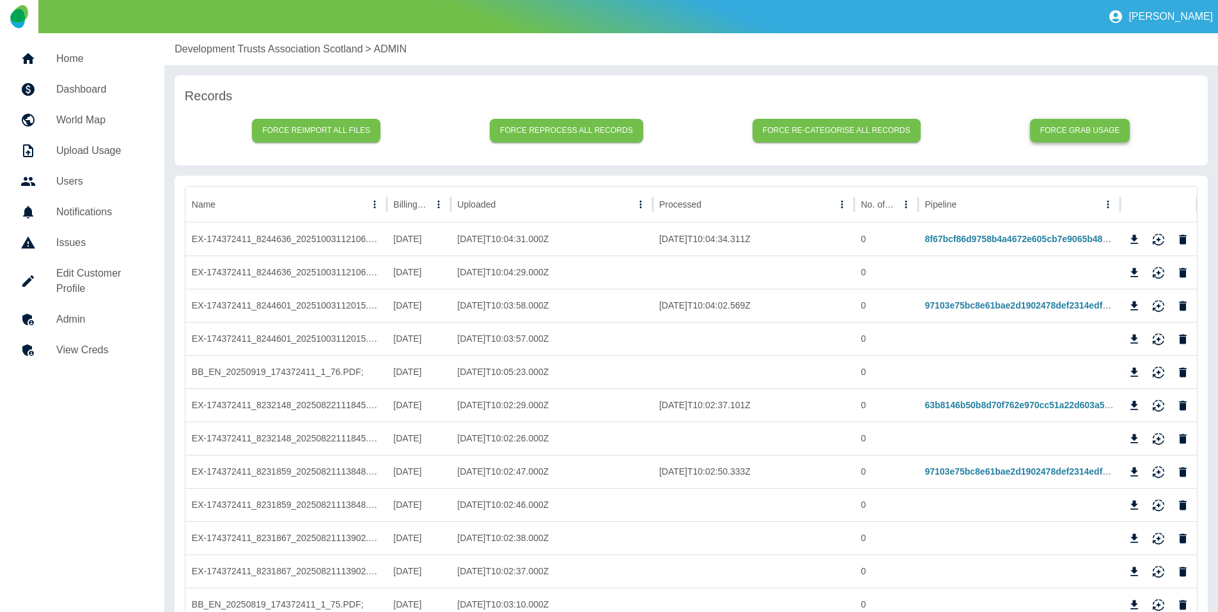
click at [1060, 132] on button "Force grab usage" at bounding box center [1080, 131] width 100 height 24
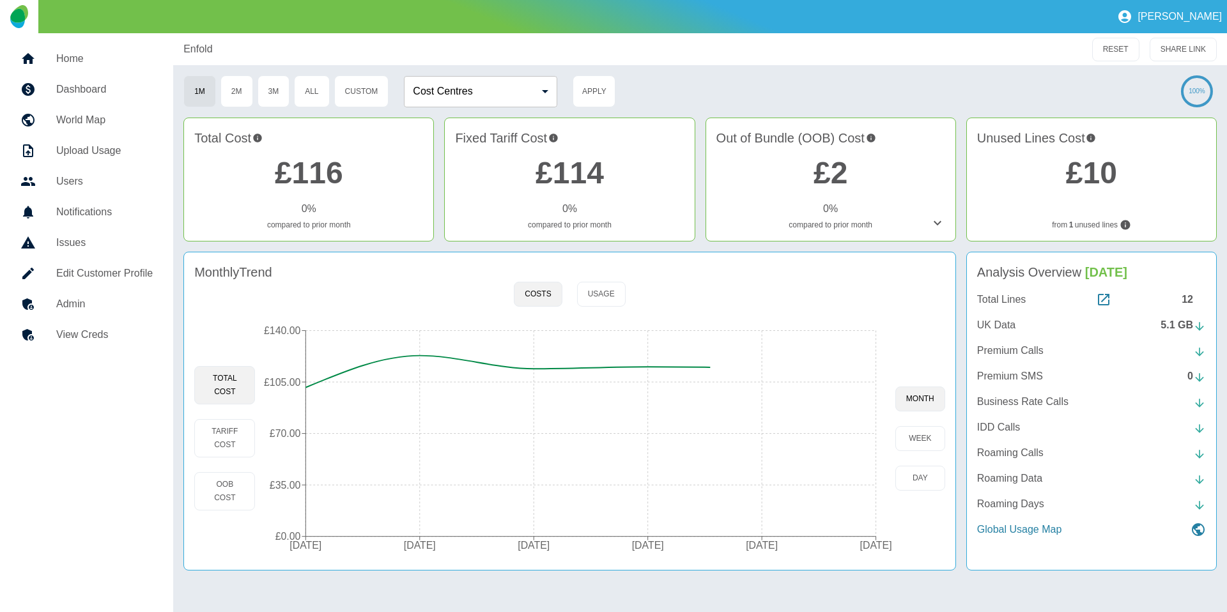
click at [85, 297] on h5 "Admin" at bounding box center [104, 304] width 97 height 15
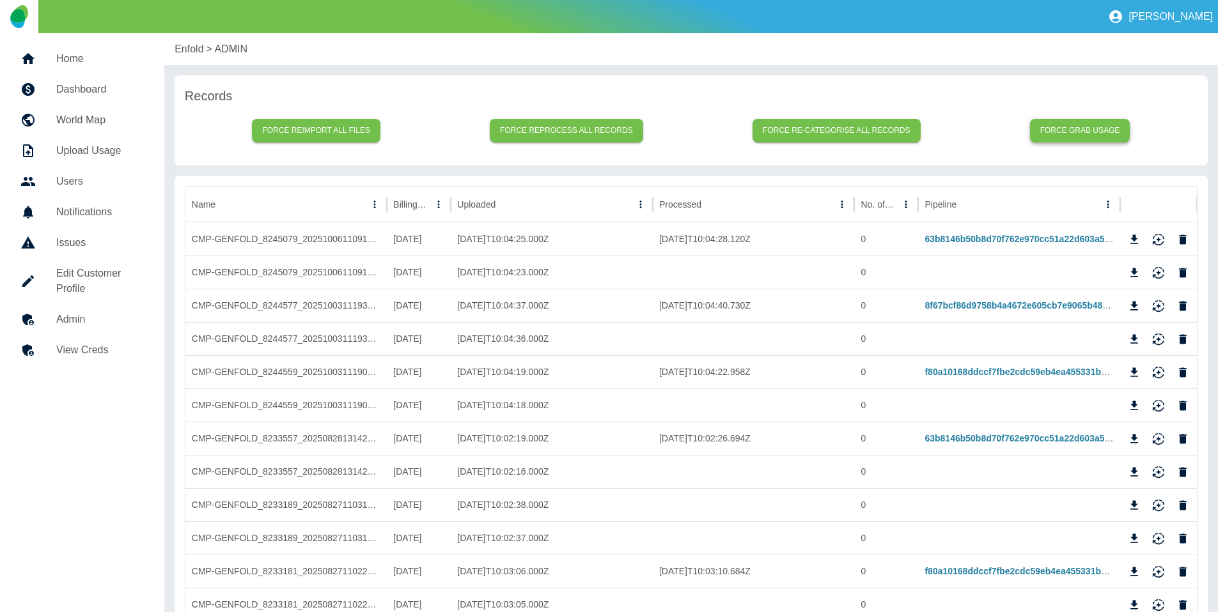
click at [1057, 130] on button "Force grab usage" at bounding box center [1080, 131] width 100 height 24
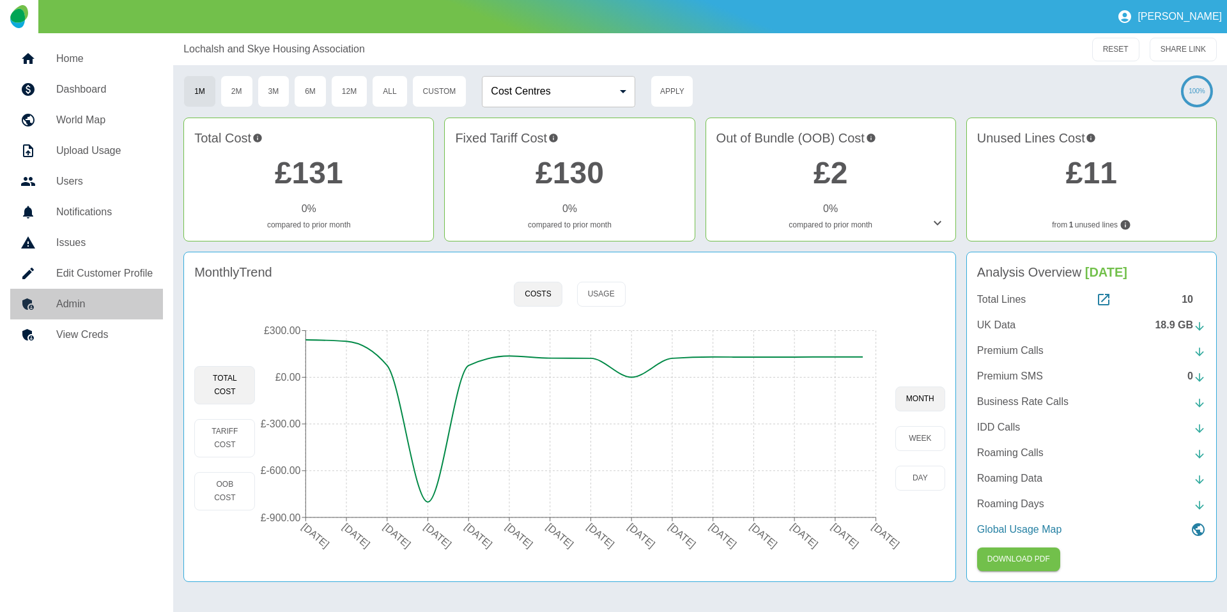
click at [108, 307] on h5 "Admin" at bounding box center [104, 304] width 97 height 15
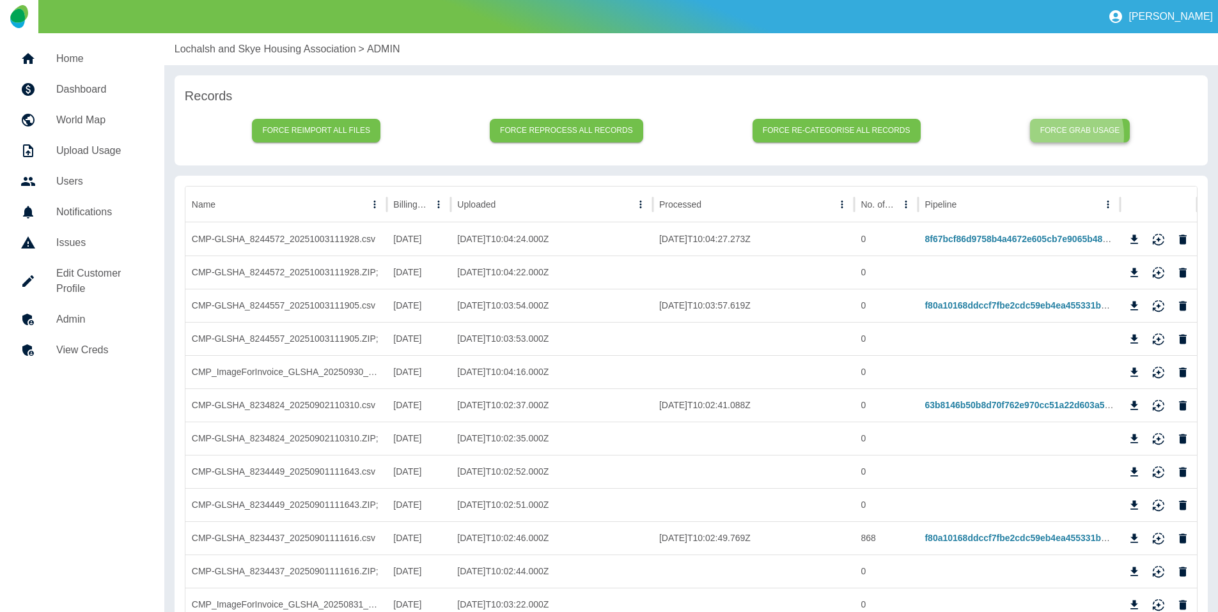
click at [1061, 136] on button "Force grab usage" at bounding box center [1080, 131] width 100 height 24
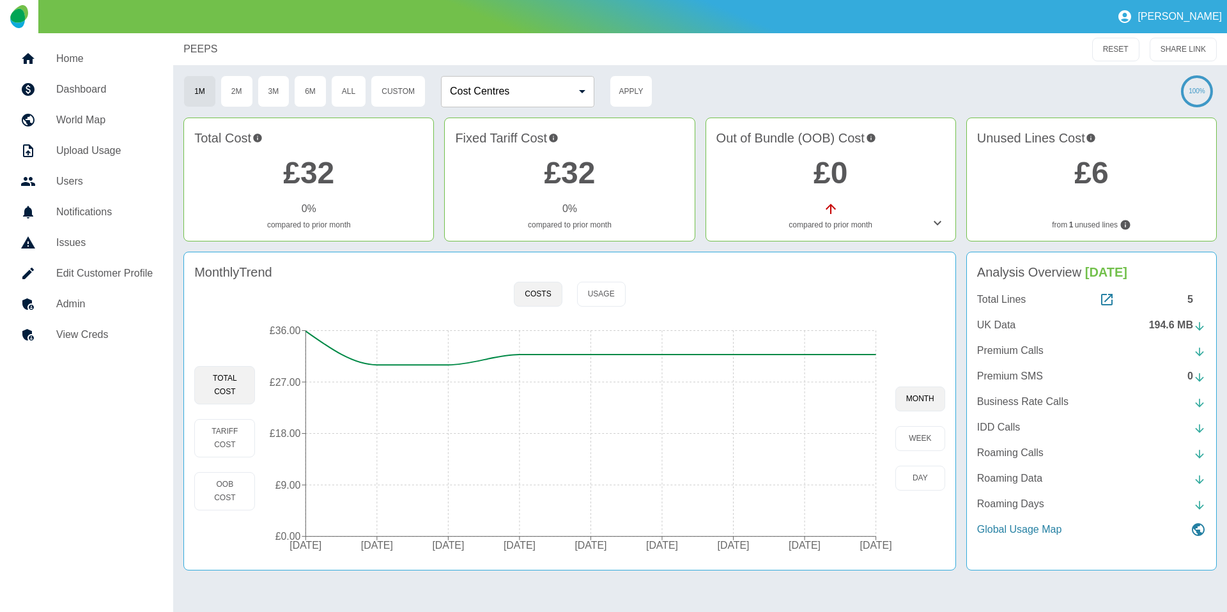
click at [64, 295] on link "Admin" at bounding box center [86, 304] width 153 height 31
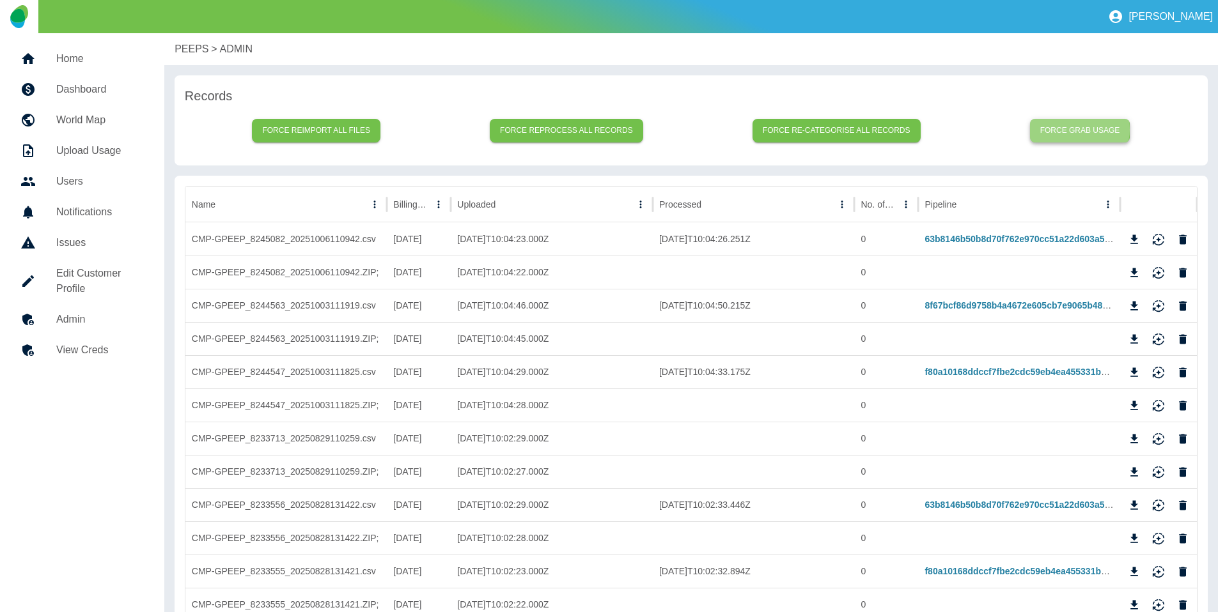
click at [1080, 130] on button "Force grab usage" at bounding box center [1080, 131] width 100 height 24
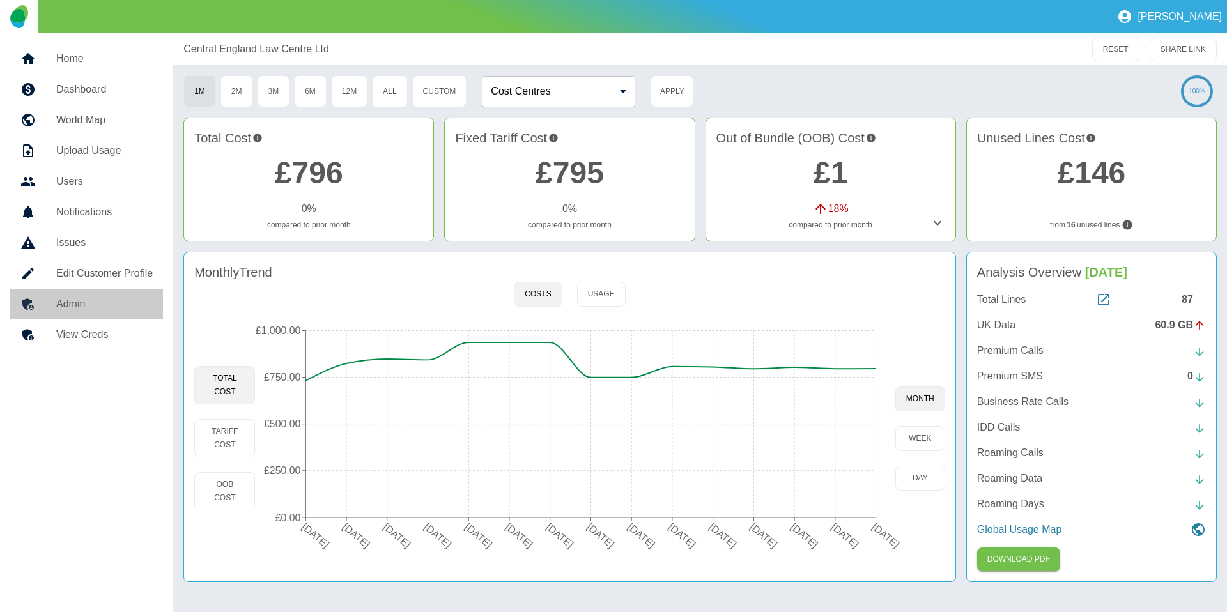
click at [109, 298] on h5 "Admin" at bounding box center [104, 304] width 97 height 15
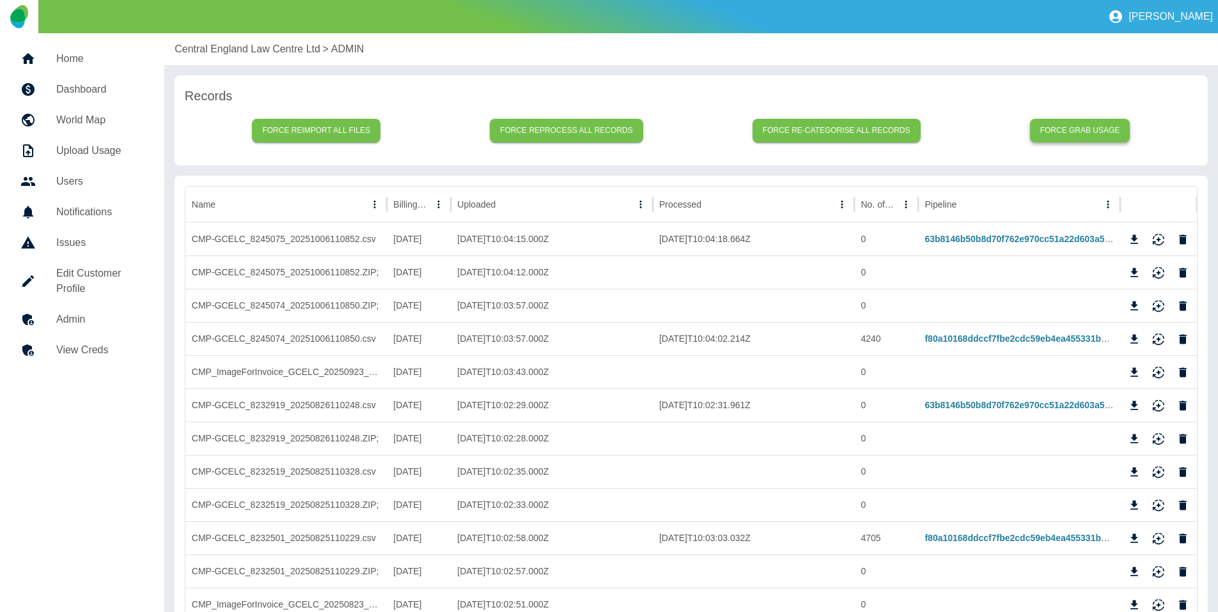
click at [1064, 134] on button "Force grab usage" at bounding box center [1080, 131] width 100 height 24
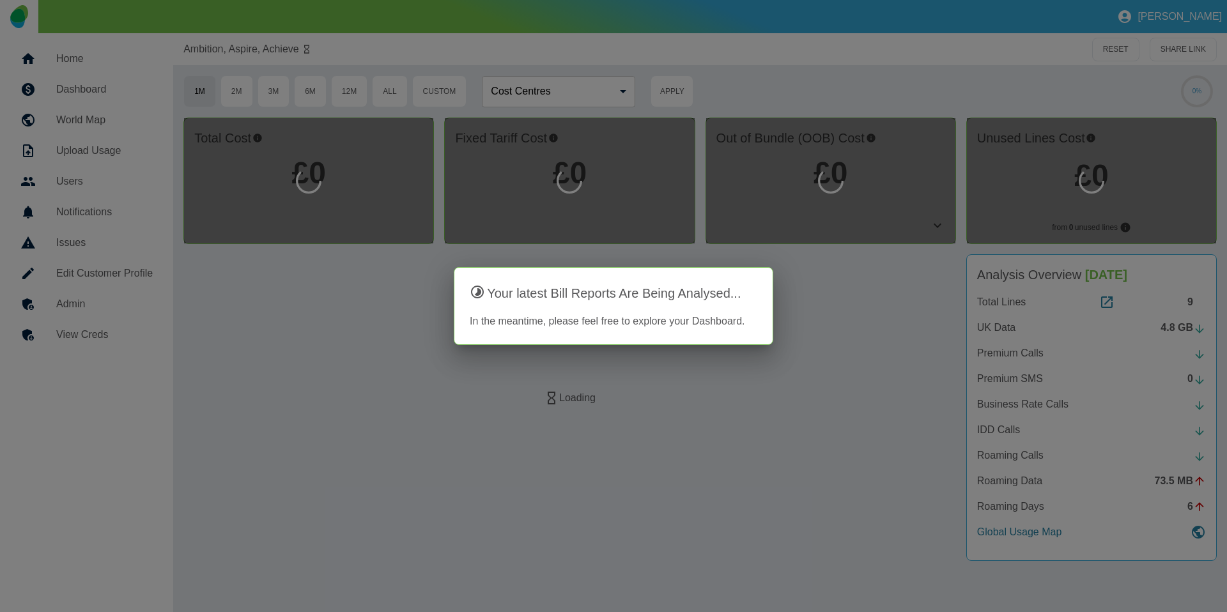
click at [89, 308] on h5 "Admin" at bounding box center [104, 304] width 97 height 15
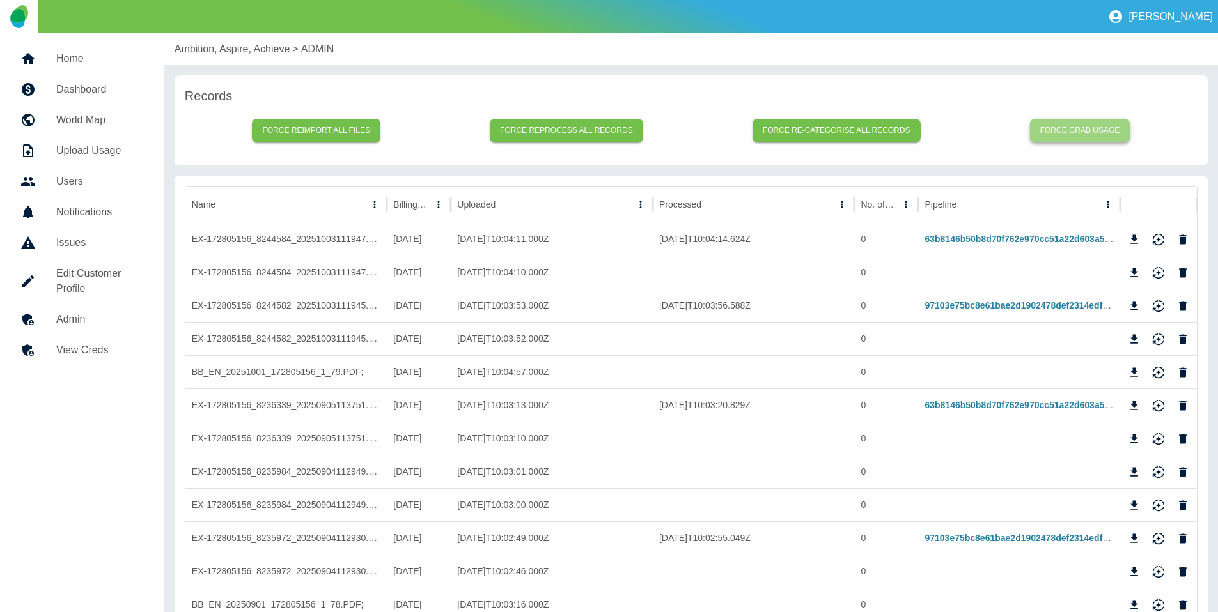
click at [1082, 120] on button "Force grab usage" at bounding box center [1080, 131] width 100 height 24
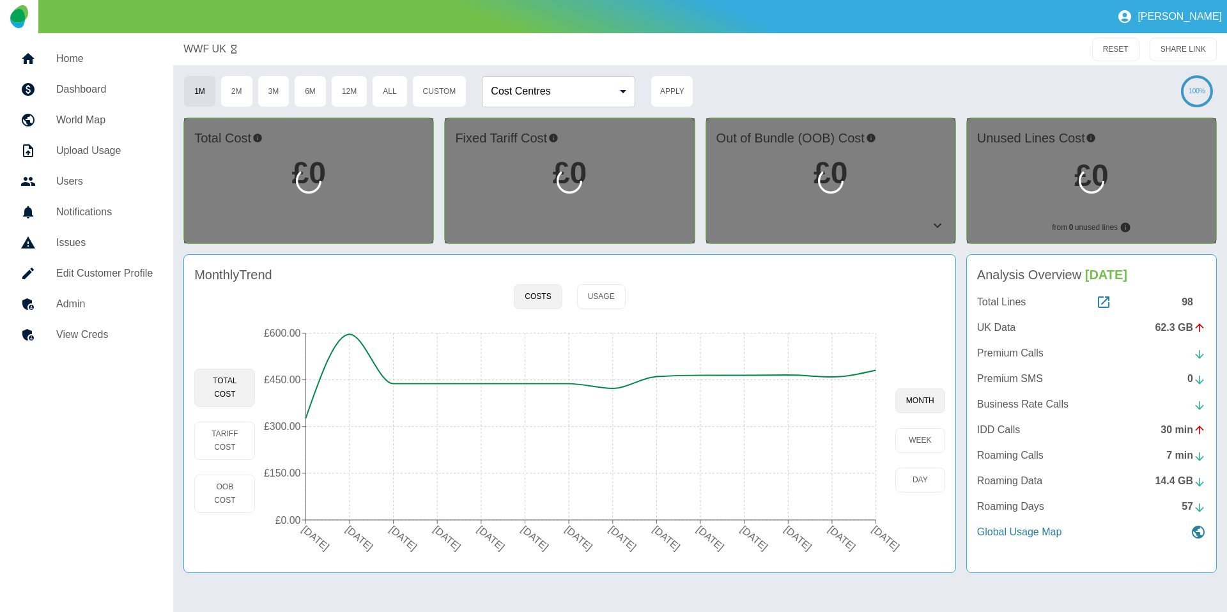
click at [56, 299] on h5 "Admin" at bounding box center [104, 304] width 97 height 15
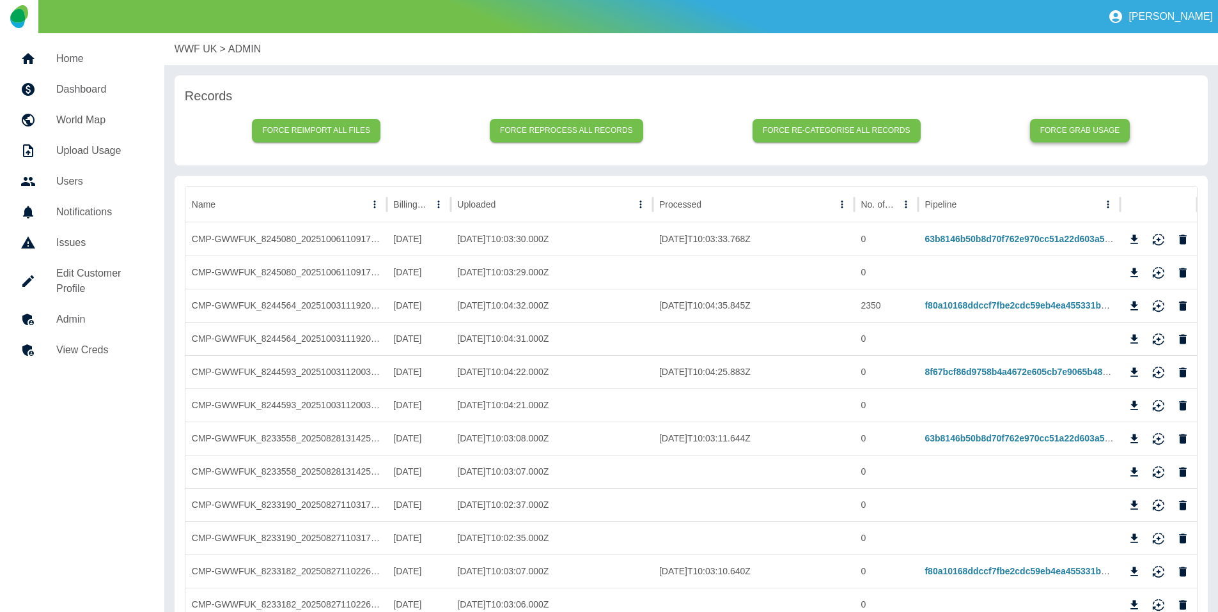
click at [1089, 122] on button "Force grab usage" at bounding box center [1080, 131] width 100 height 24
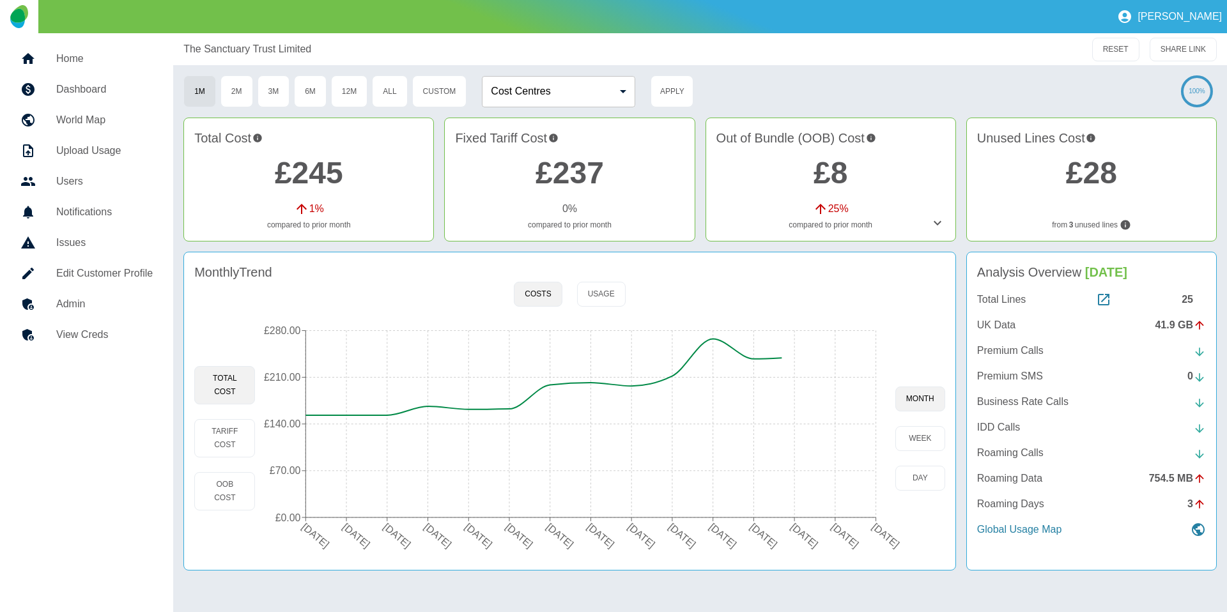
click at [62, 292] on link "Admin" at bounding box center [86, 304] width 153 height 31
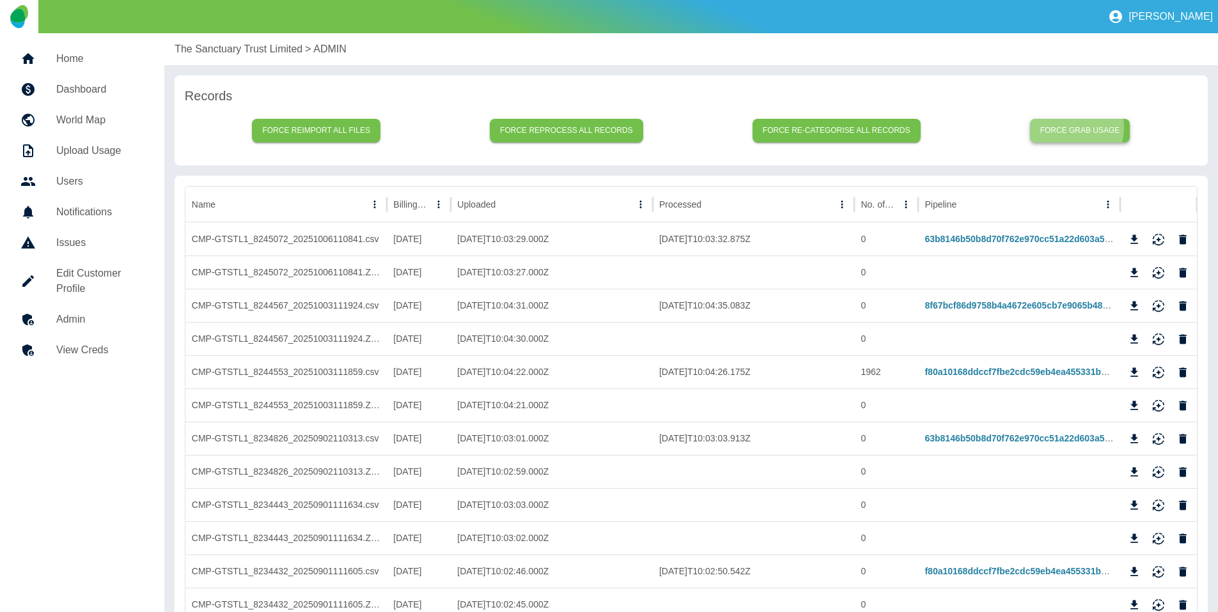
click at [1065, 127] on button "Force grab usage" at bounding box center [1080, 131] width 100 height 24
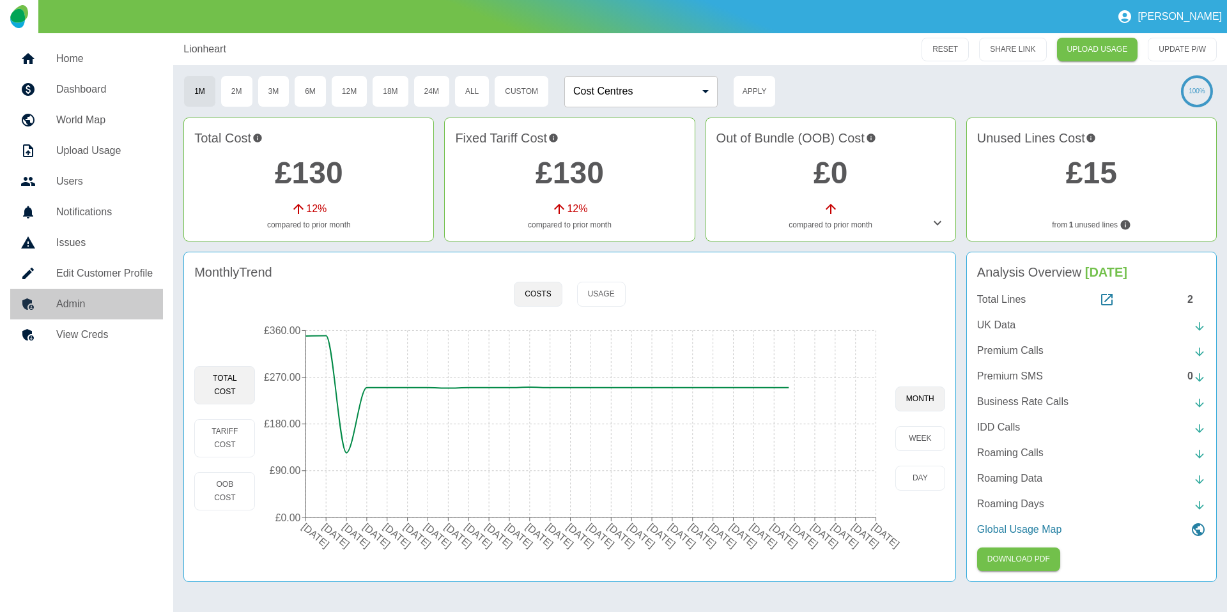
click at [102, 298] on h5 "Admin" at bounding box center [104, 304] width 97 height 15
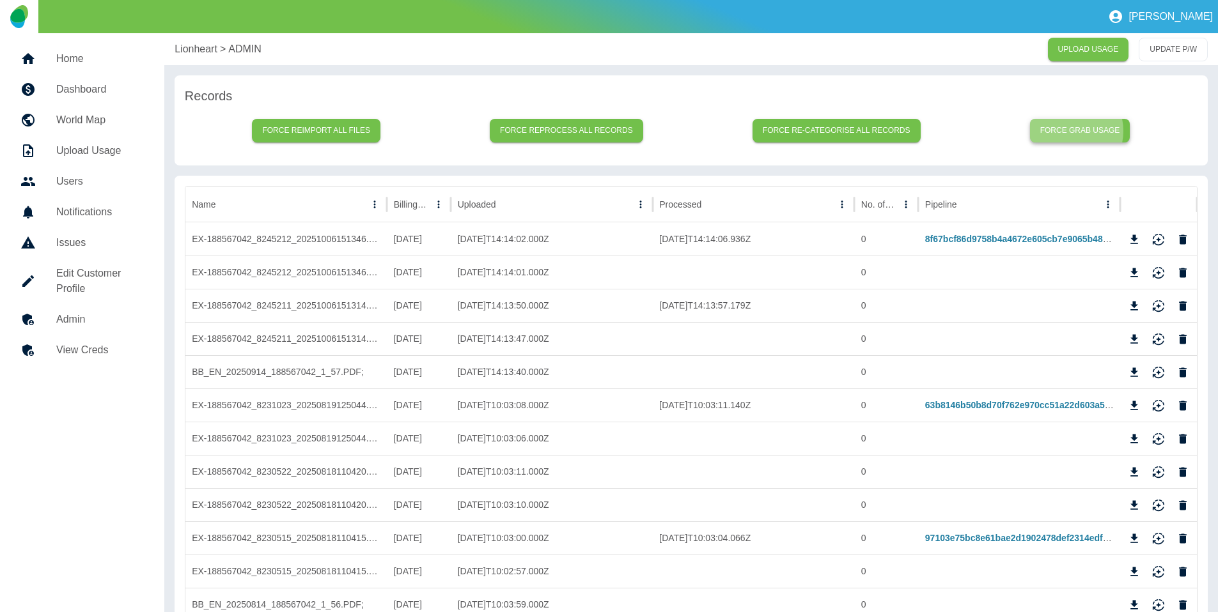
click at [1066, 131] on button "Force grab usage" at bounding box center [1080, 131] width 100 height 24
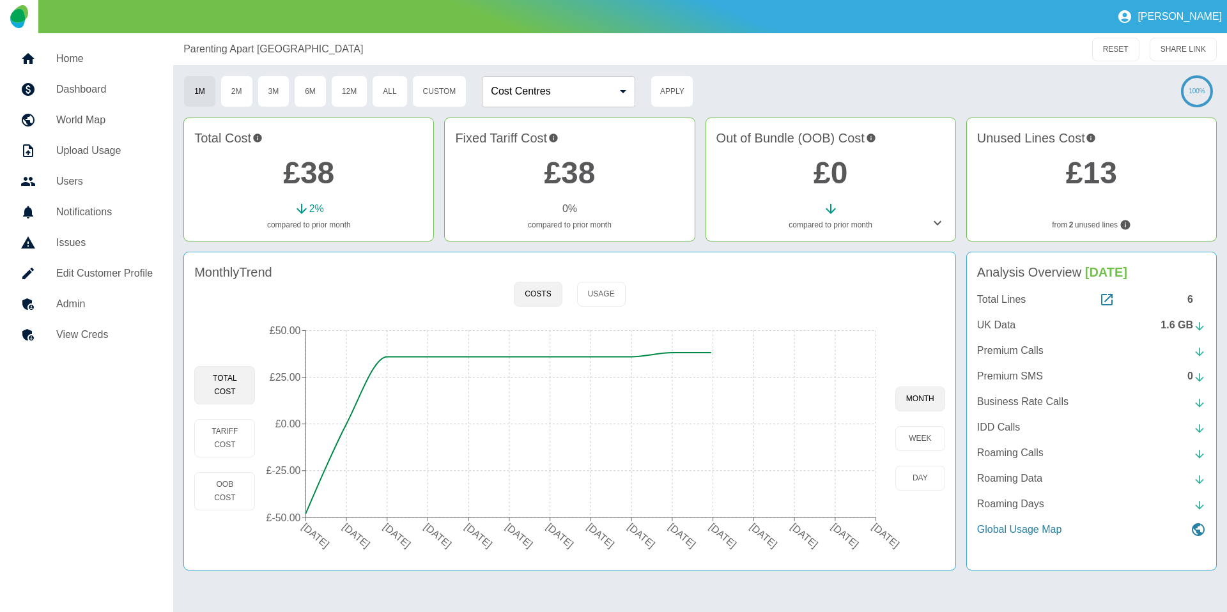
click at [136, 304] on h5 "Admin" at bounding box center [104, 304] width 97 height 15
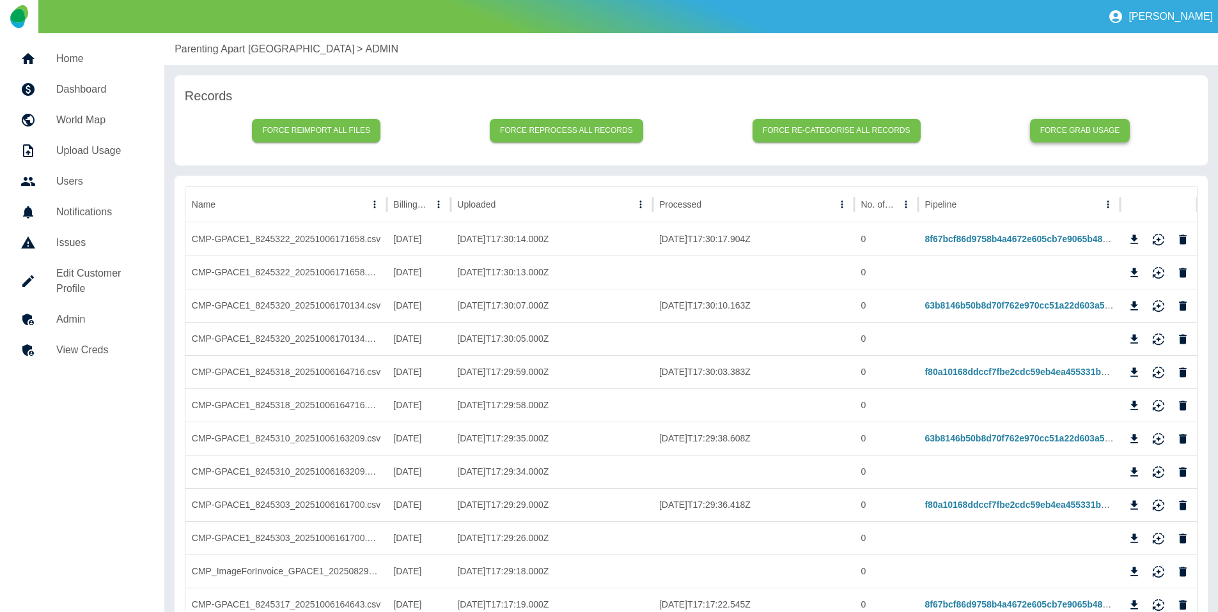
click at [1055, 123] on button "Force grab usage" at bounding box center [1080, 131] width 100 height 24
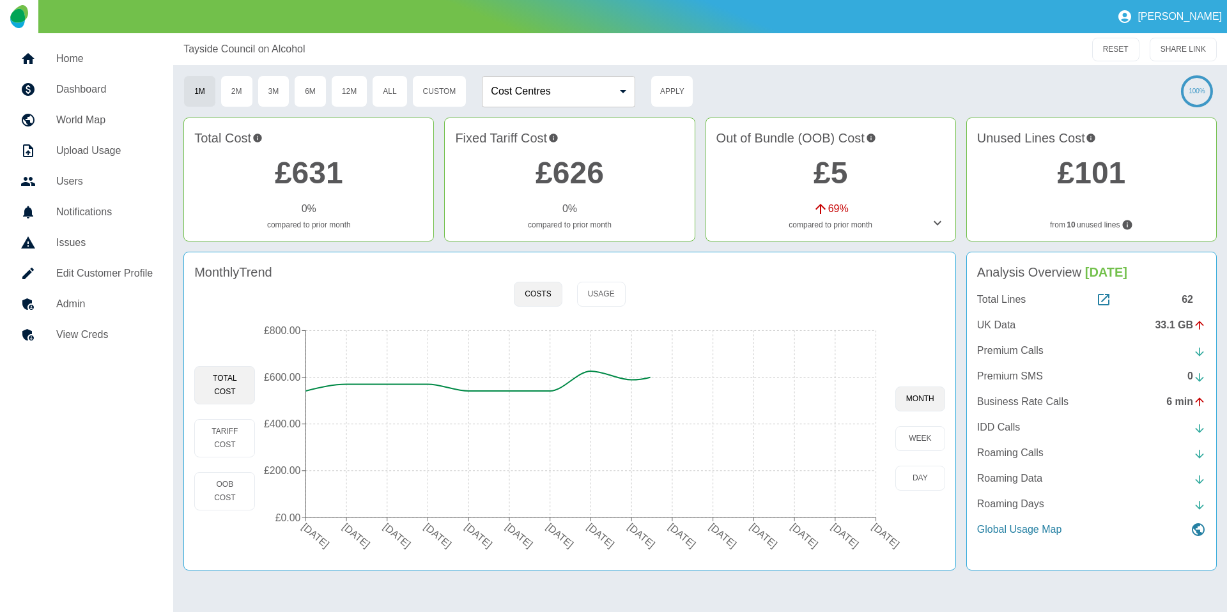
click at [107, 306] on h5 "Admin" at bounding box center [104, 304] width 97 height 15
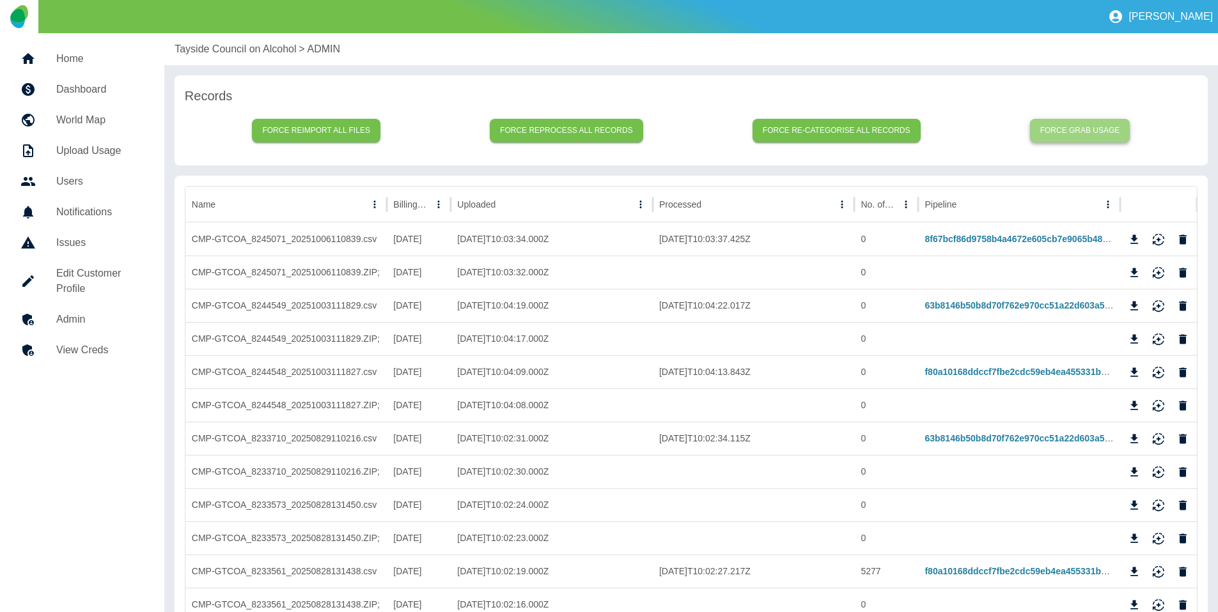
click at [1096, 125] on button "Force grab usage" at bounding box center [1080, 131] width 100 height 24
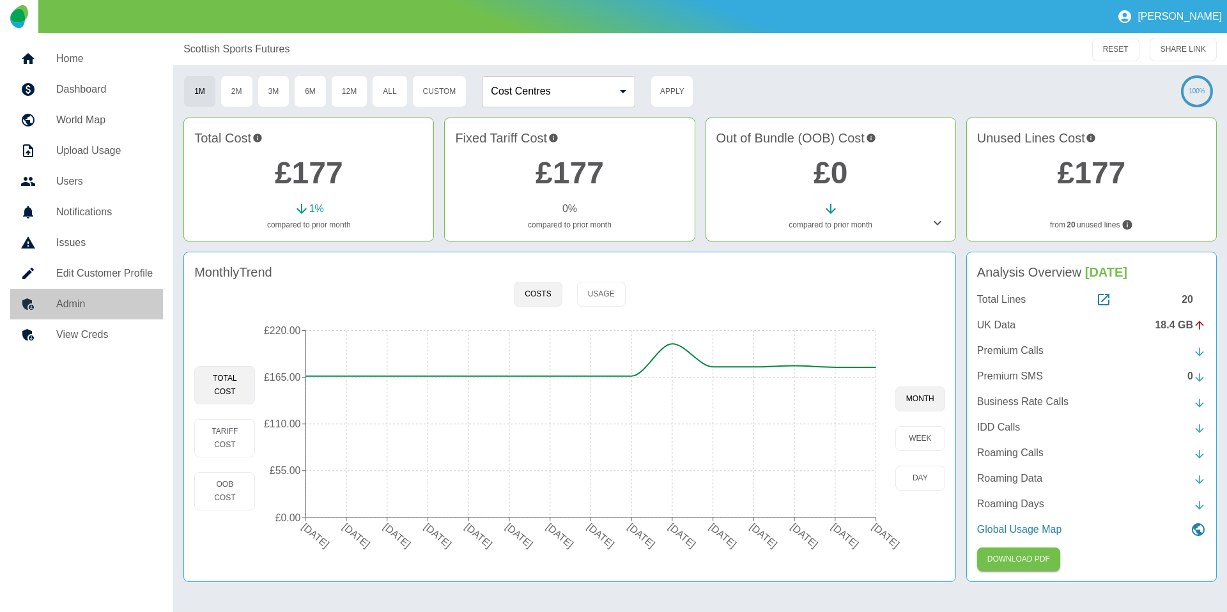
click at [77, 300] on h5 "Admin" at bounding box center [104, 304] width 97 height 15
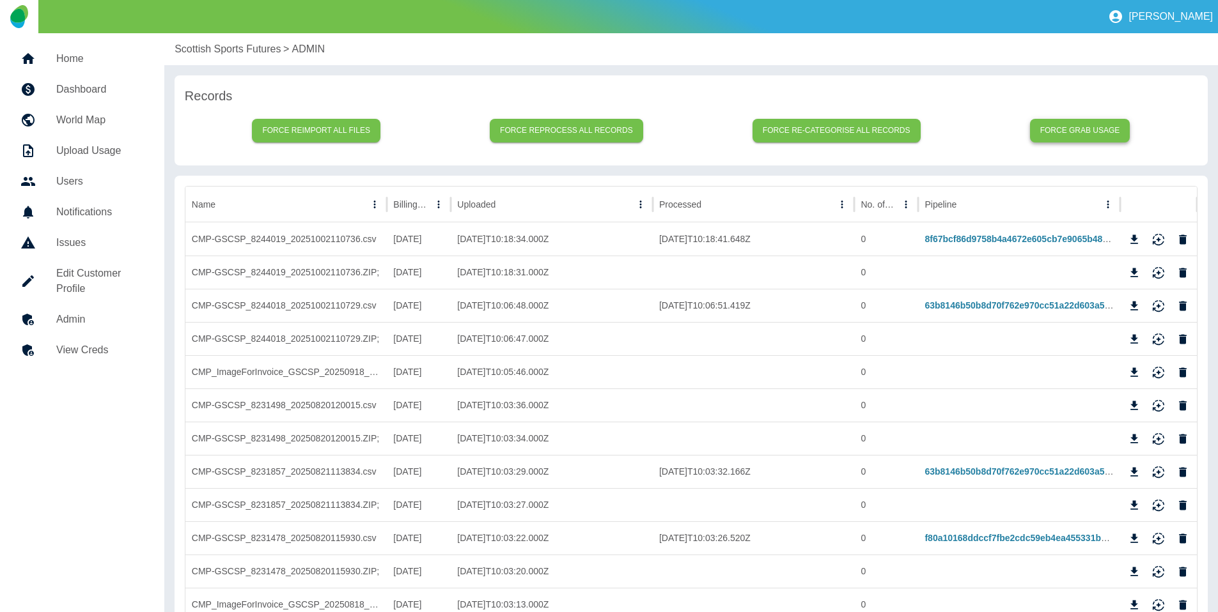
click at [1096, 133] on button "Force grab usage" at bounding box center [1080, 131] width 100 height 24
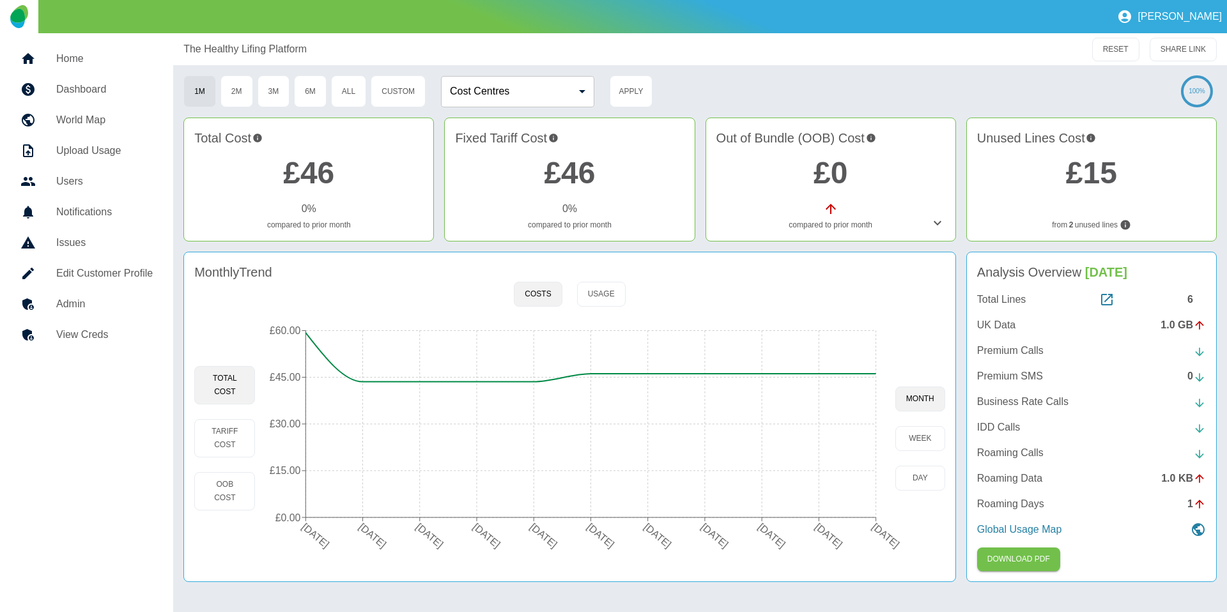
click at [109, 306] on h5 "Admin" at bounding box center [104, 304] width 97 height 15
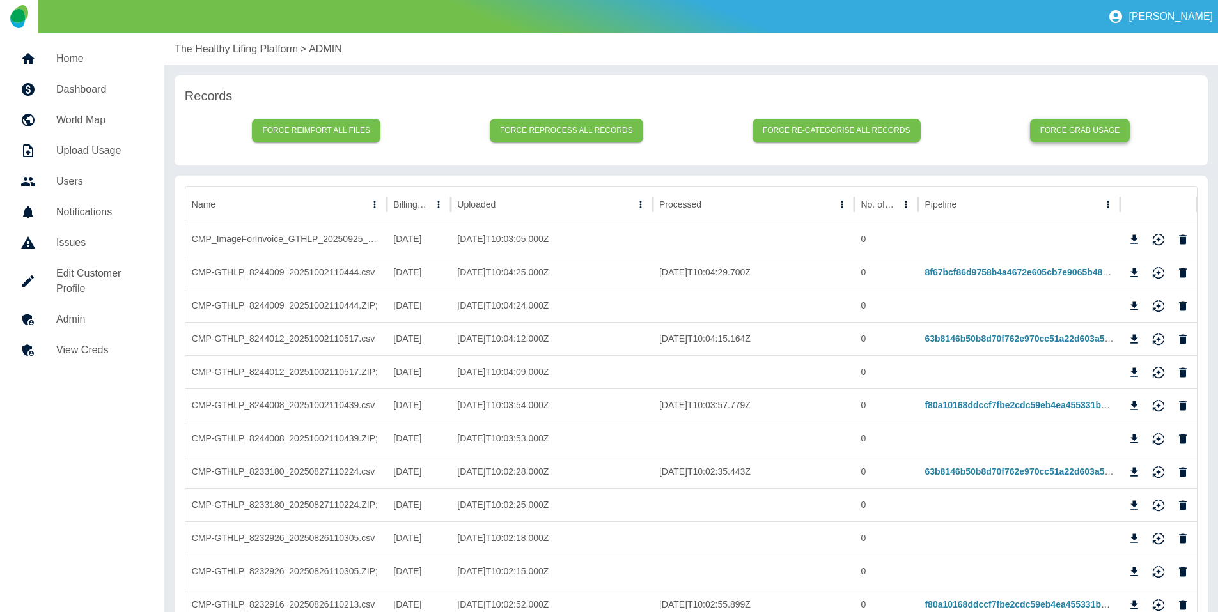
click at [1074, 128] on button "Force grab usage" at bounding box center [1080, 131] width 100 height 24
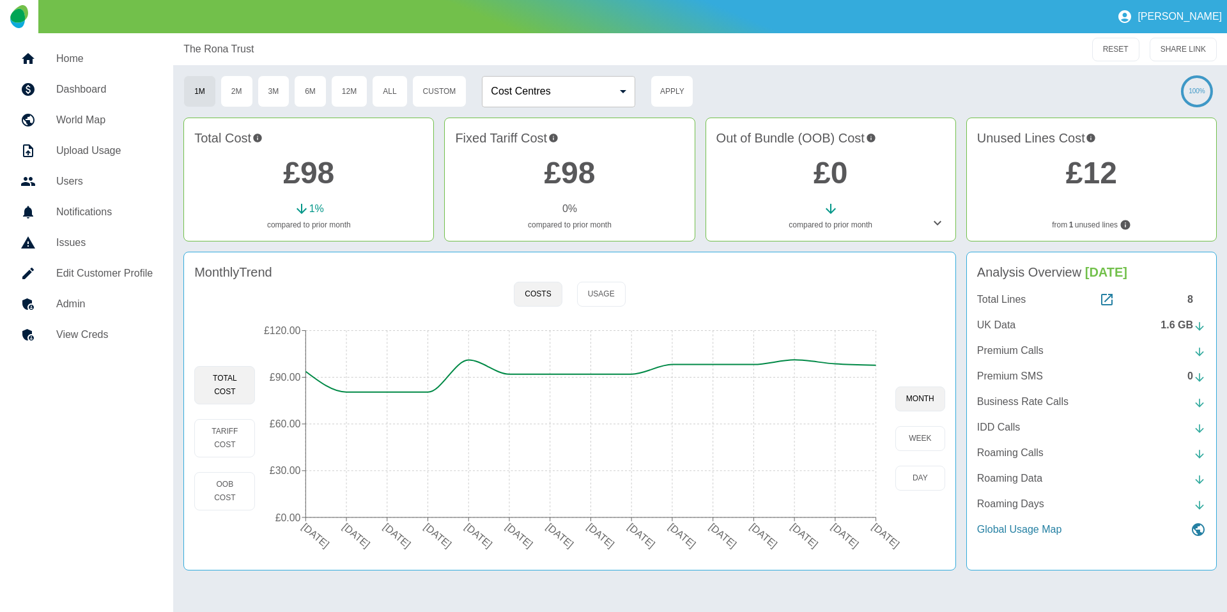
click at [120, 290] on link "Admin" at bounding box center [86, 304] width 153 height 31
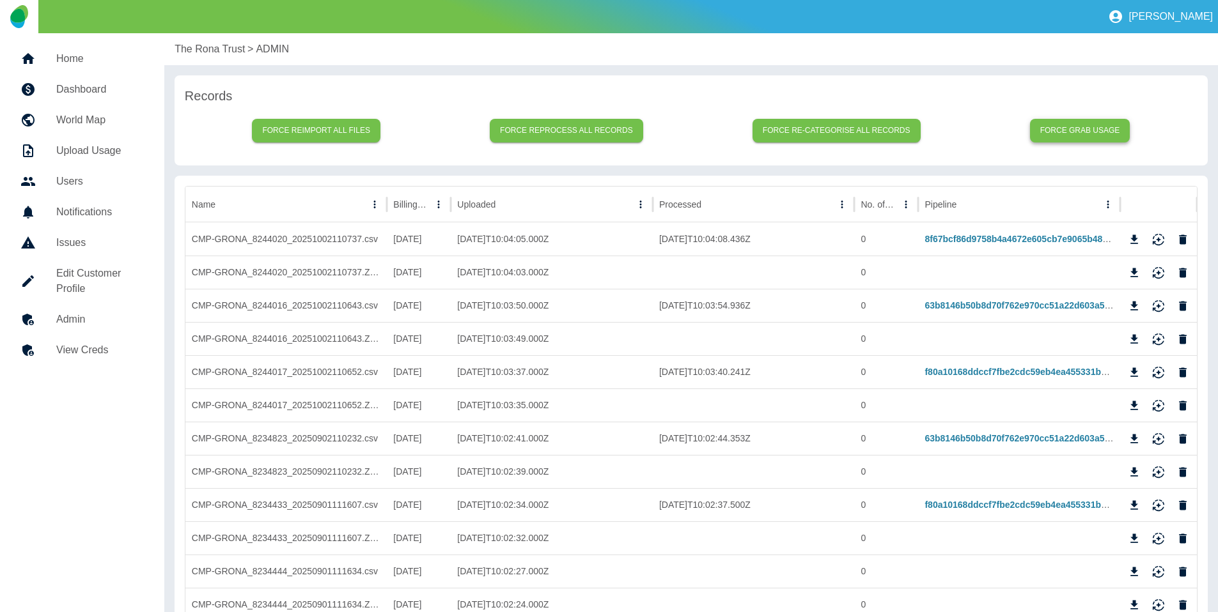
click at [1079, 131] on button "Force grab usage" at bounding box center [1080, 131] width 100 height 24
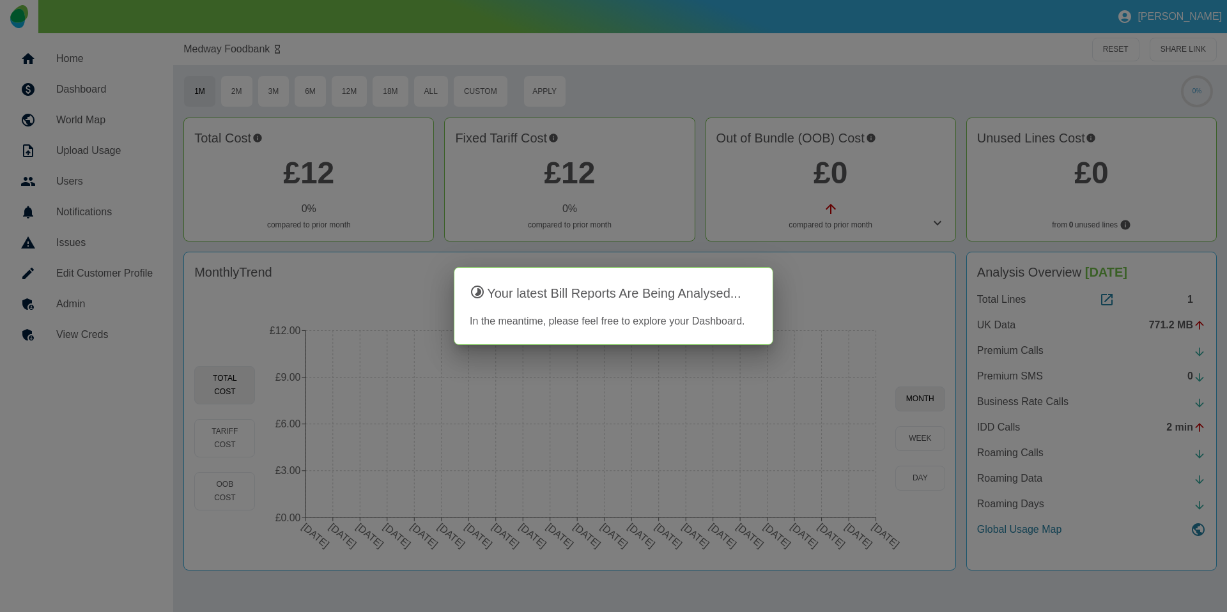
click at [77, 314] on div at bounding box center [613, 306] width 1227 height 612
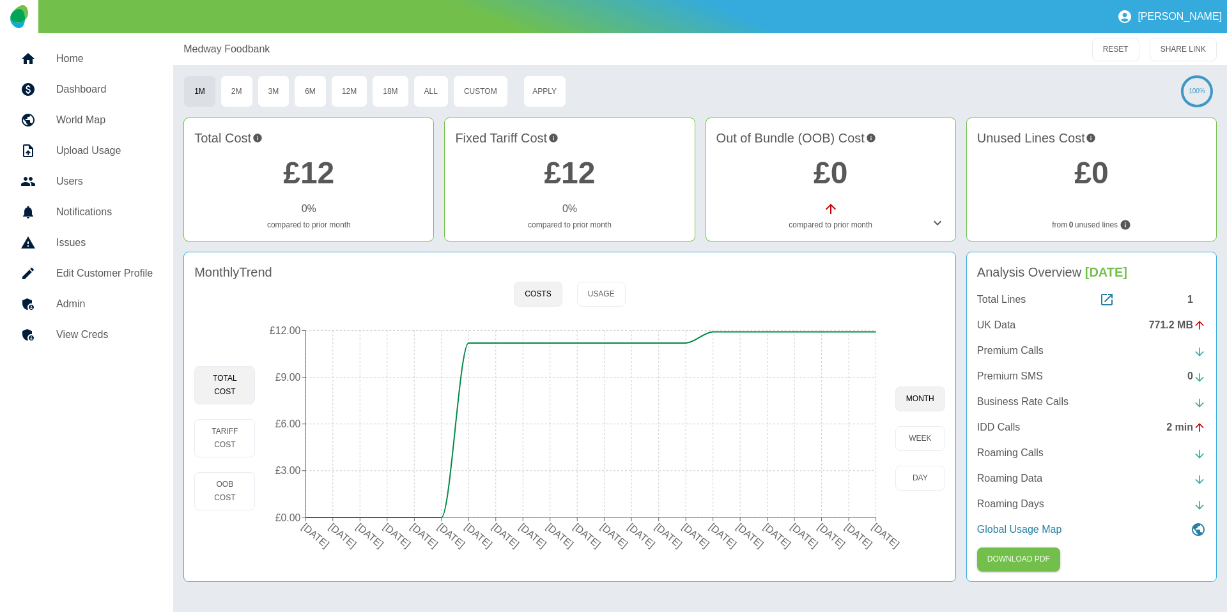
click at [81, 313] on link "Admin" at bounding box center [86, 304] width 153 height 31
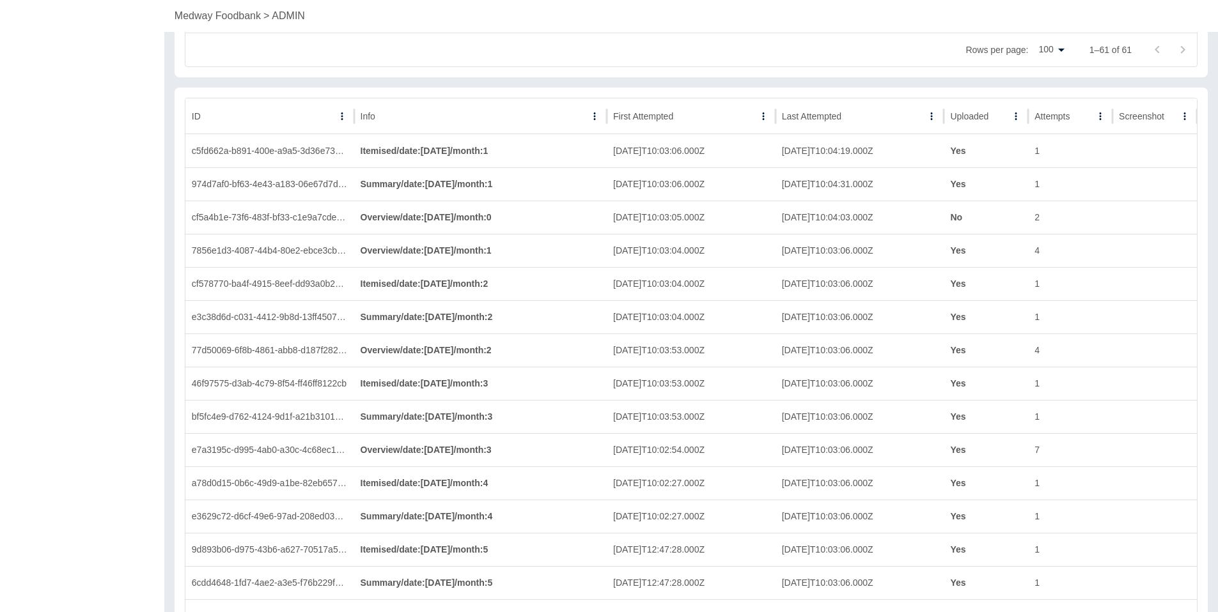
scroll to position [2107, 0]
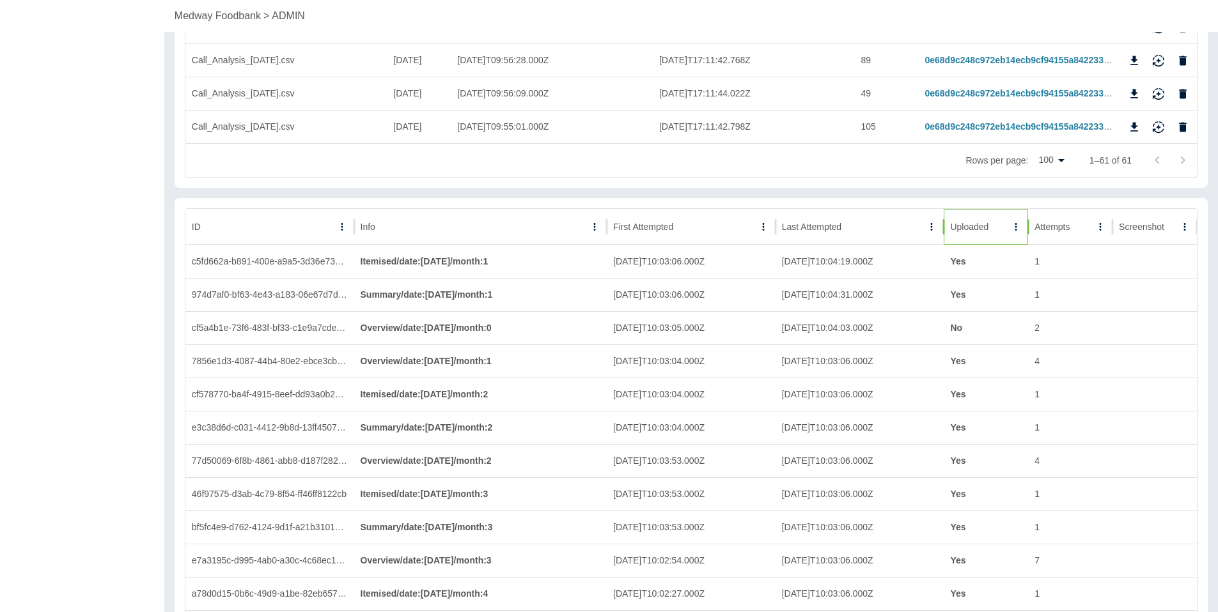
click at [989, 235] on div at bounding box center [989, 227] width 0 height 18
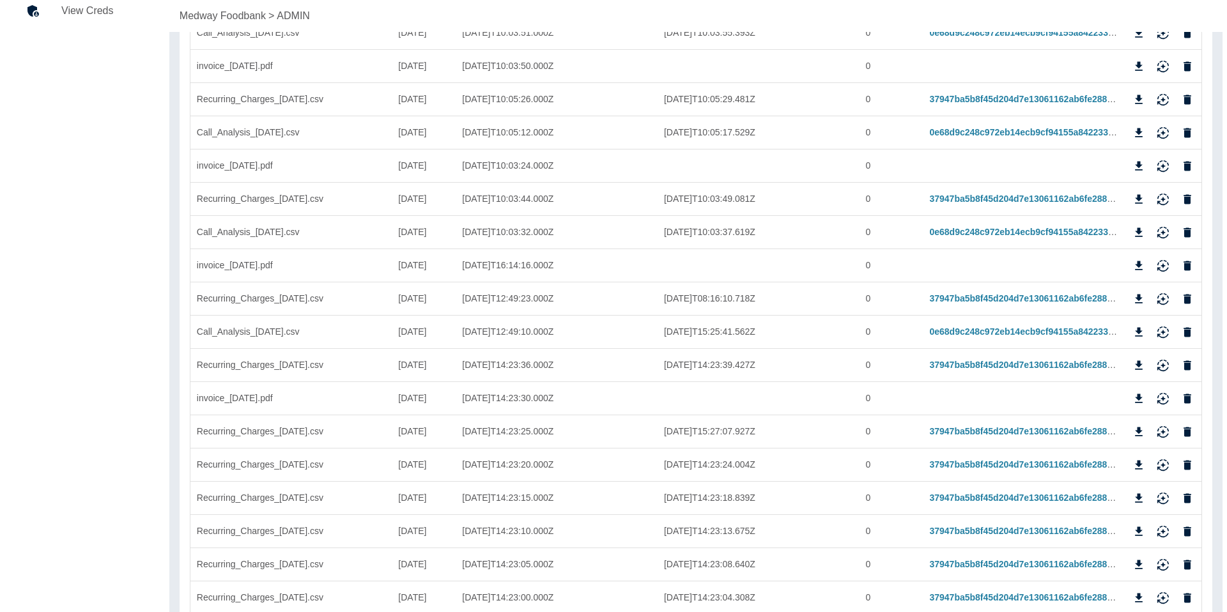
scroll to position [0, 0]
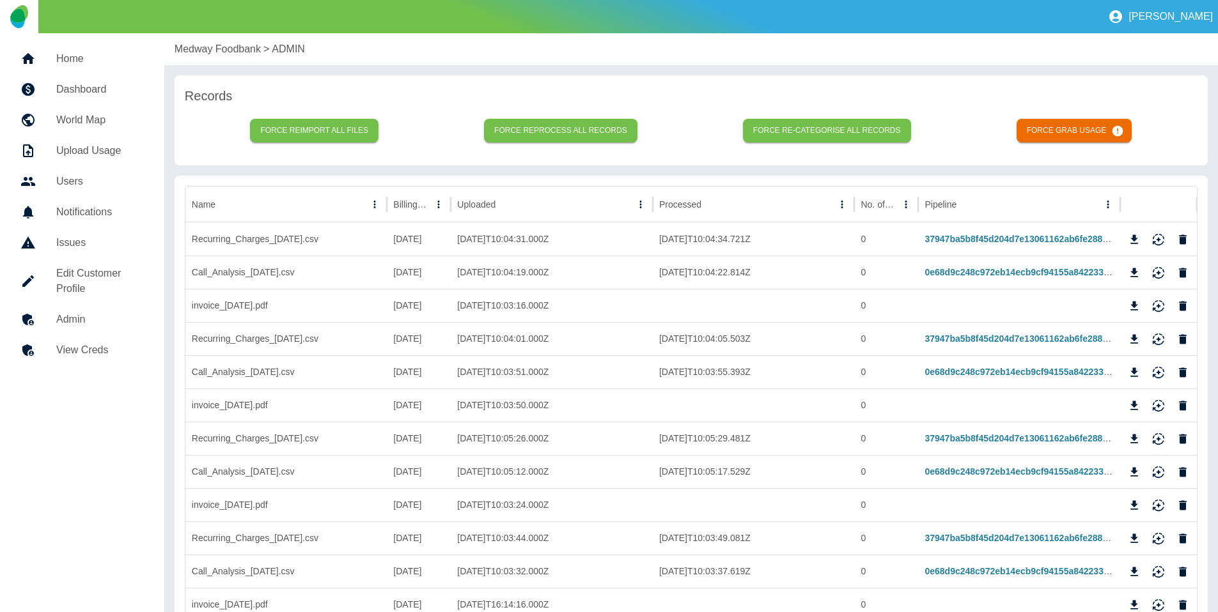
click at [76, 339] on link "View Creds" at bounding box center [82, 350] width 144 height 31
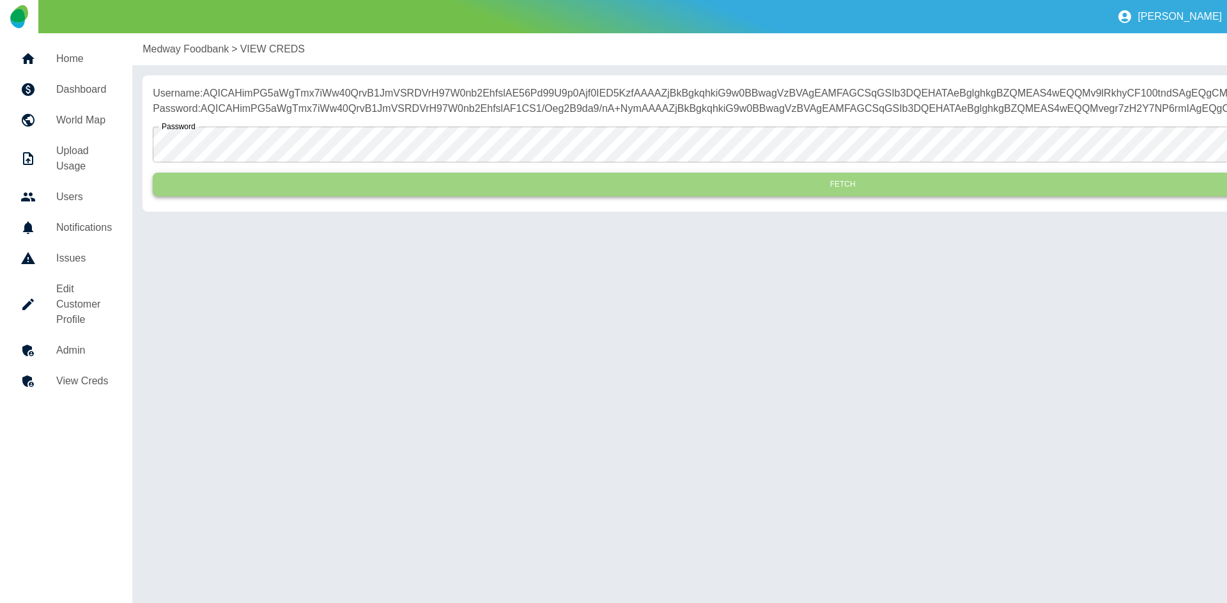
click at [407, 196] on button "Fetch" at bounding box center [843, 185] width 1380 height 24
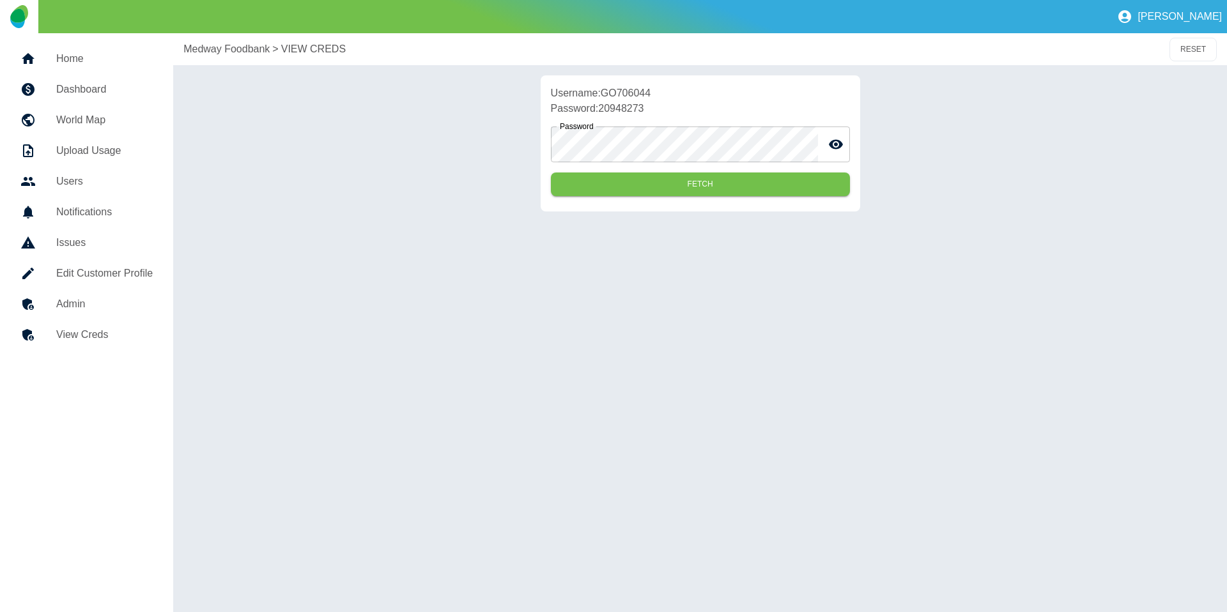
click at [634, 88] on p "Username: GO706044" at bounding box center [700, 93] width 299 height 15
copy p "GO706044"
click at [617, 104] on p "Password: 20948273" at bounding box center [700, 108] width 299 height 15
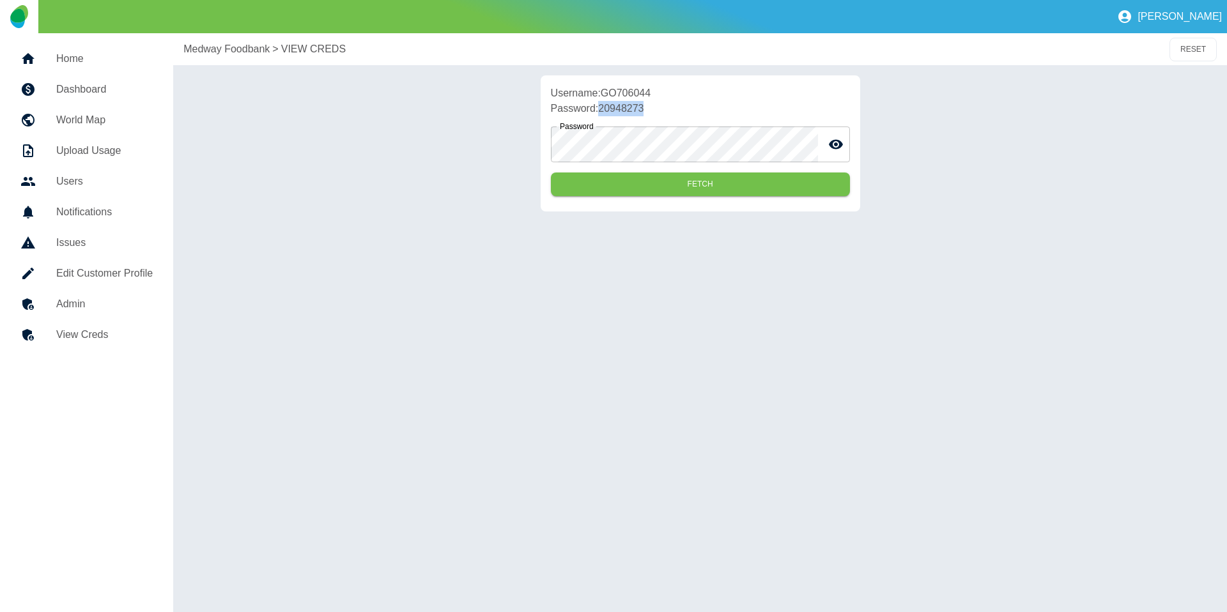
copy p "20948273"
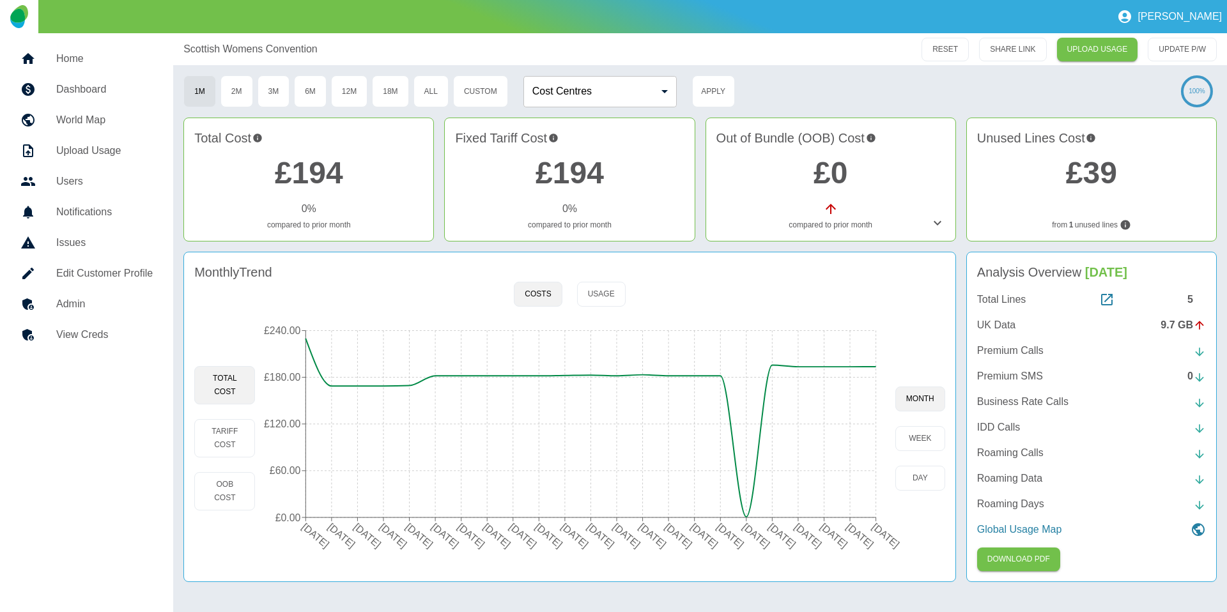
click at [77, 312] on link "Admin" at bounding box center [86, 304] width 153 height 31
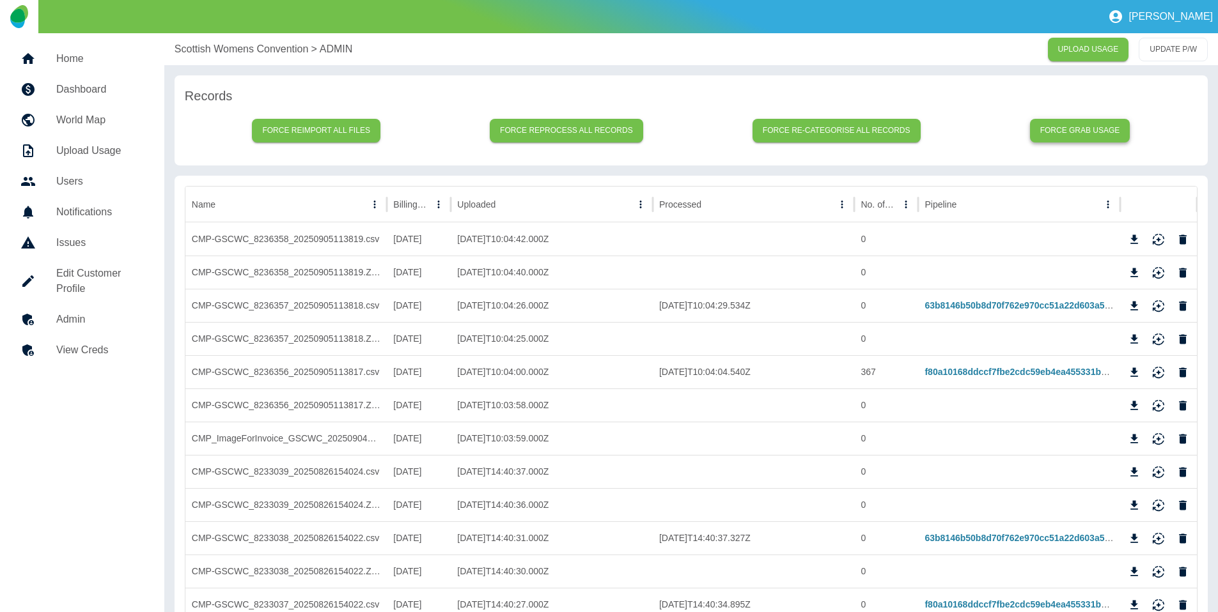
click at [1050, 127] on button "Force grab usage" at bounding box center [1080, 131] width 100 height 24
